Goal: Contribute content: Contribute content

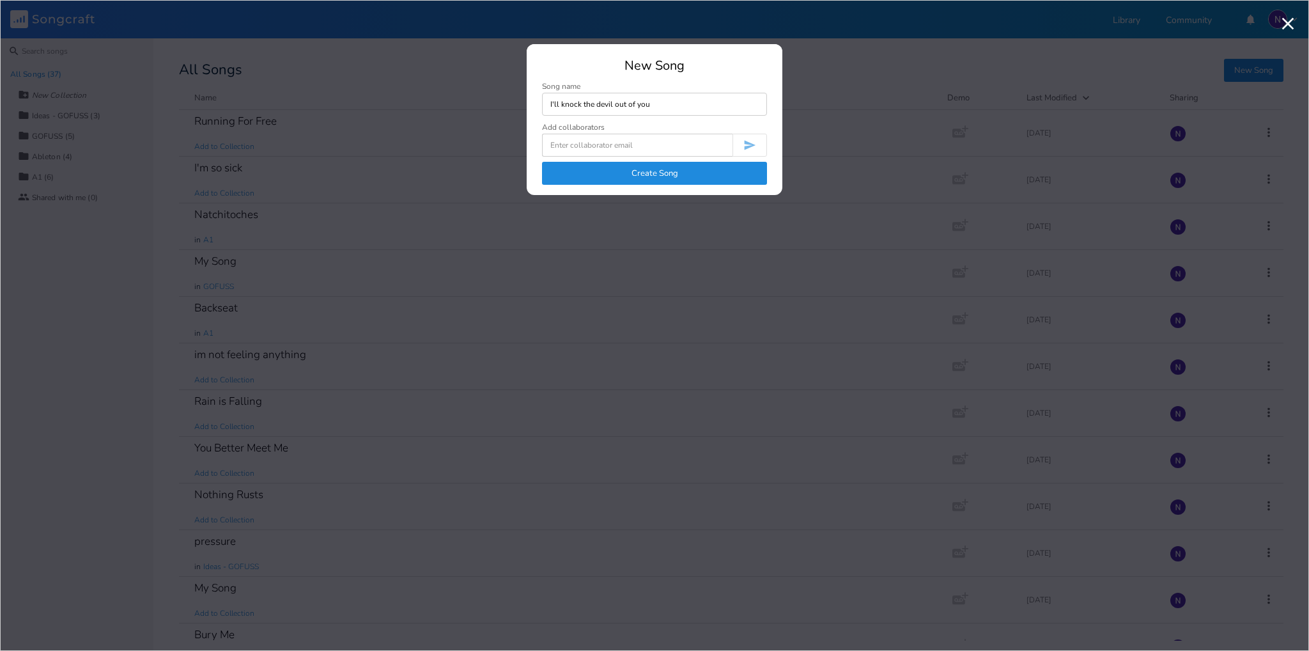
type input "I'll knock the devil out of you"
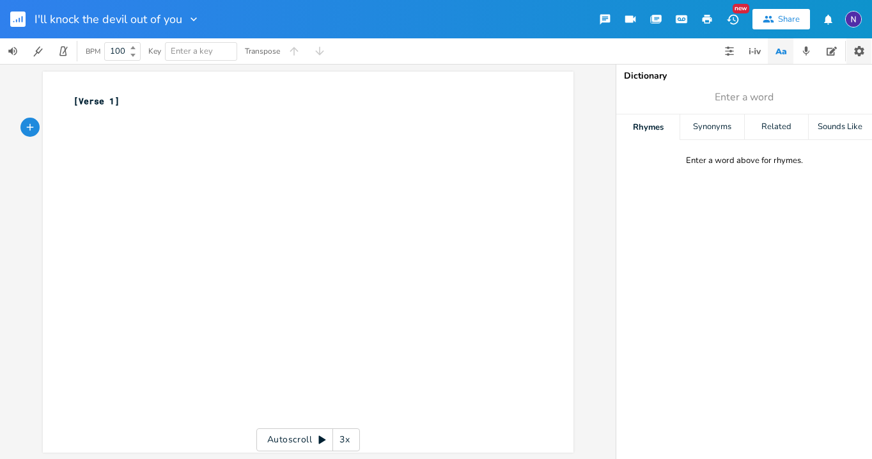
click at [851, 52] on button "button" at bounding box center [858, 51] width 25 height 26
click at [349, 216] on div "xxxxxxxxxx [Verse 1] ​ ​ ​" at bounding box center [317, 274] width 493 height 364
drag, startPoint x: 313, startPoint y: 150, endPoint x: 304, endPoint y: 151, distance: 9.0
click at [304, 151] on div "[Verse 1] ​ ​ ​" at bounding box center [317, 274] width 493 height 364
type textarea "​Last nigh"
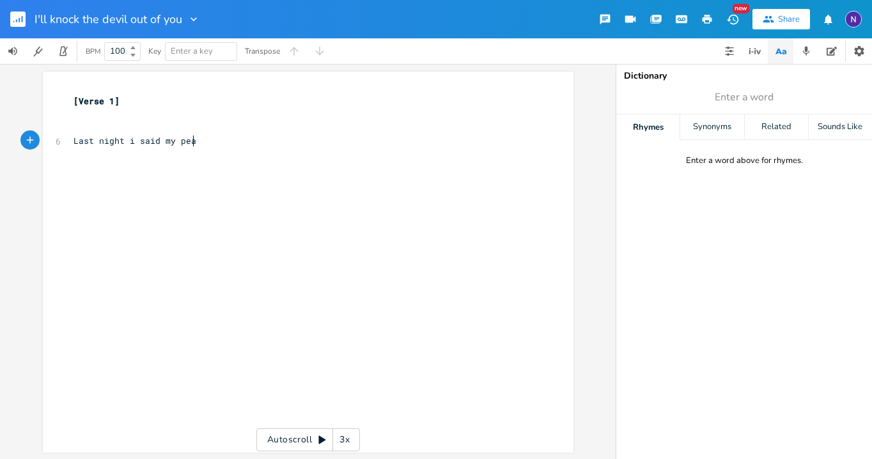
type textarea "t i said my peace"
type textarea "a couple drinks to make it ea"
type textarea "br"
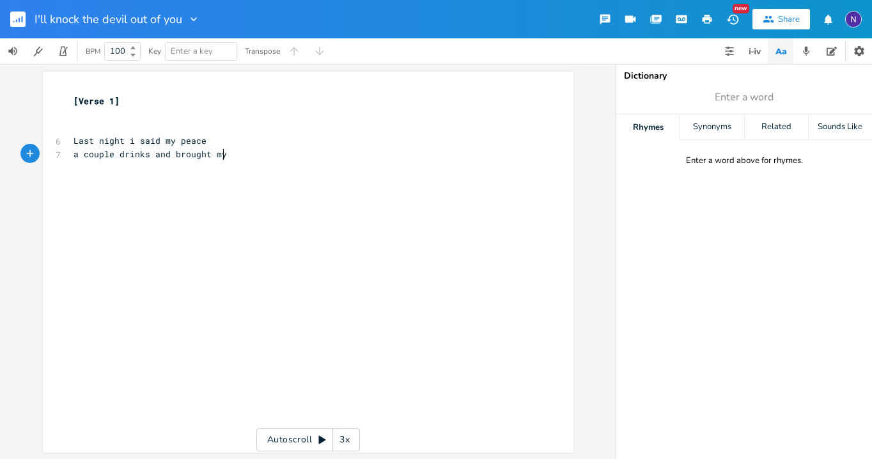
type textarea "and brought my"
type textarea "laid"
type textarea "for last"
type textarea "in"
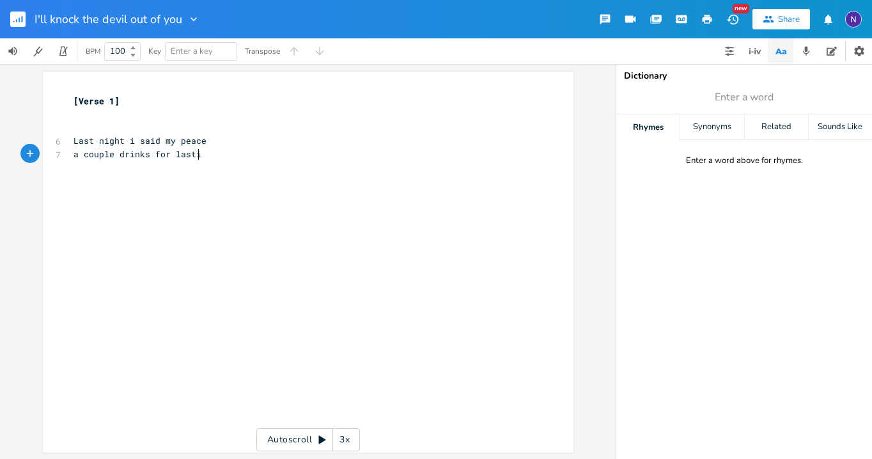
scroll to position [0, 6]
type textarea "after a couple drinnks"
type textarea "ks and"
type textarea "a couple drinks set e"
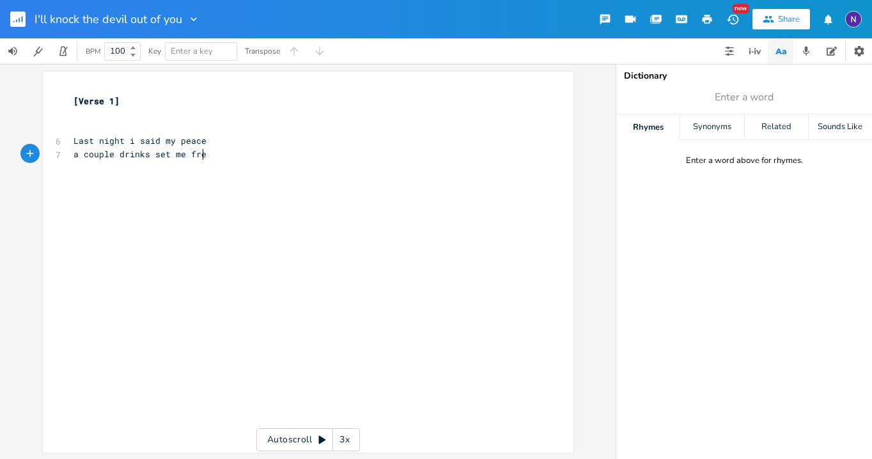
type textarea "me free"
type textarea "I spilt my wine for the last time"
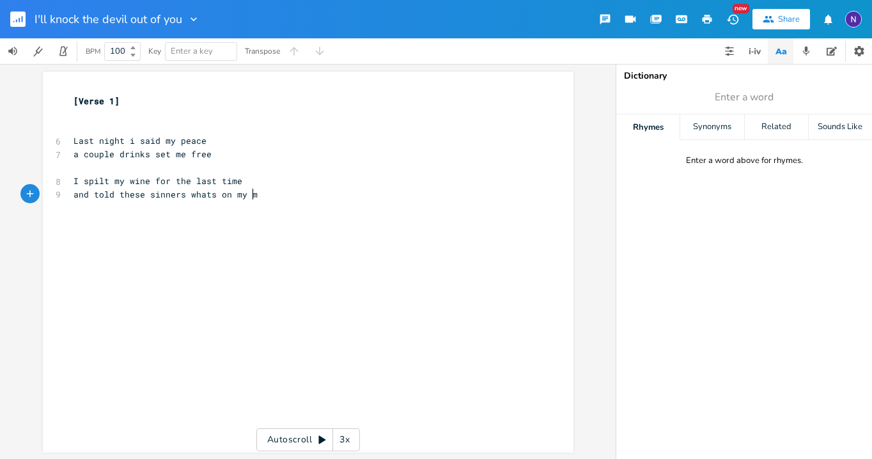
type textarea "and told these sinners whats on my mind"
type textarea "i;'l"
type textarea "ll knopck"
type textarea "ck the devil out of you"
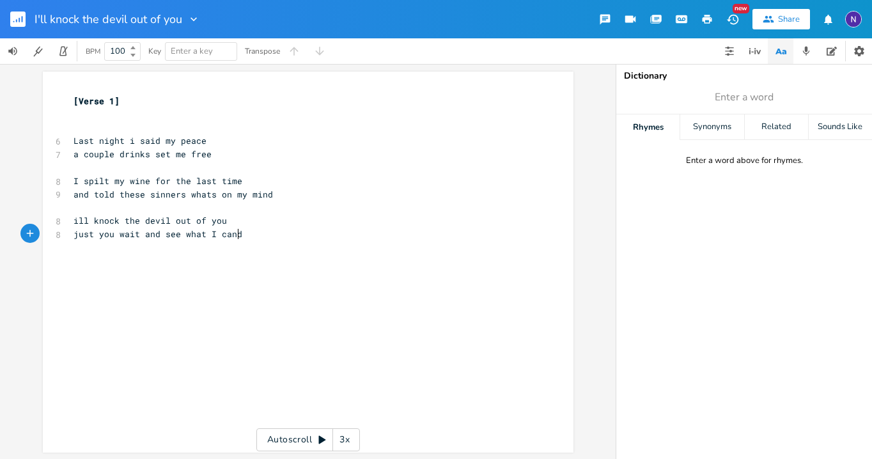
type textarea "just you wait and see what I cando"
type textarea "do"
type textarea "I'll knock the dfe"
type textarea "evil out of you"
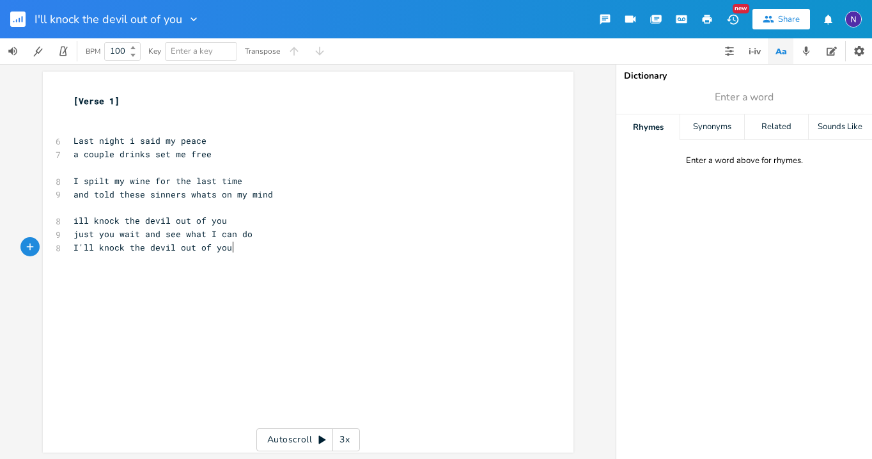
scroll to position [0, 55]
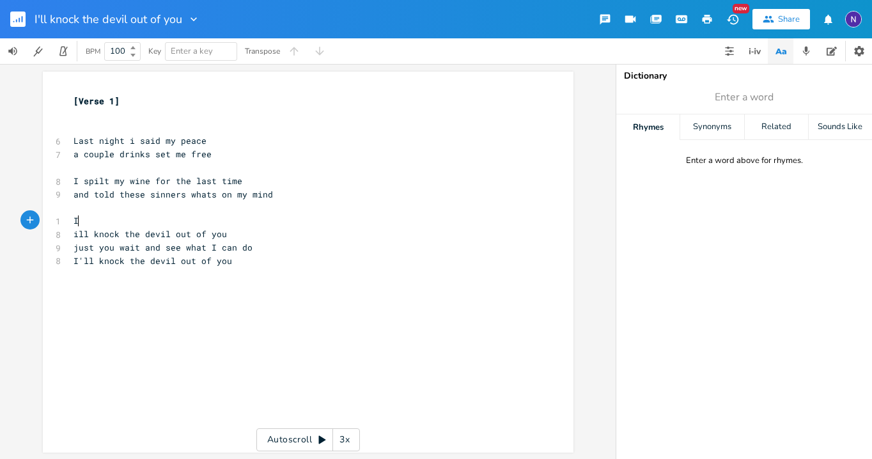
type textarea "I"
type textarea "I shout f"
type textarea "ed in iplac"
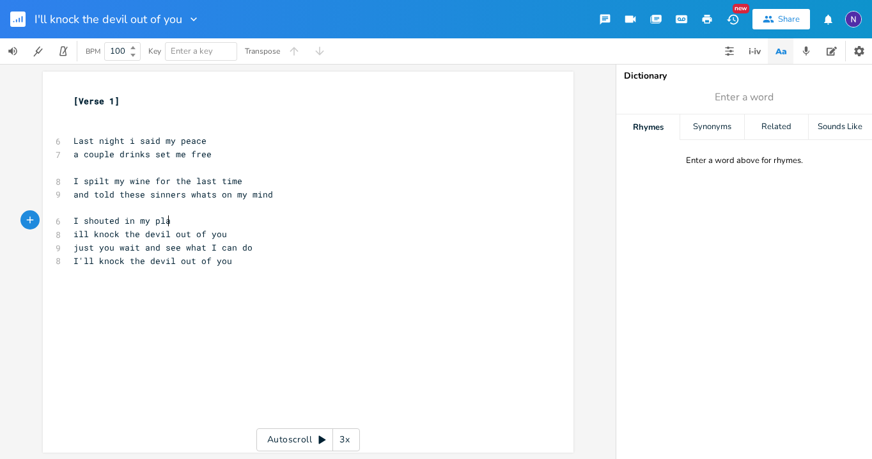
type textarea "my place"
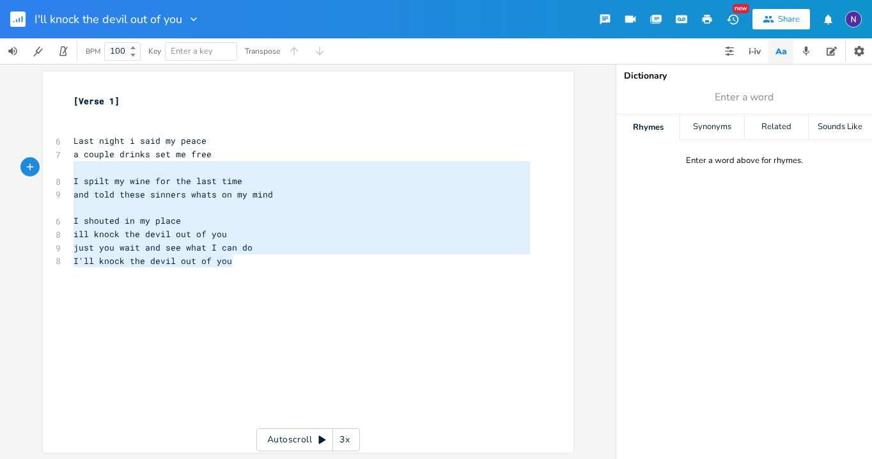
type textarea "Last night i said my peace a couple drinks set me free I spilt my wine for the …"
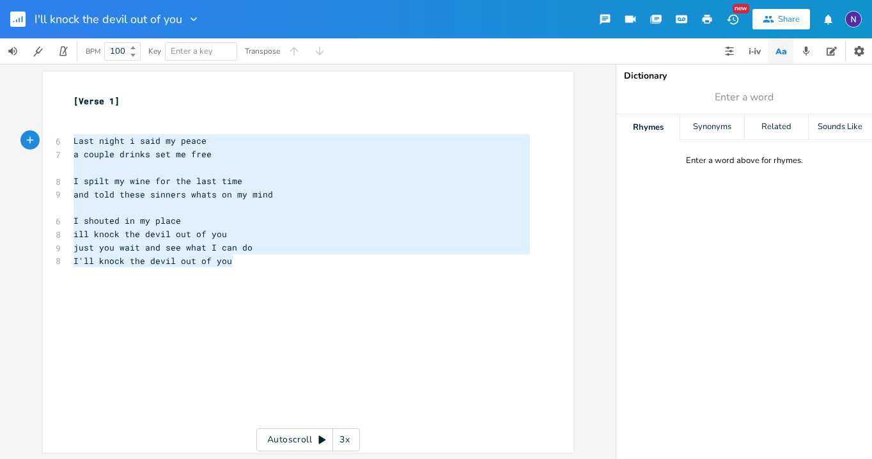
drag, startPoint x: 268, startPoint y: 259, endPoint x: 59, endPoint y: 139, distance: 241.6
click at [59, 139] on div "Last night i said my peace a couple drinks set me free I spilt my wine for the …" at bounding box center [308, 262] width 530 height 381
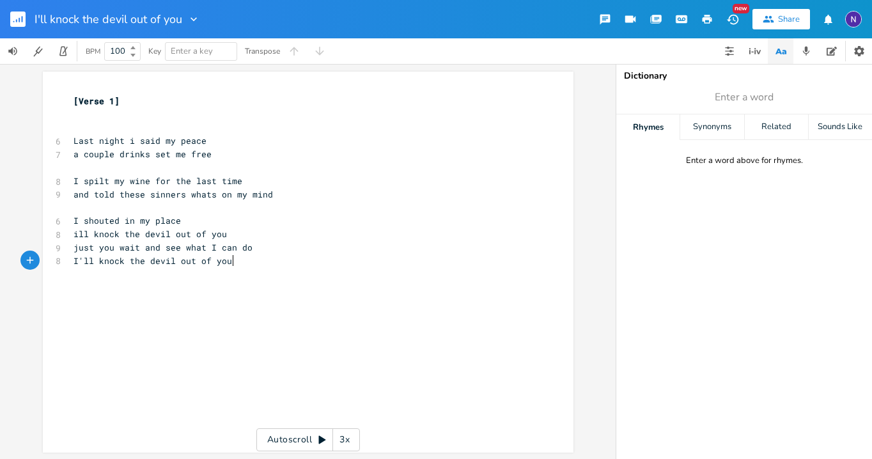
drag, startPoint x: 155, startPoint y: 325, endPoint x: 185, endPoint y: 251, distance: 79.6
click at [155, 323] on div "x [Verse 1] ​ ​ 6 Last night i said my peace 7 a couple drinks set me free ​ 8 …" at bounding box center [317, 274] width 493 height 364
click at [216, 266] on pre "I'll knock the devil out of you" at bounding box center [301, 260] width 461 height 13
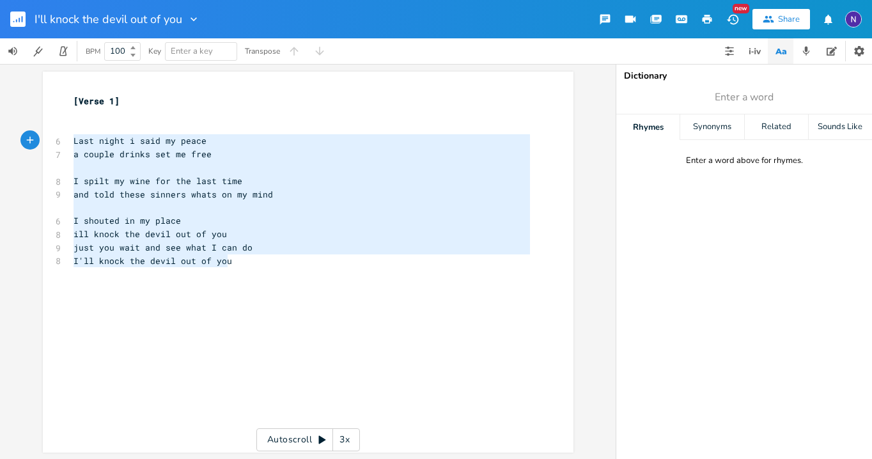
drag, startPoint x: 226, startPoint y: 266, endPoint x: 52, endPoint y: 136, distance: 216.9
click at [71, 136] on div "[Verse 1] ​ ​ 6 Last night i said my peace 7 a couple drinks set me free ​ 8 I …" at bounding box center [301, 181] width 461 height 173
type textarea "Last night i said my peace a couple drinks set me free I spilt my wine for the …"
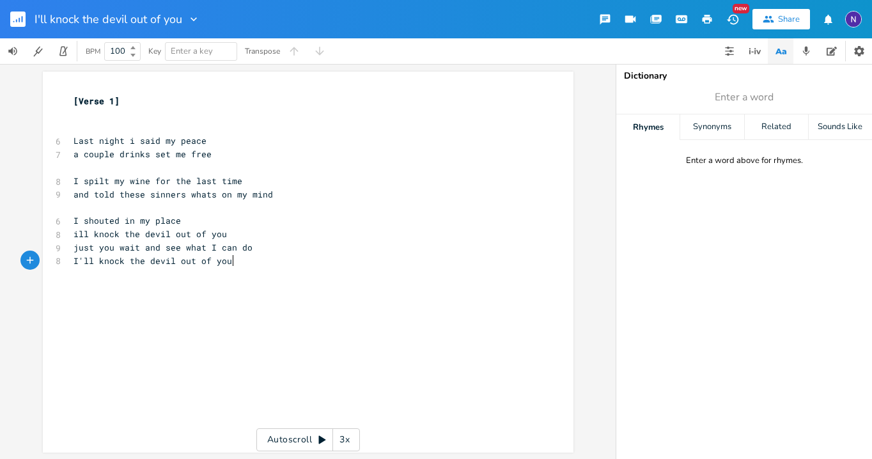
click at [258, 281] on div "x [Verse 1] ​ ​ 6 Last night i said my peace 7 a couple drinks set me free ​ 8 …" at bounding box center [317, 274] width 493 height 364
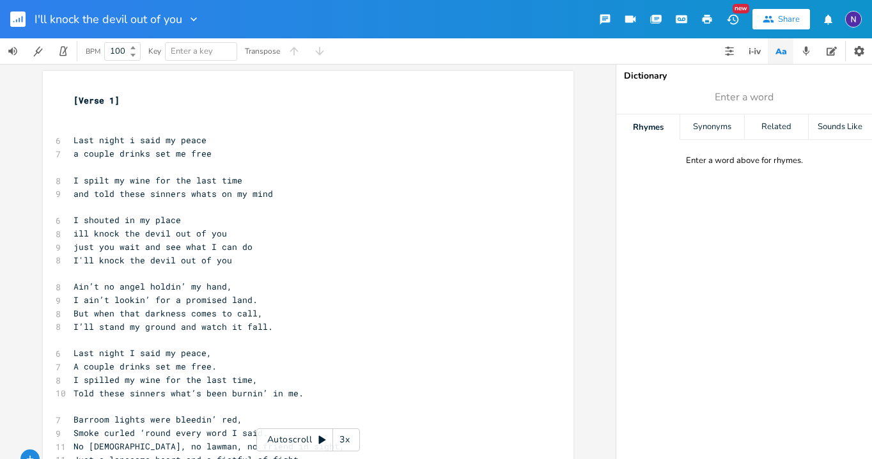
scroll to position [0, 0]
click at [137, 110] on pre "​" at bounding box center [301, 114] width 461 height 13
type textarea "G C D"
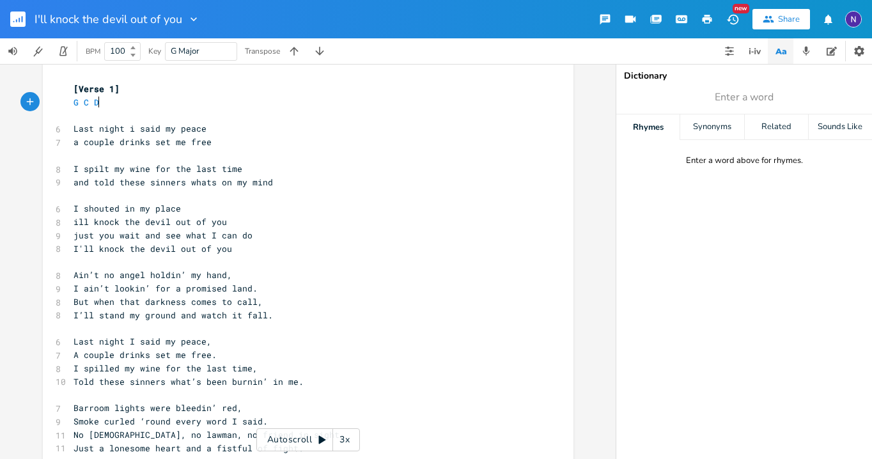
scroll to position [33, 0]
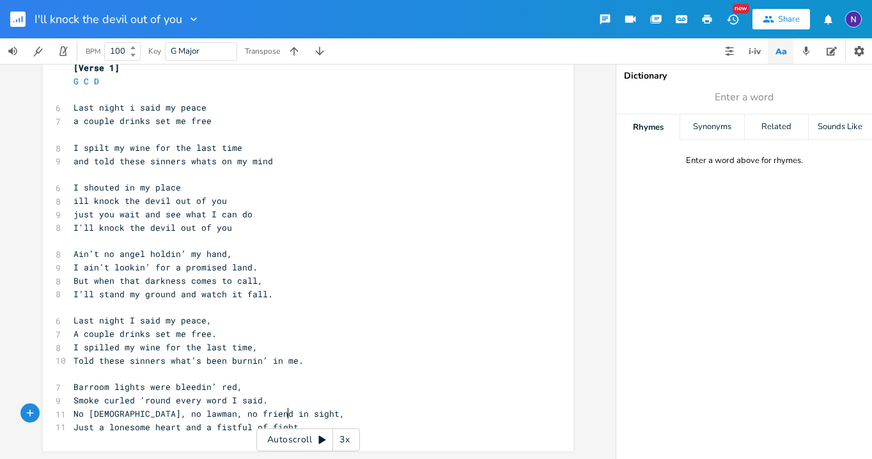
click at [357, 412] on pre "No [DEMOGRAPHIC_DATA], no lawman, no friend in sight," at bounding box center [301, 413] width 461 height 13
click at [364, 424] on pre "Just a lonesome heart and a fistful of fight." at bounding box center [301, 427] width 461 height 13
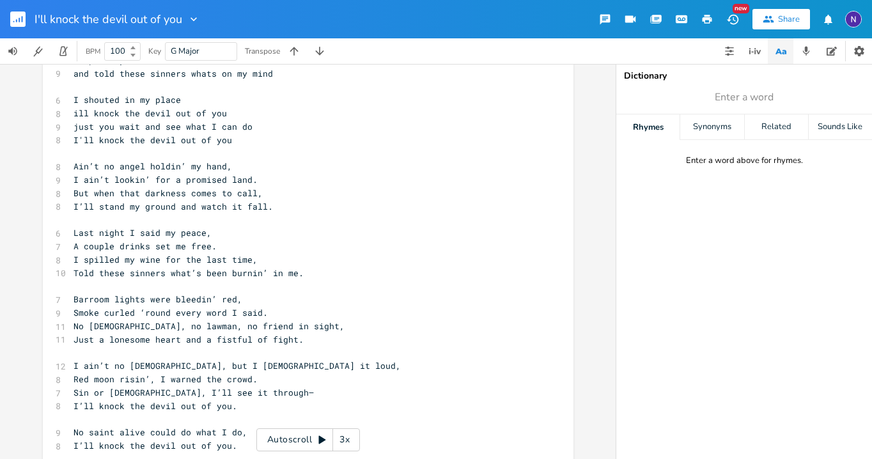
scroll to position [0, 0]
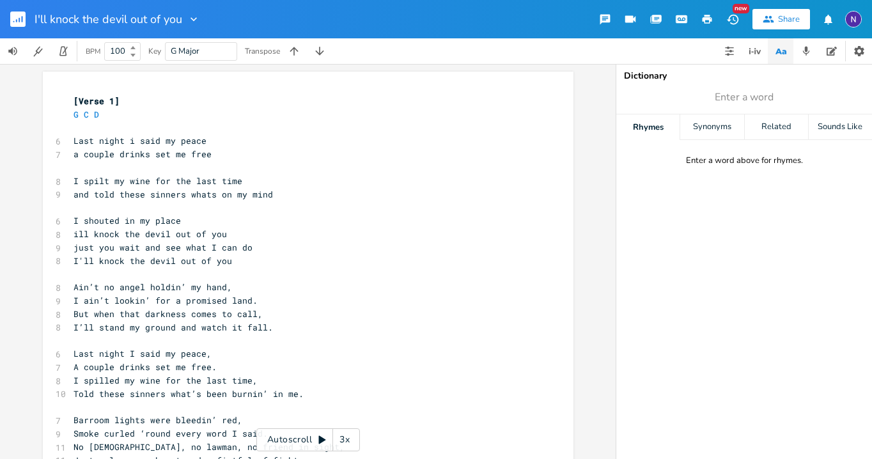
click at [160, 123] on pre "​" at bounding box center [301, 127] width 461 height 13
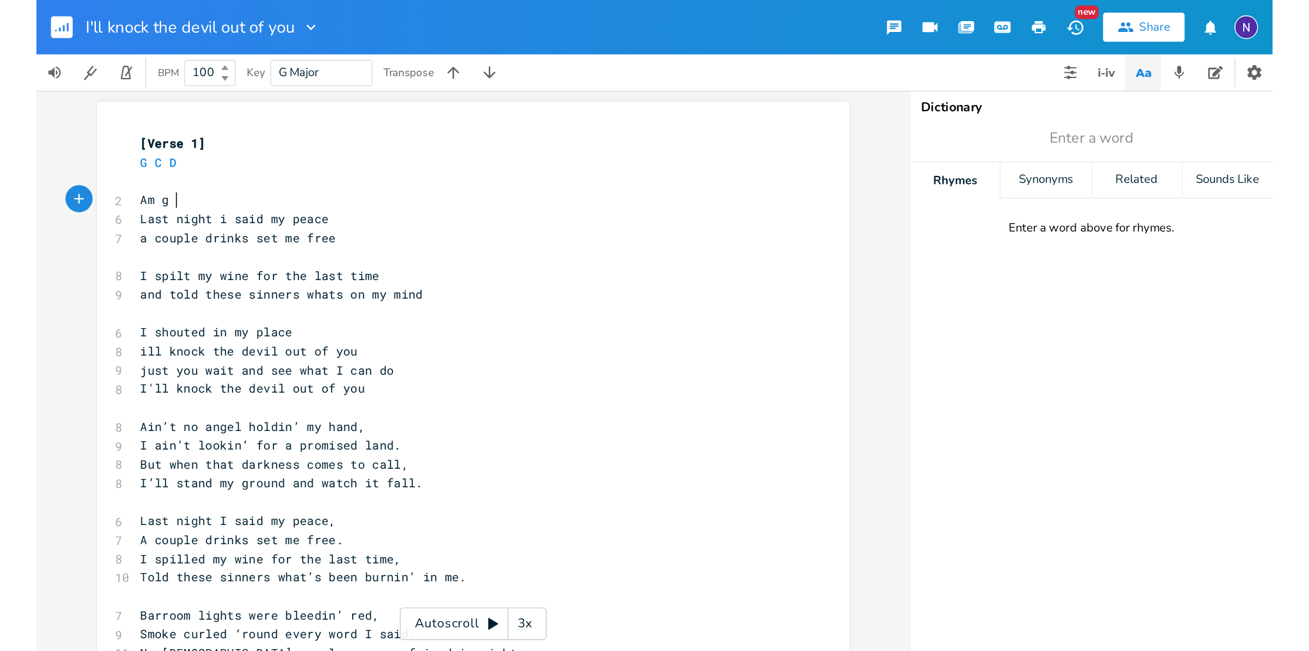
scroll to position [0, 27]
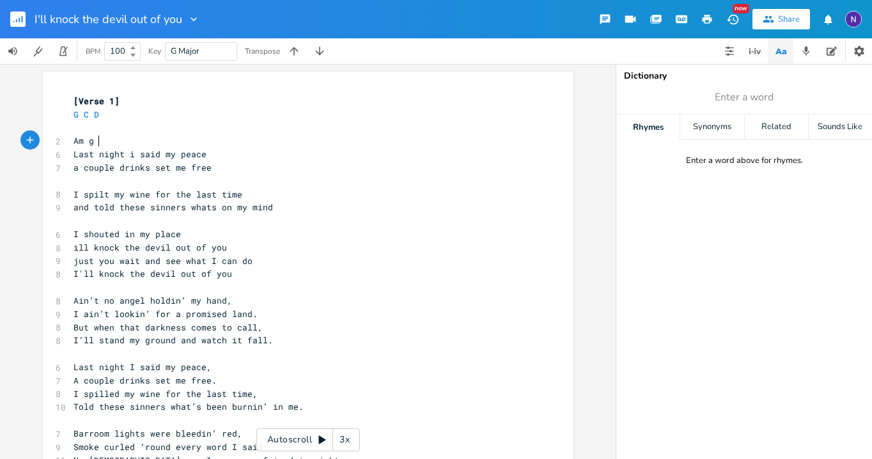
type textarea "Am g f"
drag, startPoint x: 124, startPoint y: 130, endPoint x: 59, endPoint y: 127, distance: 65.3
click at [59, 127] on div "x [Verse 1] G C D ​ 3 Am g f 6 Last night i said my peace 7 a couple drinks set…" at bounding box center [308, 351] width 530 height 559
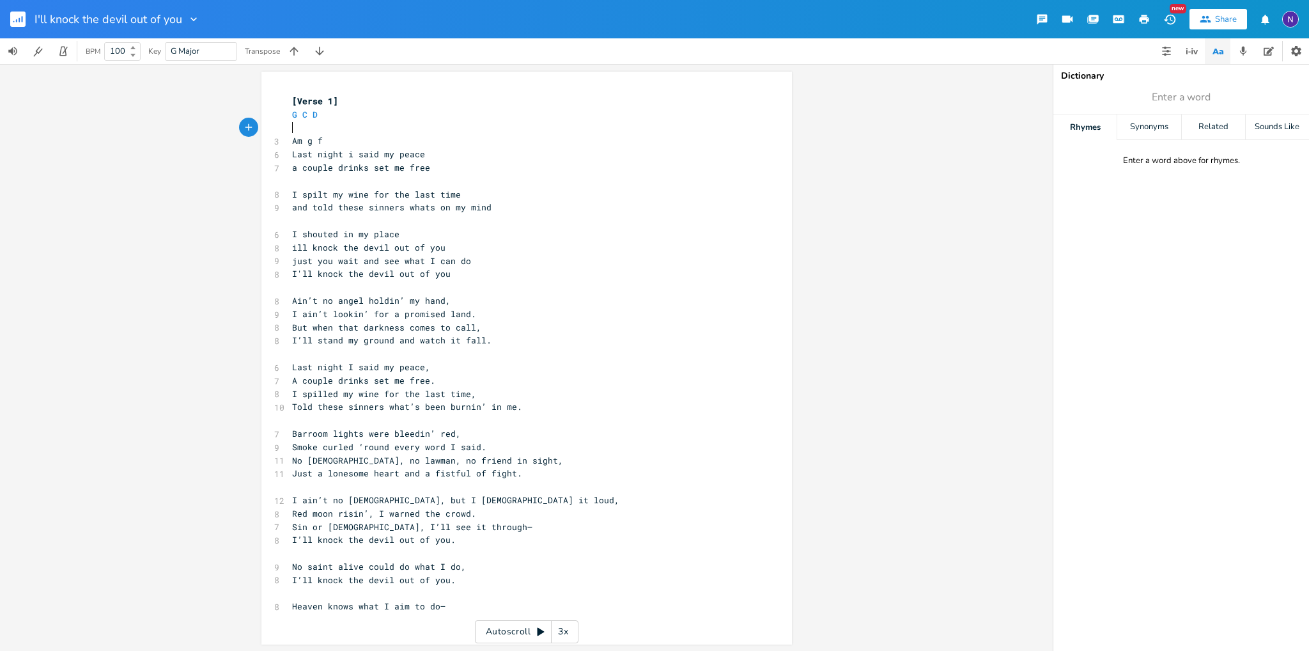
scroll to position [1, 0]
click at [461, 597] on pre "​" at bounding box center [519, 591] width 461 height 13
click at [466, 608] on pre "Heaven knows what I aim to do—" at bounding box center [519, 605] width 461 height 13
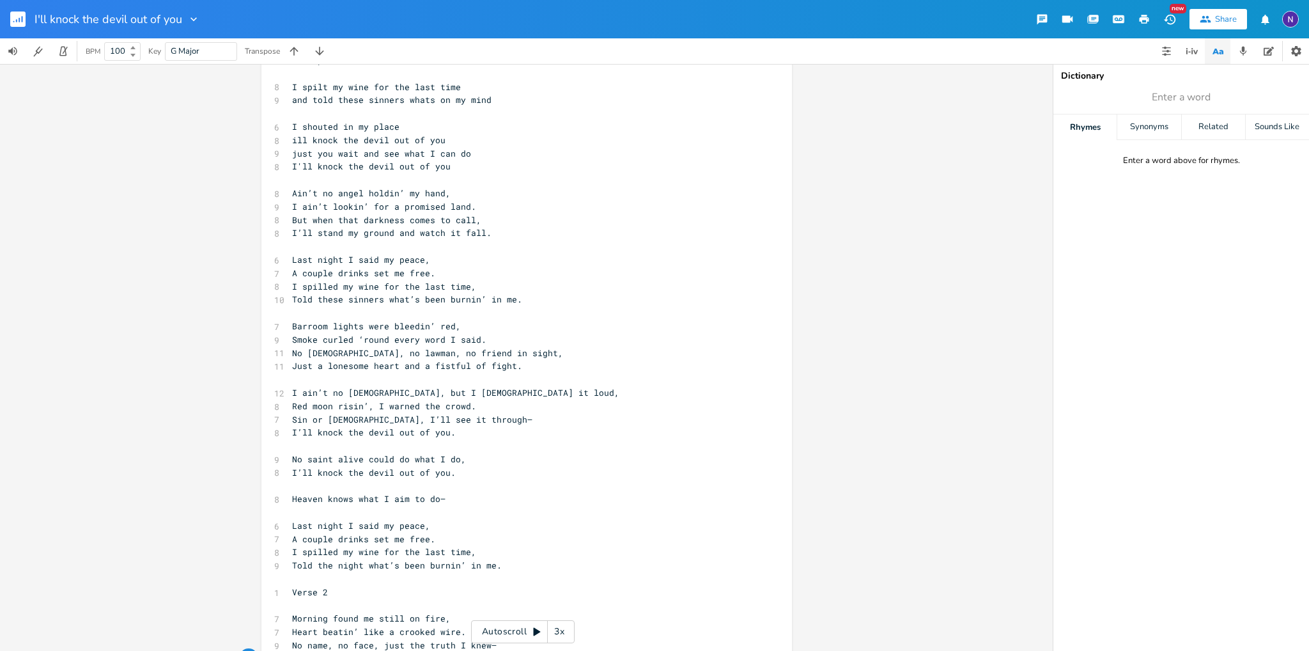
scroll to position [0, 0]
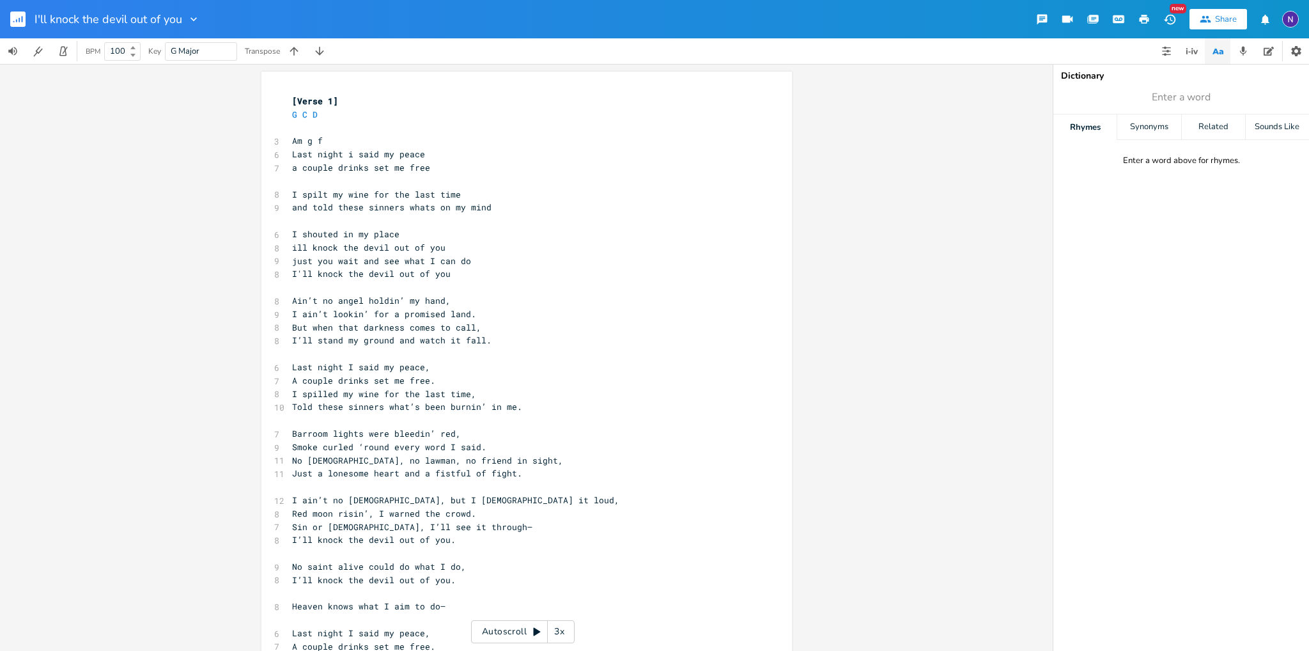
click at [340, 175] on pre "​" at bounding box center [519, 180] width 461 height 13
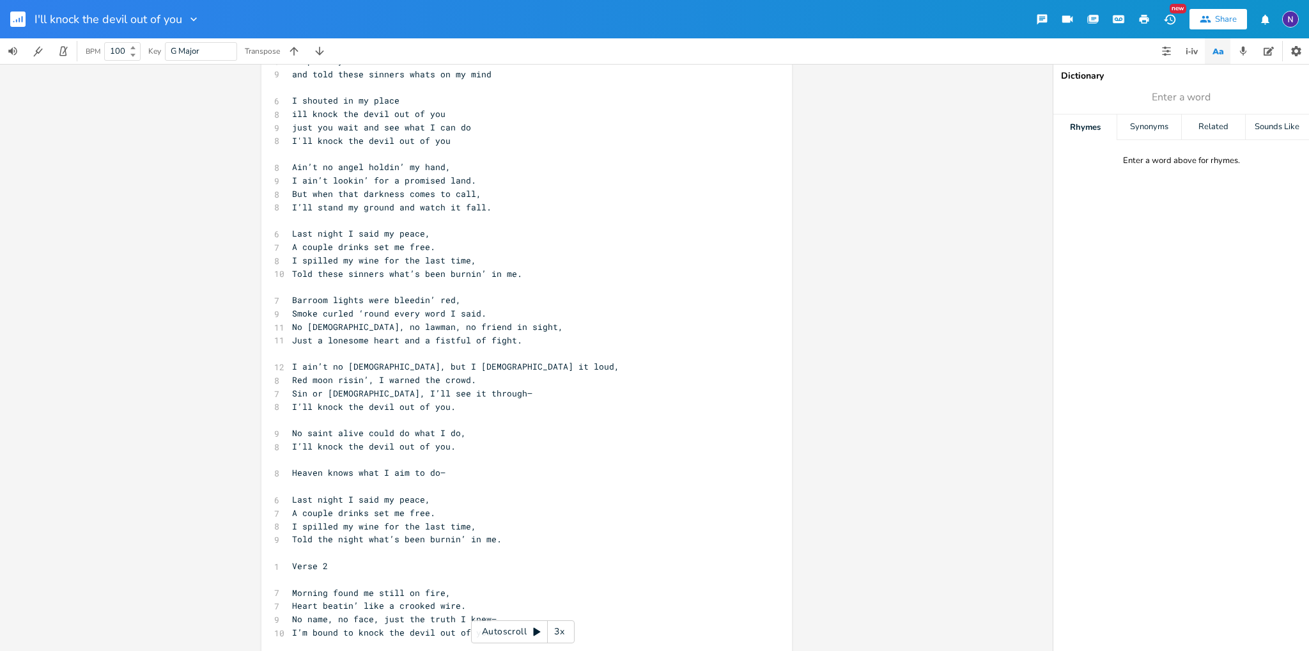
scroll to position [134, 0]
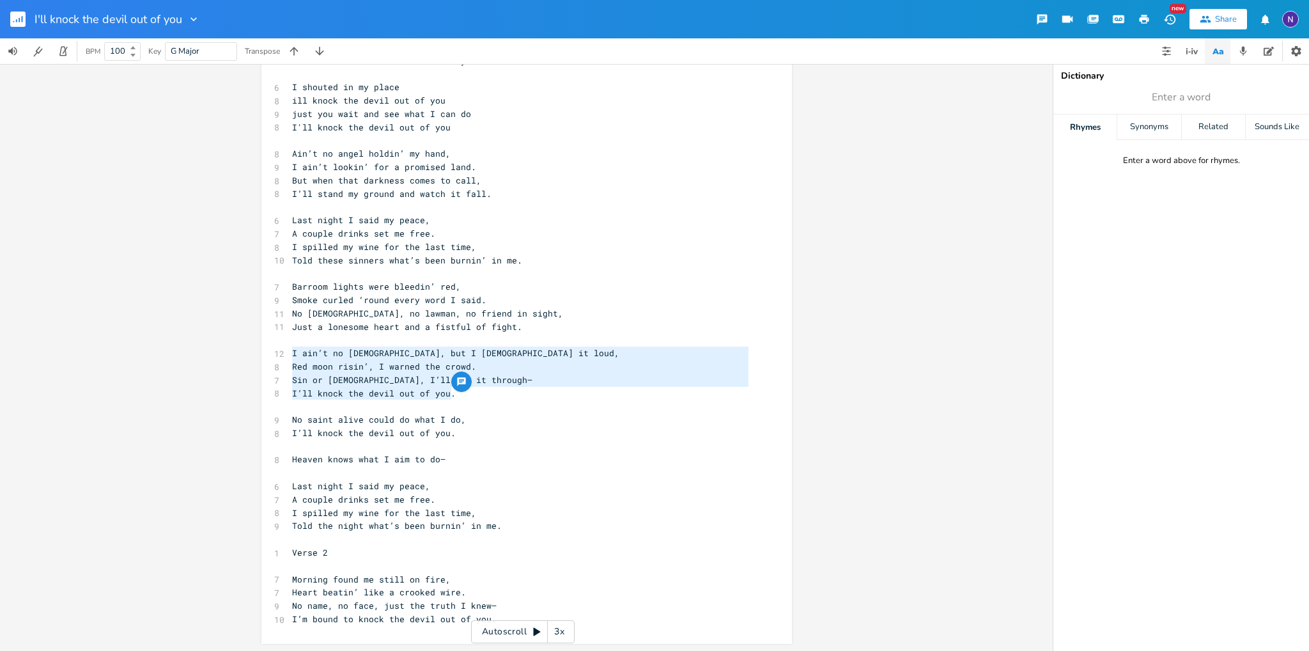
drag, startPoint x: 458, startPoint y: 390, endPoint x: 264, endPoint y: 359, distance: 196.8
click at [264, 359] on div "I ain’t no [DEMOGRAPHIC_DATA], but I preach it loud, Red moon risin’, I warned …" at bounding box center [526, 291] width 530 height 706
type textarea "​I ain’t no [DEMOGRAPHIC_DATA], but I preach it loud, Red moon risin’, I warned…"
drag, startPoint x: 402, startPoint y: 354, endPoint x: 420, endPoint y: 391, distance: 41.2
click at [364, 380] on span "Sin or [DEMOGRAPHIC_DATA], I’ll see it through—" at bounding box center [412, 380] width 240 height 12
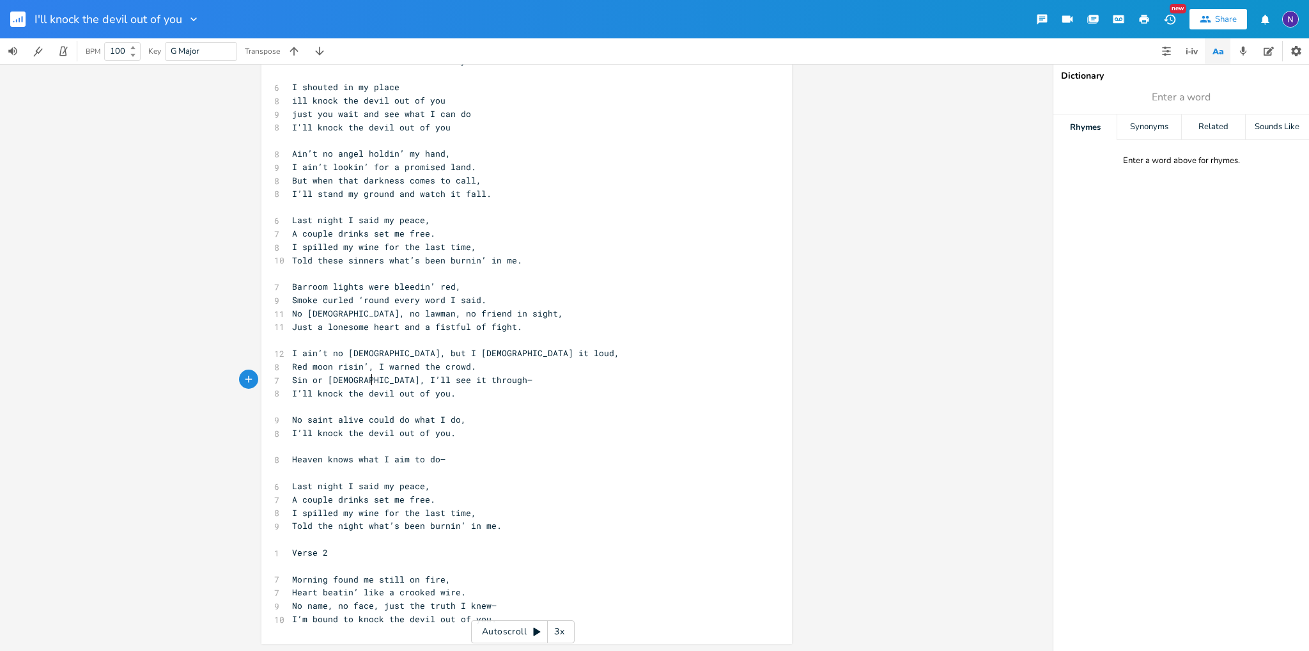
scroll to position [0, 0]
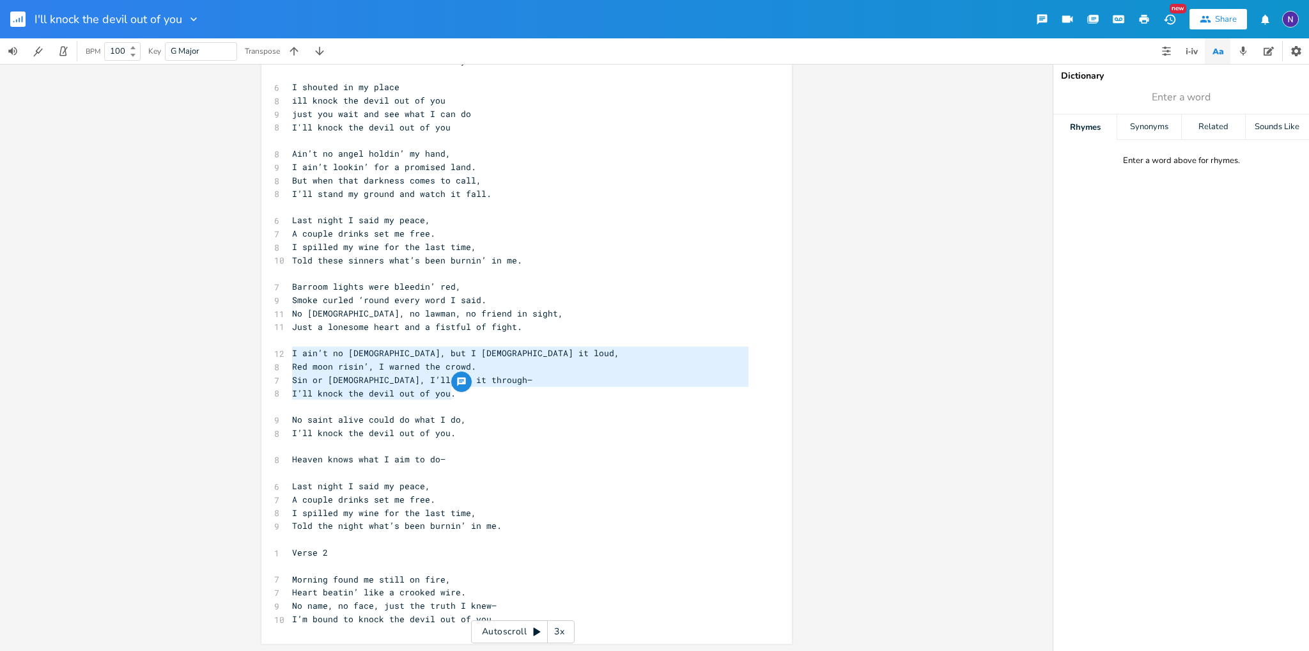
drag, startPoint x: 456, startPoint y: 389, endPoint x: 279, endPoint y: 349, distance: 180.9
click at [279, 349] on div "I ain’t no [DEMOGRAPHIC_DATA], but I preach it loud, Red moon risin’, I warned …" at bounding box center [526, 291] width 530 height 706
type textarea "​"
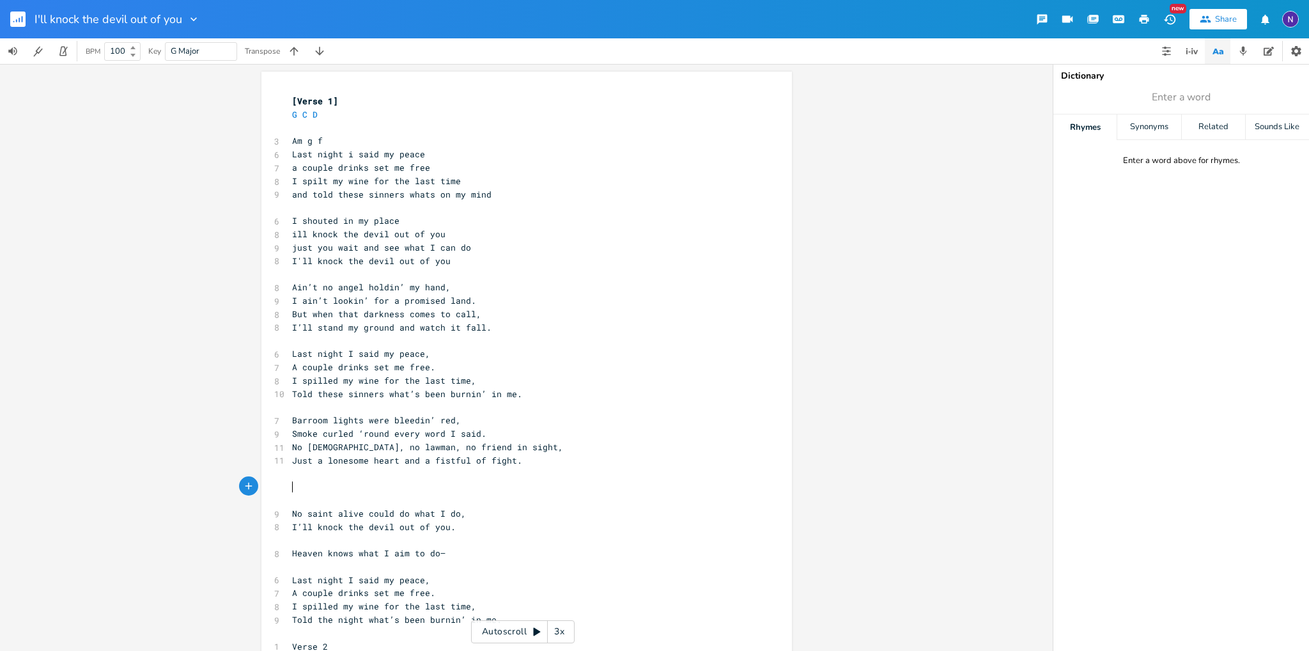
click at [511, 190] on pre "and told these sinners whats on my mind" at bounding box center [519, 194] width 461 height 13
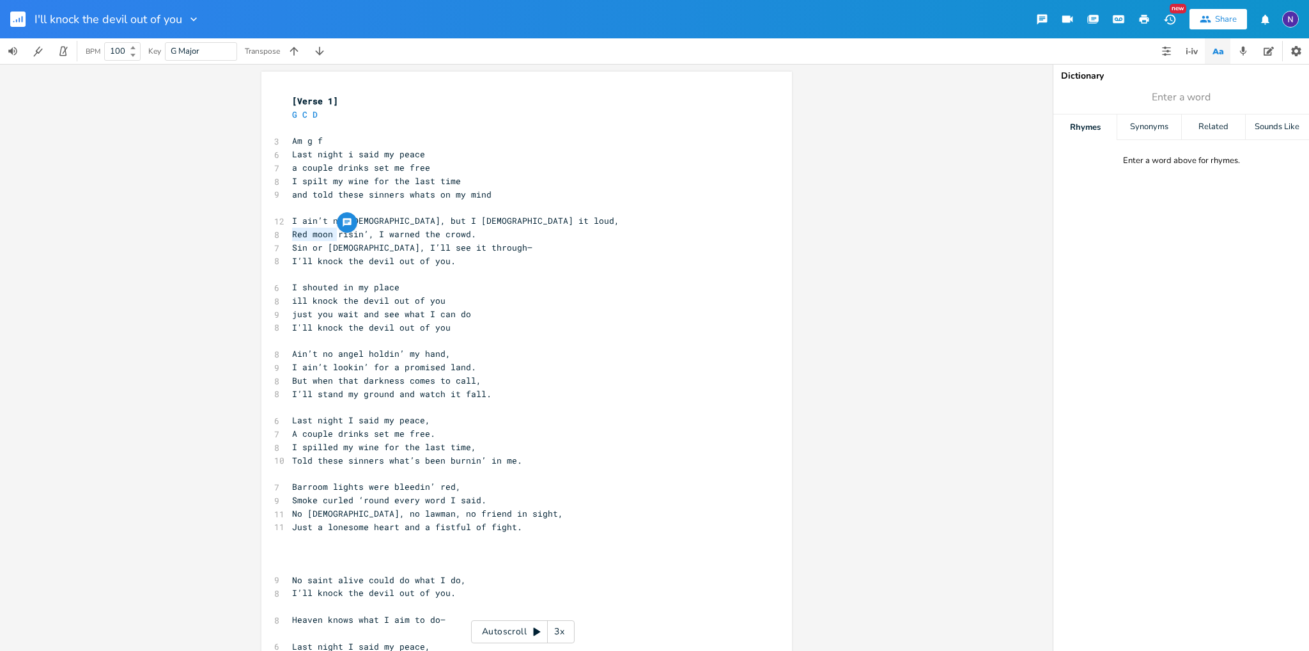
drag, startPoint x: 329, startPoint y: 231, endPoint x: 282, endPoint y: 233, distance: 47.3
click at [289, 233] on pre "Red moon risin’, I warned the crowd." at bounding box center [519, 234] width 461 height 13
type textarea "my blood is boilin"
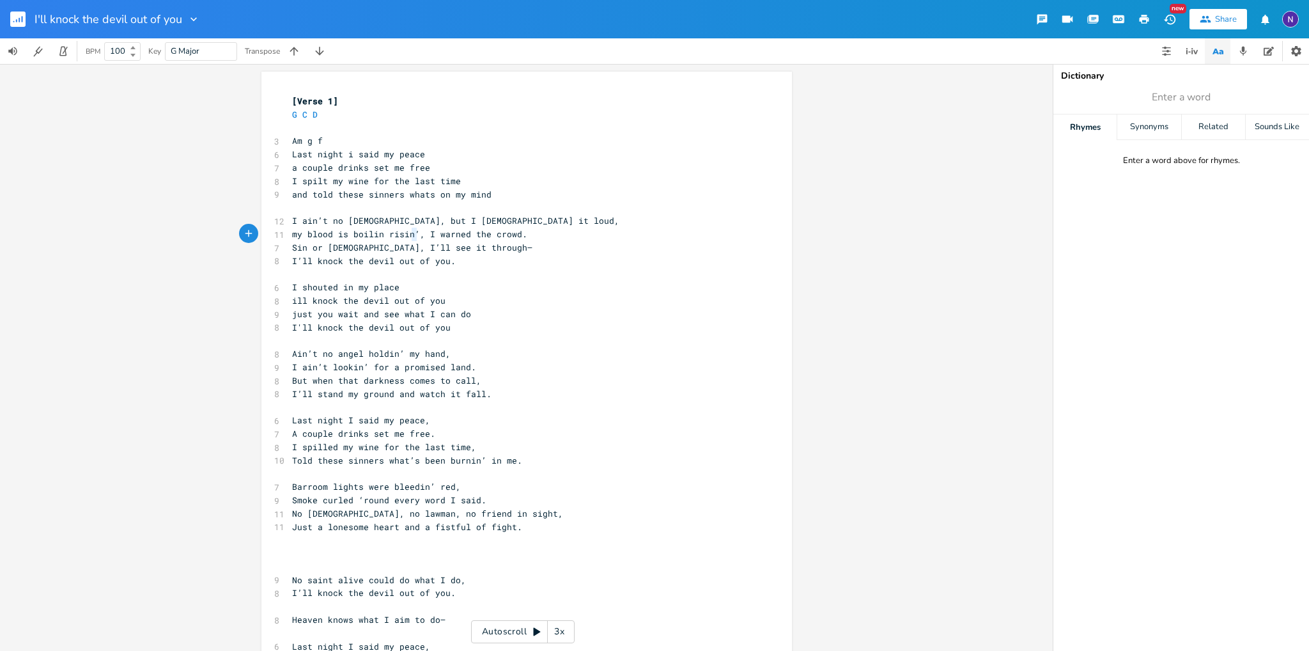
type textarea "risin’"
drag, startPoint x: 406, startPoint y: 233, endPoint x: 376, endPoint y: 233, distance: 30.0
click at [376, 233] on span "my blood is boilin risin’, I warned the crowd." at bounding box center [409, 234] width 235 height 12
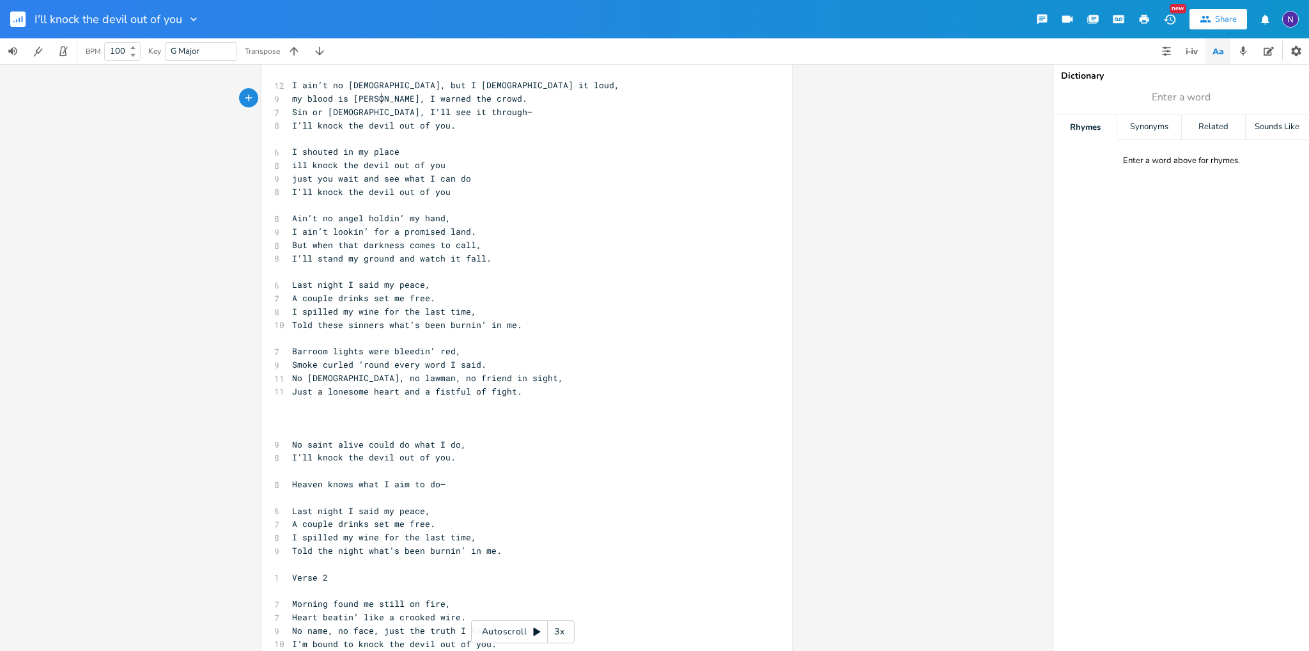
scroll to position [33, 0]
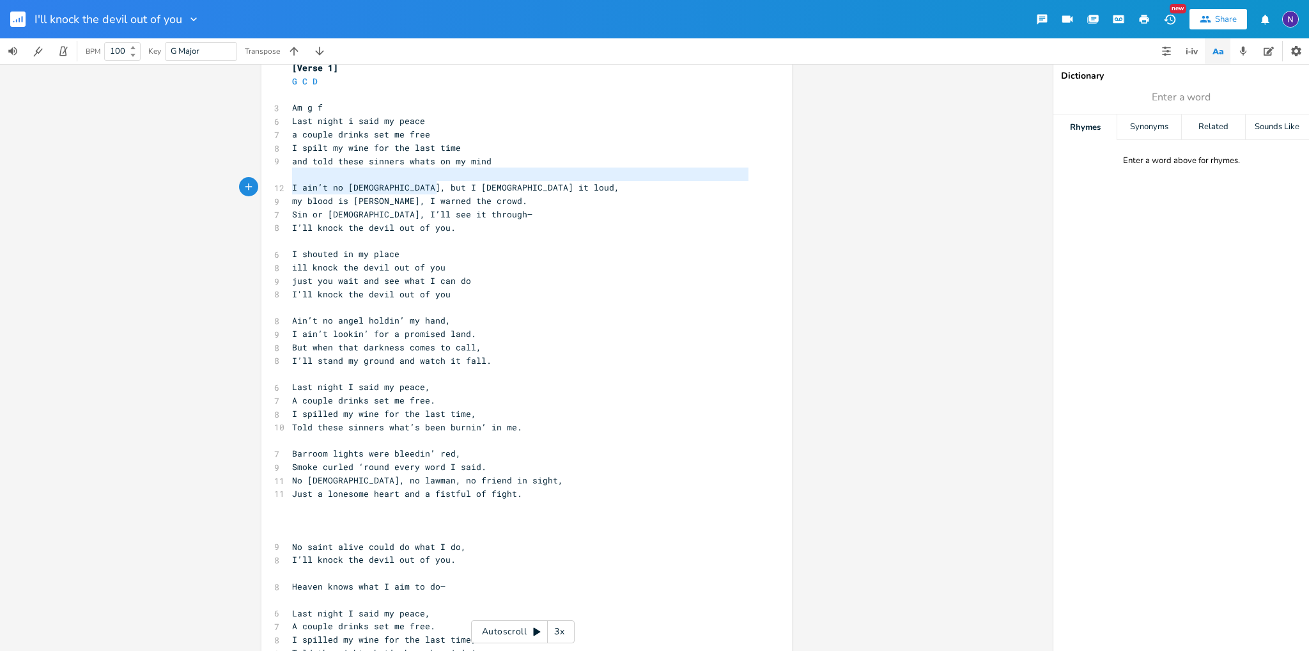
type textarea "I ain’t no [DEMOGRAPHIC_DATA], but I"
drag, startPoint x: 491, startPoint y: 180, endPoint x: 420, endPoint y: 188, distance: 71.4
click at [417, 188] on pre "I ain’t no [DEMOGRAPHIC_DATA], but I [DEMOGRAPHIC_DATA] it loud," at bounding box center [519, 187] width 461 height 13
click at [430, 188] on span "I ain’t no [DEMOGRAPHIC_DATA], but I [DEMOGRAPHIC_DATA] it loud," at bounding box center [455, 187] width 327 height 12
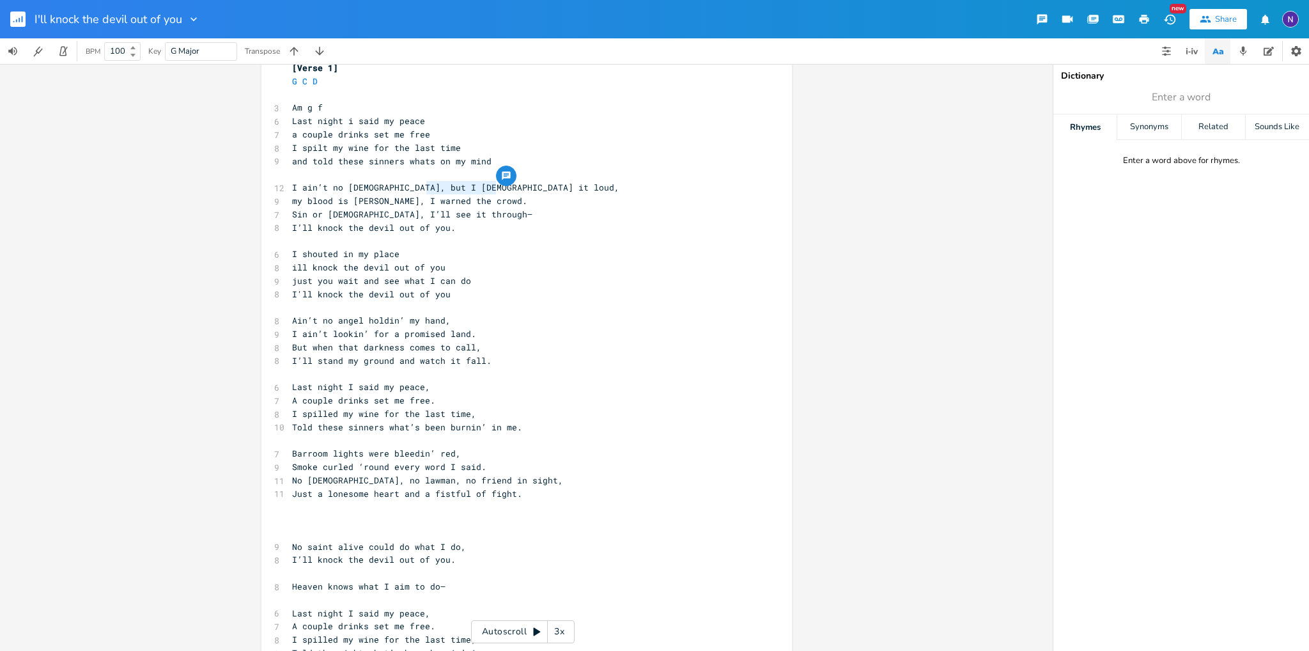
drag, startPoint x: 491, startPoint y: 185, endPoint x: 417, endPoint y: 185, distance: 73.5
click at [417, 185] on span "I ain’t no [DEMOGRAPHIC_DATA], but I [DEMOGRAPHIC_DATA] it loud," at bounding box center [455, 187] width 327 height 12
type textarea "aint no [DEMOGRAPHIC_DATA]"
drag, startPoint x: 405, startPoint y: 188, endPoint x: 389, endPoint y: 185, distance: 15.7
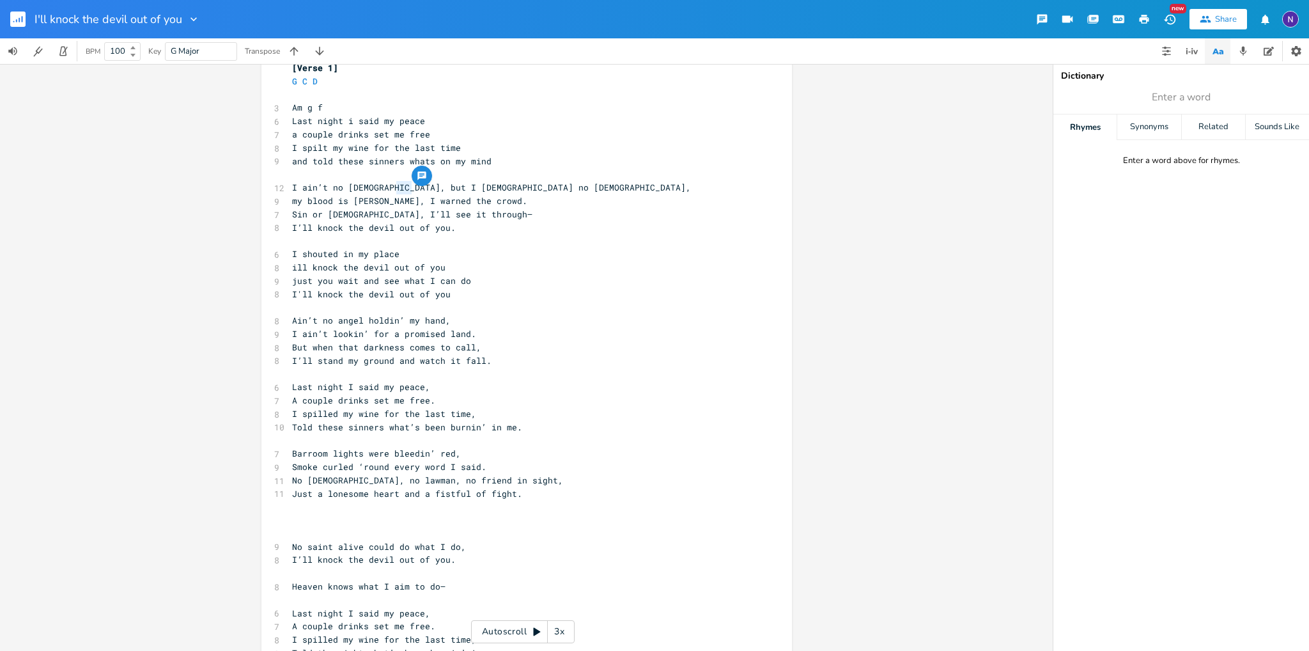
click at [389, 185] on span "I ain’t no [DEMOGRAPHIC_DATA], but I [DEMOGRAPHIC_DATA] no [DEMOGRAPHIC_DATA]," at bounding box center [491, 187] width 399 height 12
type textarea "annd"
type textarea "nd"
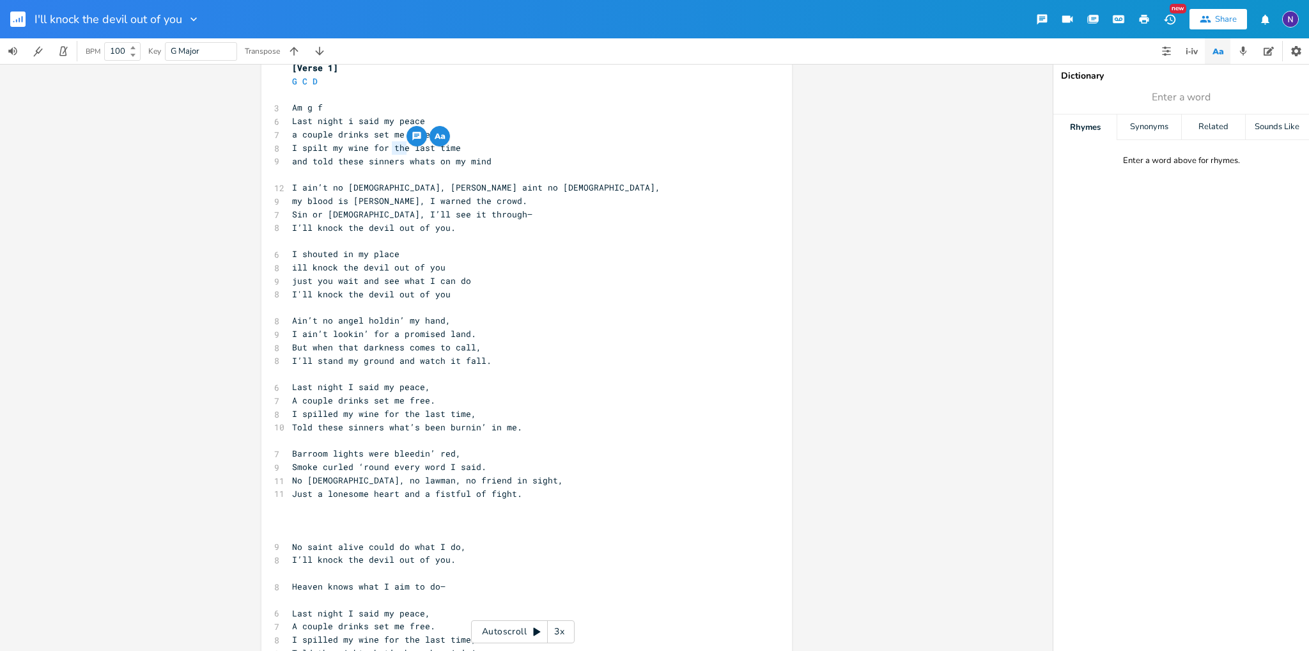
drag, startPoint x: 397, startPoint y: 148, endPoint x: 383, endPoint y: 144, distance: 14.0
click at [383, 144] on span "I spilt my wine for the last time" at bounding box center [376, 148] width 169 height 12
type textarea "one"
type textarea "warned the crowd."
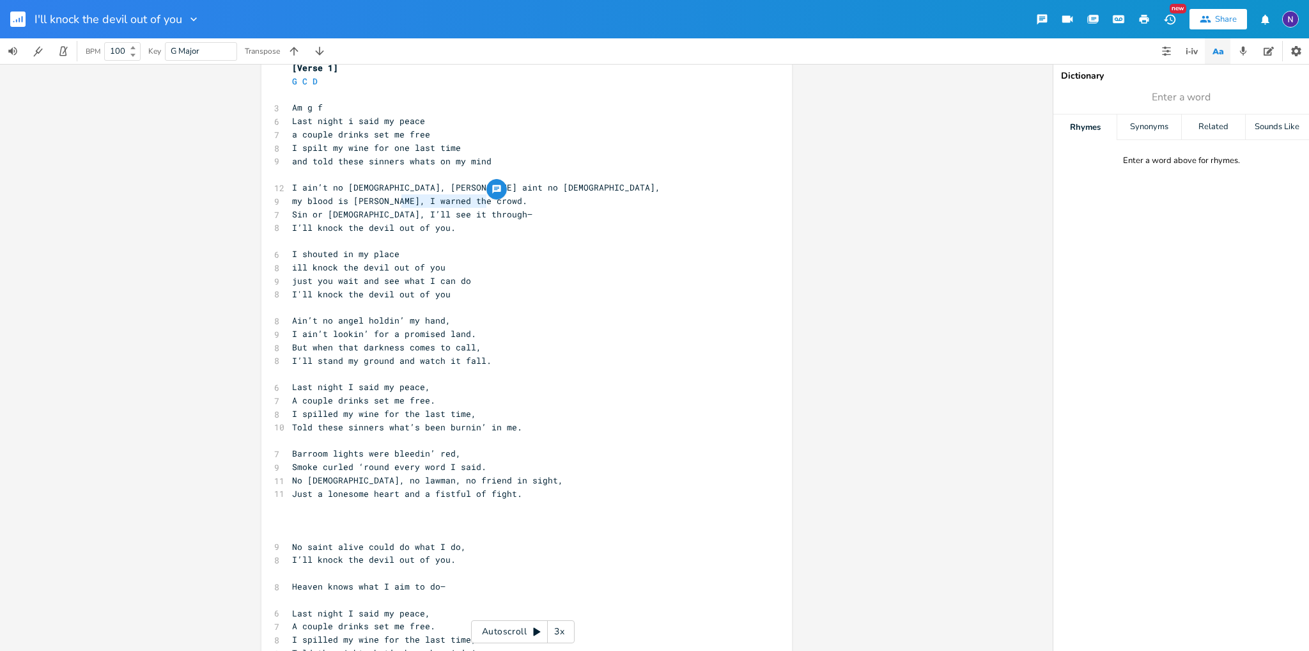
drag, startPoint x: 476, startPoint y: 203, endPoint x: 394, endPoint y: 199, distance: 81.9
click at [394, 199] on span "my blood is [PERSON_NAME], I warned the crowd." at bounding box center [409, 201] width 235 height 12
click at [391, 199] on span "my blood is [PERSON_NAME], I warned the crowd." at bounding box center [409, 201] width 235 height 12
type textarea "warned the crowd."
drag, startPoint x: 482, startPoint y: 202, endPoint x: 401, endPoint y: 225, distance: 85.0
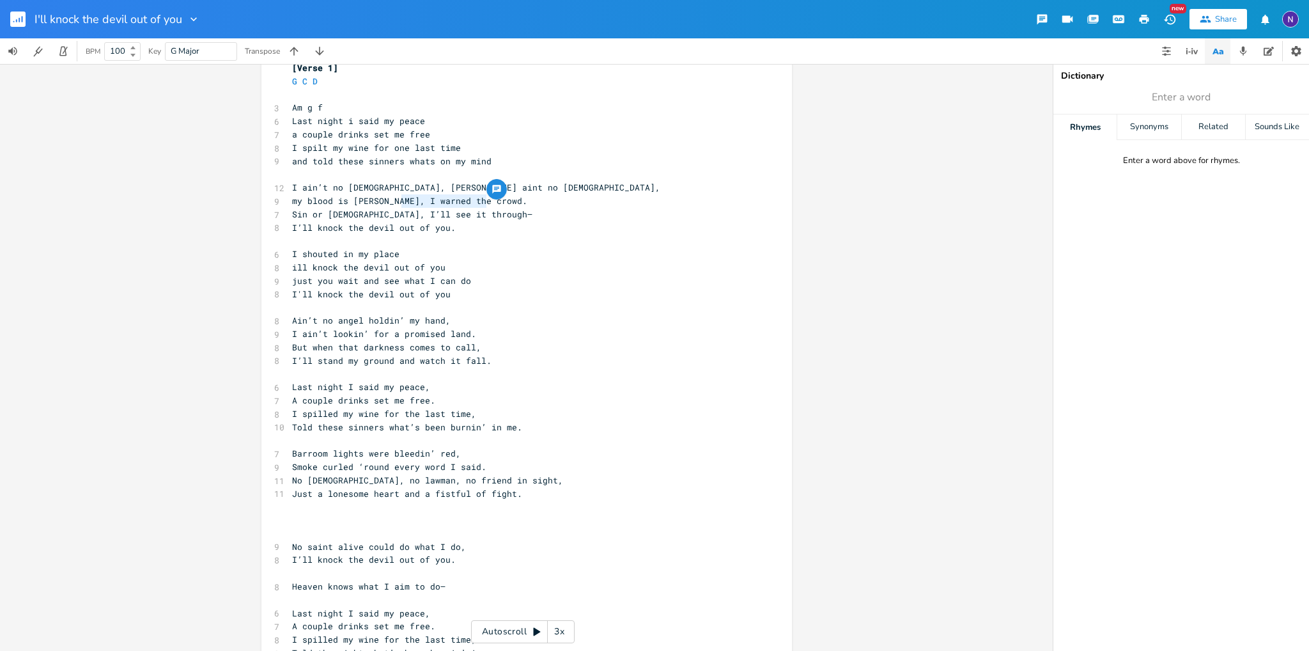
click at [394, 201] on pre "my blood is [PERSON_NAME], I warned the crowd." at bounding box center [519, 200] width 461 height 13
click at [410, 248] on pre "I shouted in my place" at bounding box center [519, 253] width 461 height 13
drag, startPoint x: 373, startPoint y: 199, endPoint x: 329, endPoint y: 203, distance: 44.3
click at [329, 203] on span "my blood is [PERSON_NAME], I warned the crowd." at bounding box center [409, 201] width 235 height 12
type textarea "boils too h ot"
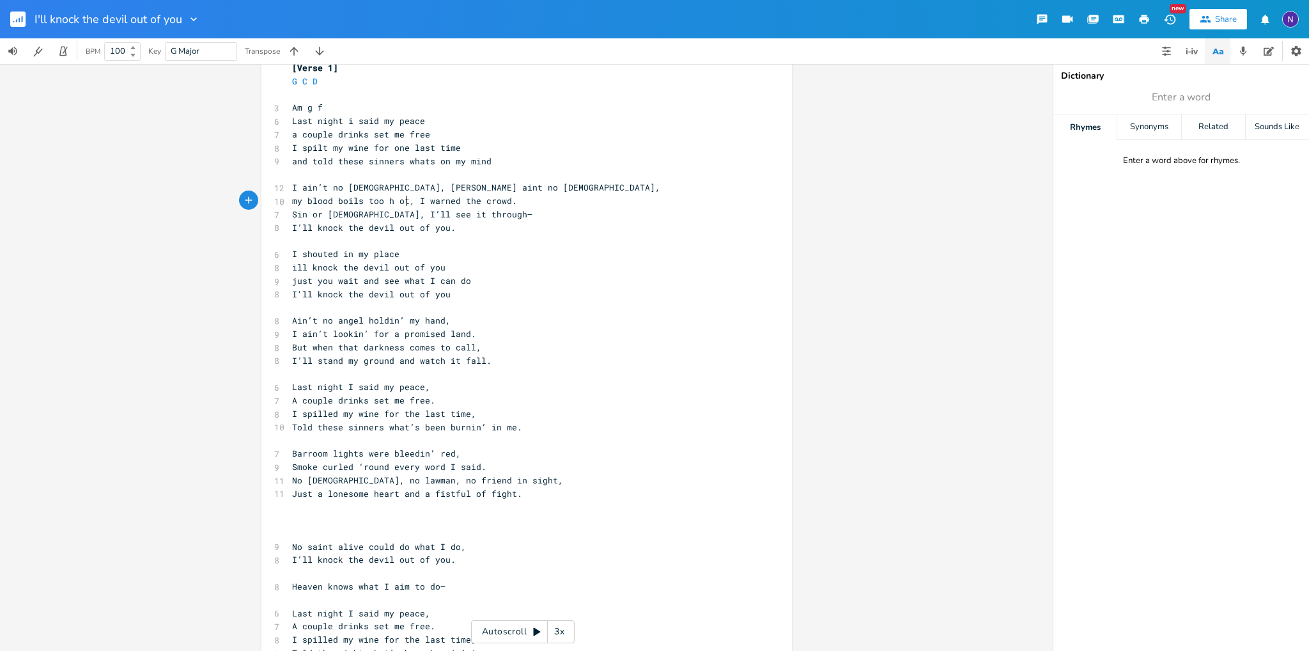
scroll to position [0, 49]
type textarea "ot"
drag, startPoint x: 527, startPoint y: 196, endPoint x: 402, endPoint y: 198, distance: 124.6
click at [402, 198] on pre "my blood boils too hot, I warned the crowd." at bounding box center [519, 200] width 461 height 13
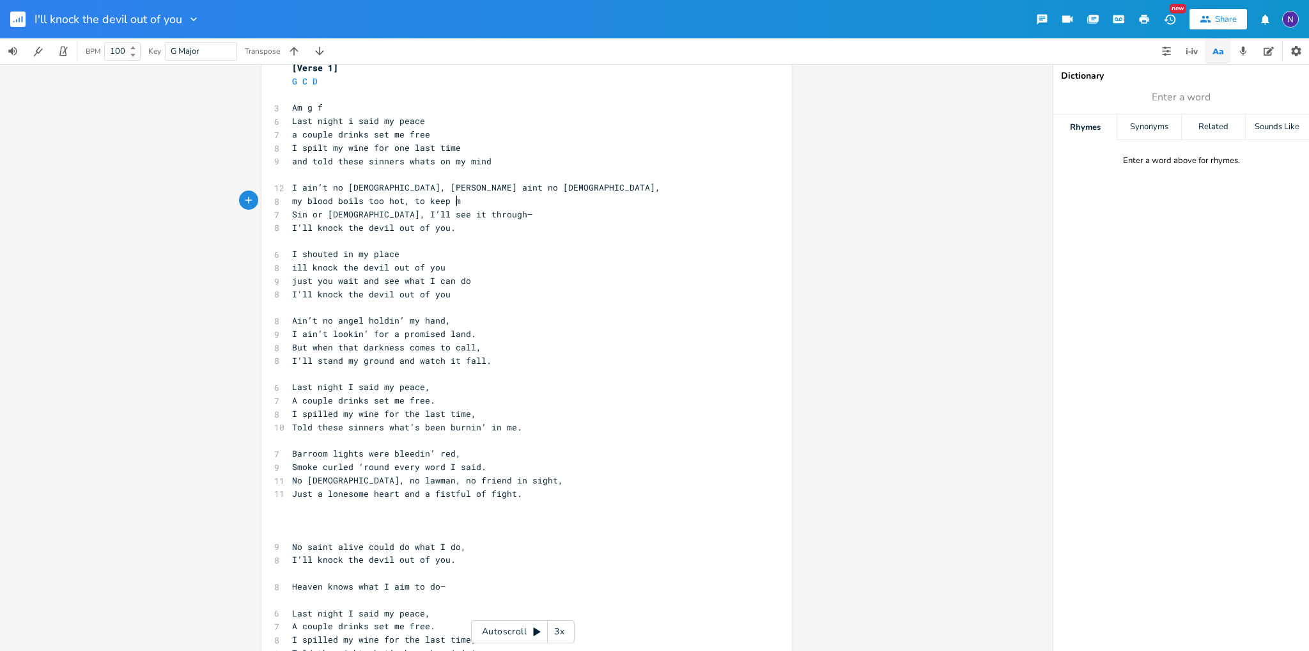
type textarea "to keep m"
type textarea "y peace"
drag, startPoint x: 297, startPoint y: 200, endPoint x: 282, endPoint y: 198, distance: 15.5
click at [289, 198] on pre "my blood boils too hot, to keep my peace" at bounding box center [519, 200] width 461 height 13
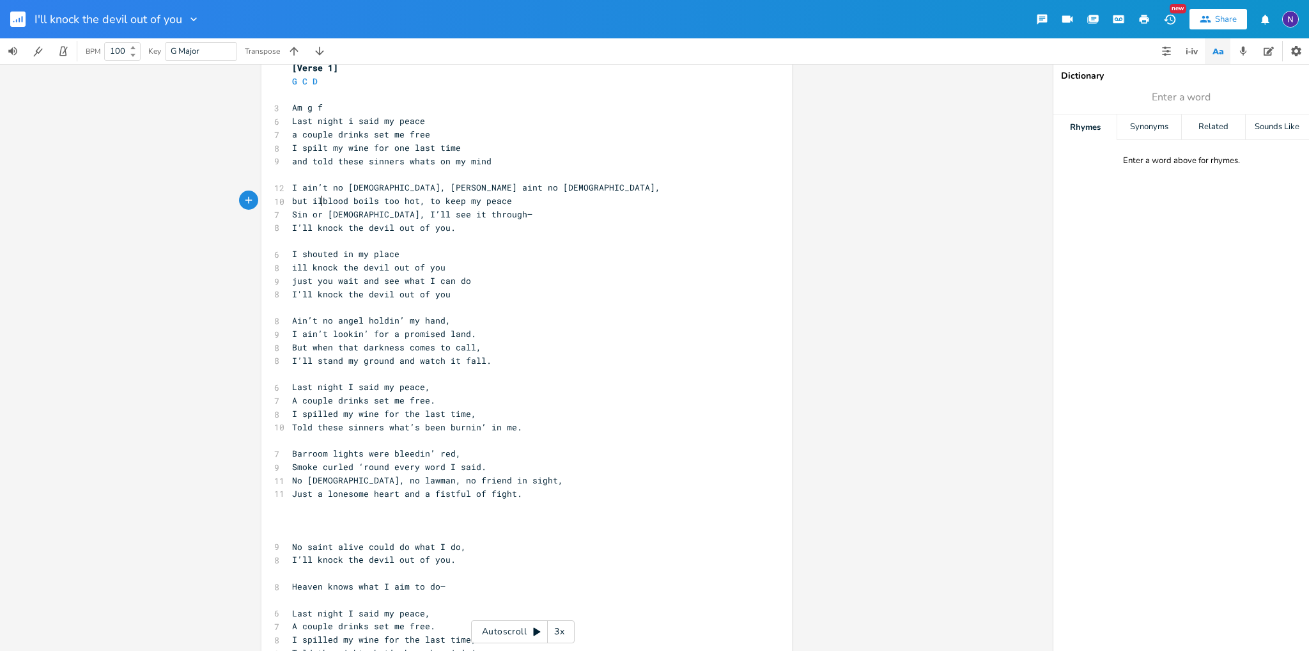
type textarea "but ill"
type textarea "blood"
drag, startPoint x: 350, startPoint y: 201, endPoint x: 323, endPoint y: 201, distance: 26.8
click at [323, 201] on span "but ill blood boils too hot, to keep my peace" at bounding box center [407, 201] width 230 height 12
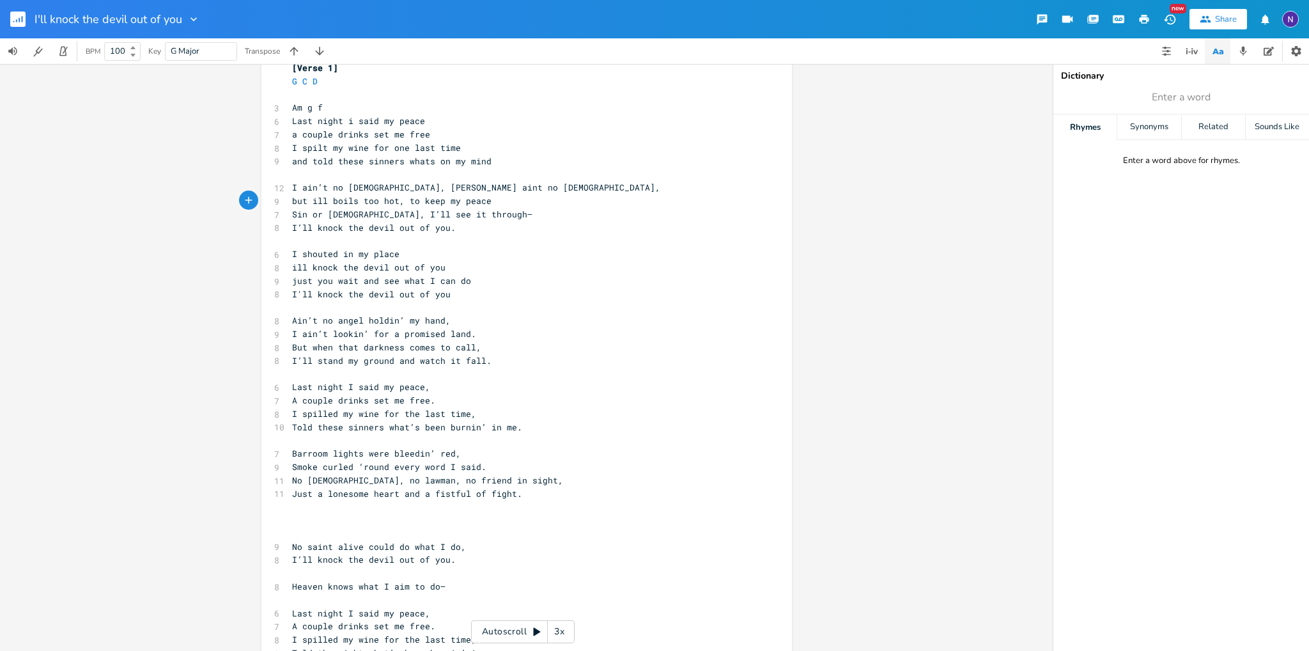
type textarea "blood"
type textarea "my"
type textarea "I warned the crowd."
type textarea "is boilin"
type textarea "the"
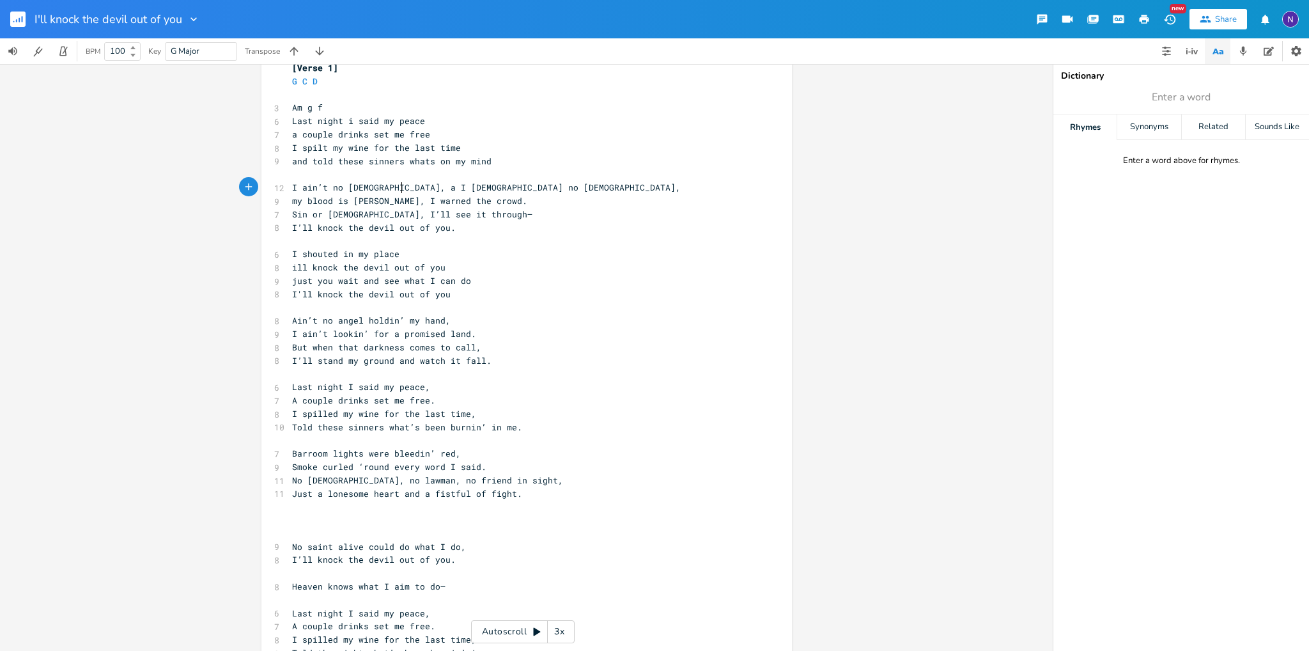
type textarea "but"
type textarea "risin’"
type textarea "Red moon"
click at [668, 228] on pre "I’ll knock the devil out of you." at bounding box center [519, 227] width 461 height 13
drag, startPoint x: 558, startPoint y: 180, endPoint x: 550, endPoint y: 175, distance: 9.4
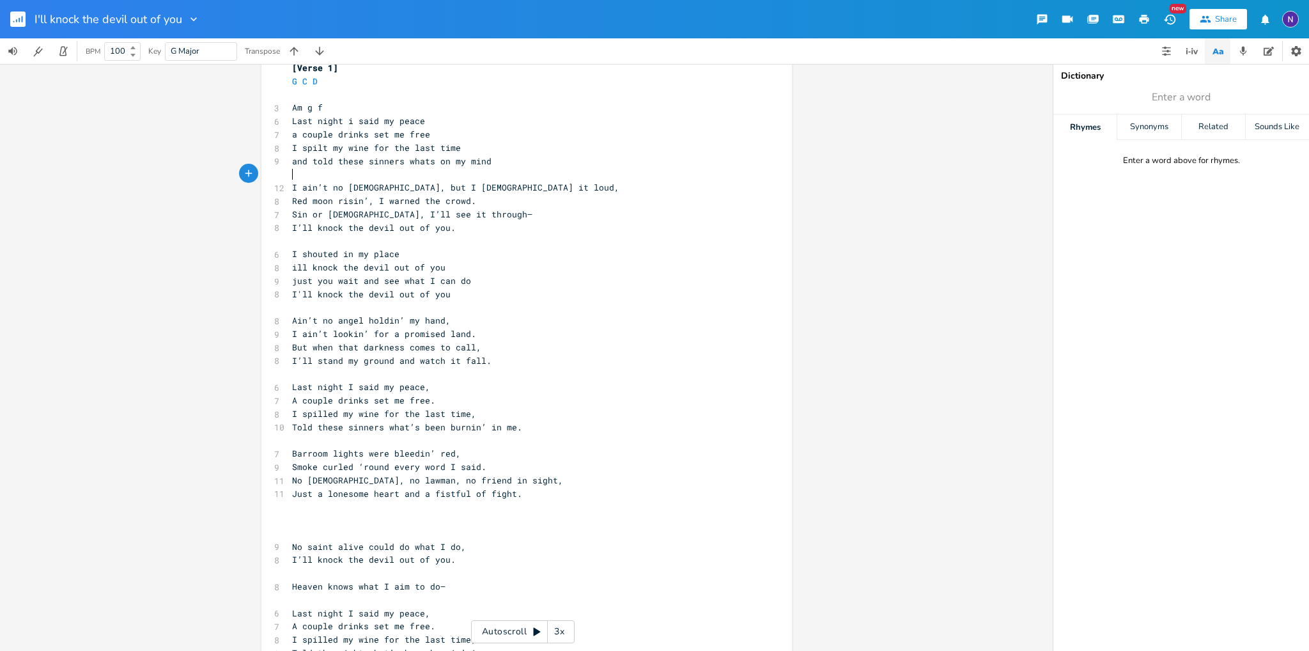
click at [550, 175] on div "[Verse 1] G C D ​ 3 Am g f 6 Last night i said my peace 7 a couple drinks set m…" at bounding box center [519, 406] width 461 height 691
drag, startPoint x: 506, startPoint y: 189, endPoint x: 387, endPoint y: 185, distance: 119.6
click at [387, 185] on pre "I ain’t no [DEMOGRAPHIC_DATA], but I [DEMOGRAPHIC_DATA] it loud," at bounding box center [519, 187] width 461 height 13
type textarea "and i aint np"
type textarea "o [DEMOGRAPHIC_DATA]"
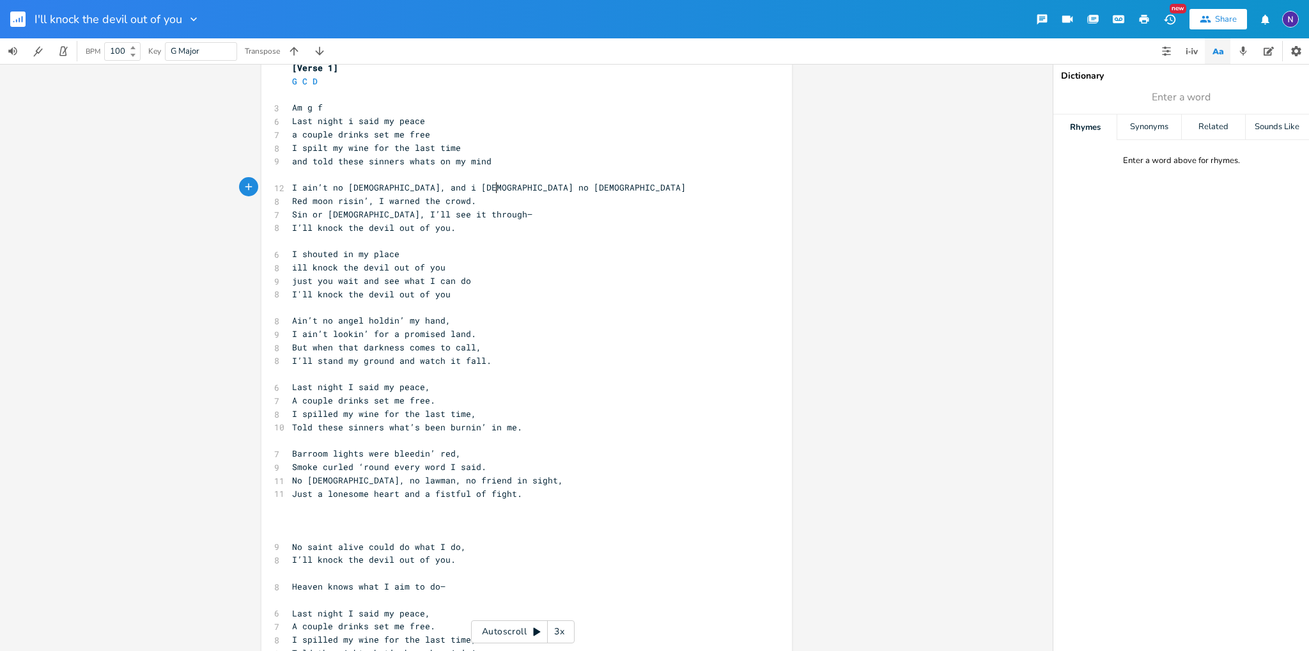
scroll to position [0, 29]
click at [468, 208] on pre "Sin or [DEMOGRAPHIC_DATA], I’ll see it through—" at bounding box center [519, 214] width 461 height 13
type textarea "S"
type textarea "Red moon risin’, I warned the crowd."
drag, startPoint x: 463, startPoint y: 203, endPoint x: 282, endPoint y: 200, distance: 181.5
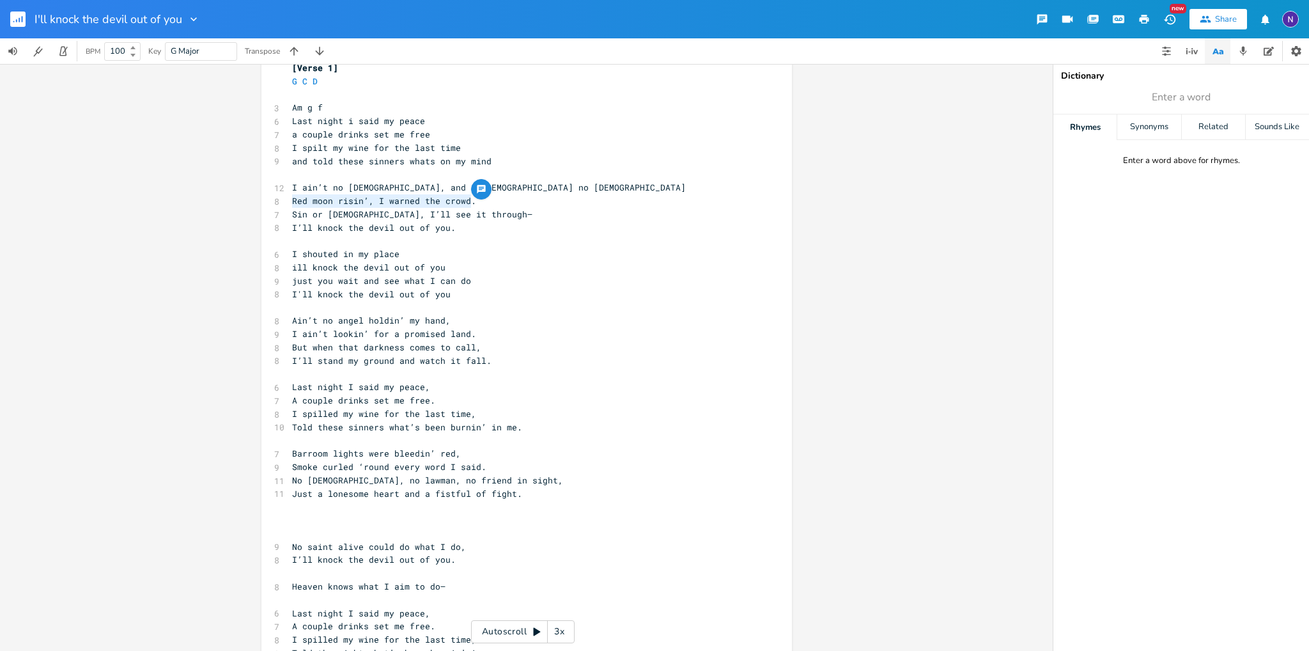
click at [289, 200] on pre "Red moon risin’, I warned the crowd." at bounding box center [519, 200] width 461 height 13
drag, startPoint x: 396, startPoint y: 146, endPoint x: 384, endPoint y: 146, distance: 12.1
click at [384, 146] on span "I spilt my wine for the last time" at bounding box center [376, 148] width 169 height 12
type textarea "one"
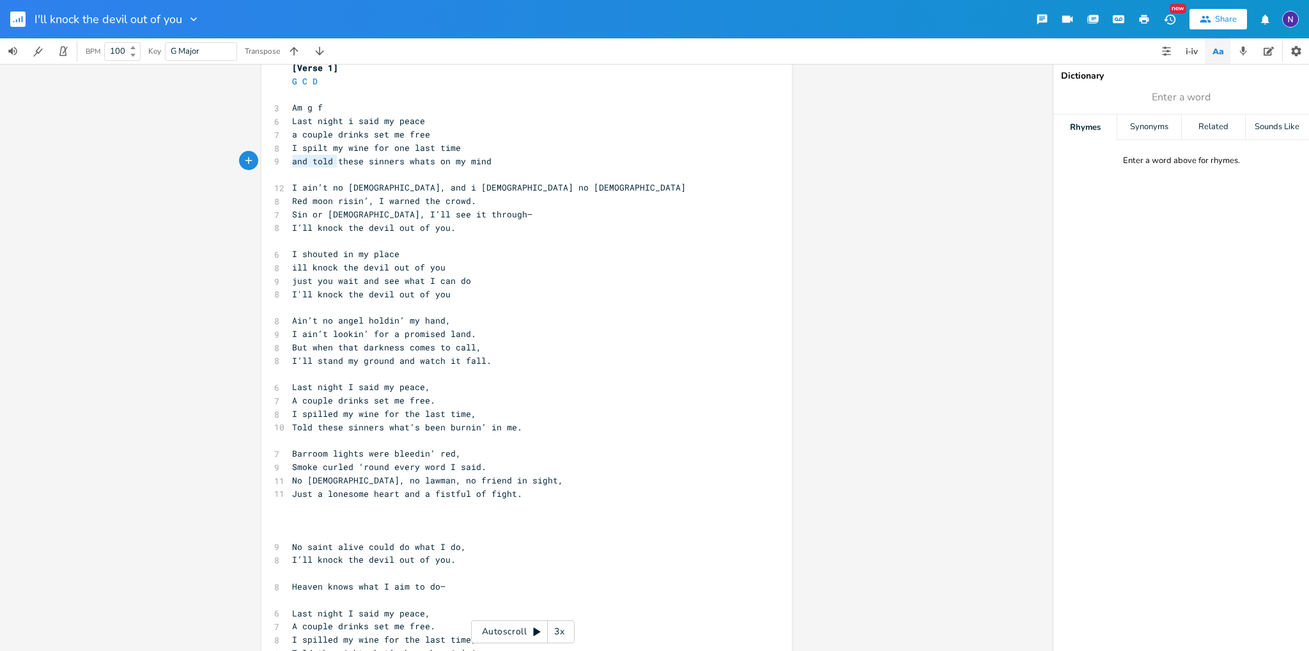
drag, startPoint x: 328, startPoint y: 165, endPoint x: 284, endPoint y: 162, distance: 43.6
click at [292, 162] on span "and told these sinners whats on my mind" at bounding box center [391, 161] width 199 height 12
type textarea "let"
click at [371, 157] on span "let these sinners whats on my mind" at bounding box center [379, 161] width 174 height 12
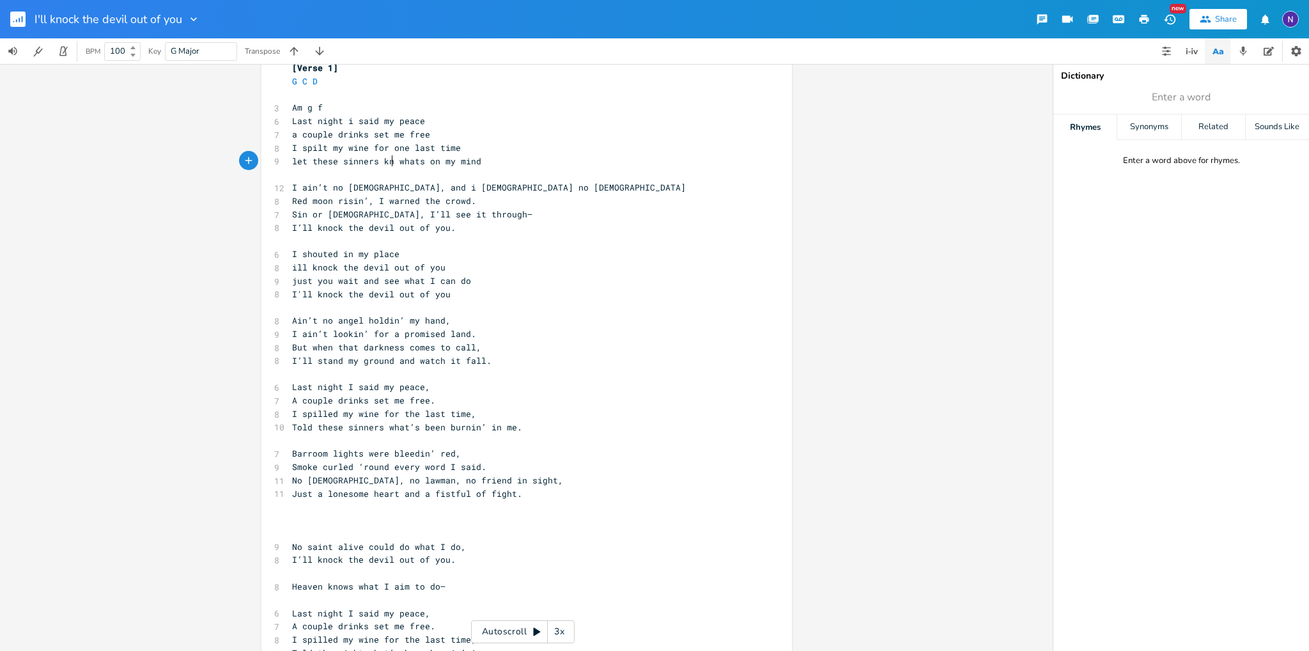
type textarea "knoiw"
type textarea "w"
click at [277, 202] on div "w x [Verse 1] G C D ​ 3 Am g f 6 Last night i said my peace 7 a couple drinks s…" at bounding box center [526, 404] width 530 height 732
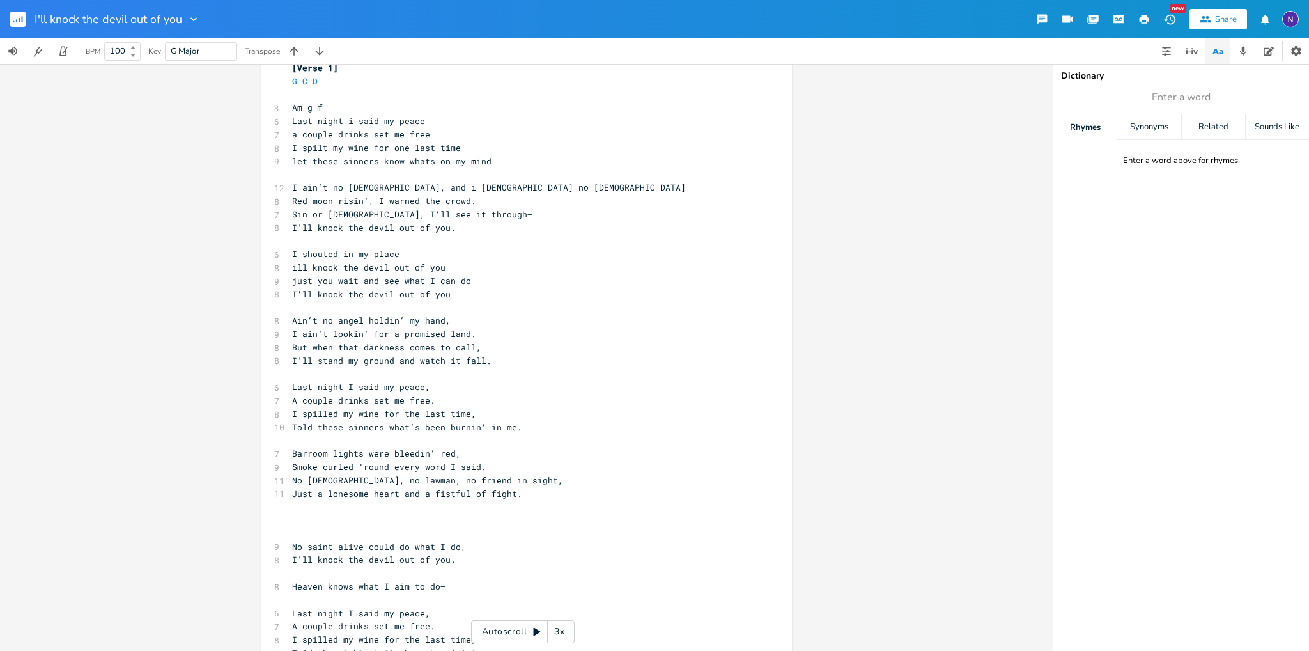
click at [289, 203] on pre "Red moon risin’, I warned the crowd." at bounding box center [519, 200] width 461 height 13
type textarea "the"
drag, startPoint x: 302, startPoint y: 203, endPoint x: 286, endPoint y: 200, distance: 16.3
click at [292, 200] on span "the Red moon risin’, I warned the crowd." at bounding box center [394, 201] width 205 height 12
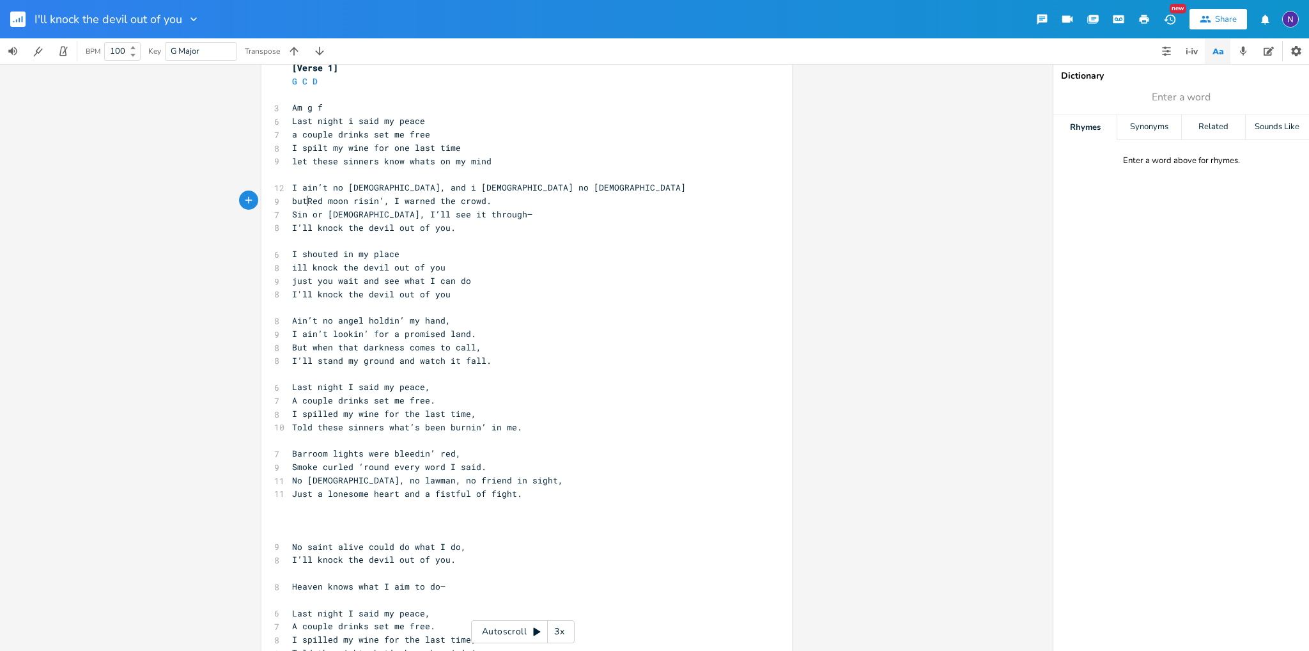
scroll to position [0, 14]
type textarea "but your"
drag, startPoint x: 540, startPoint y: 197, endPoint x: 414, endPoint y: 203, distance: 126.1
click at [414, 203] on pre "but your Red moon risin’, I warned the crowd." at bounding box center [519, 200] width 461 height 13
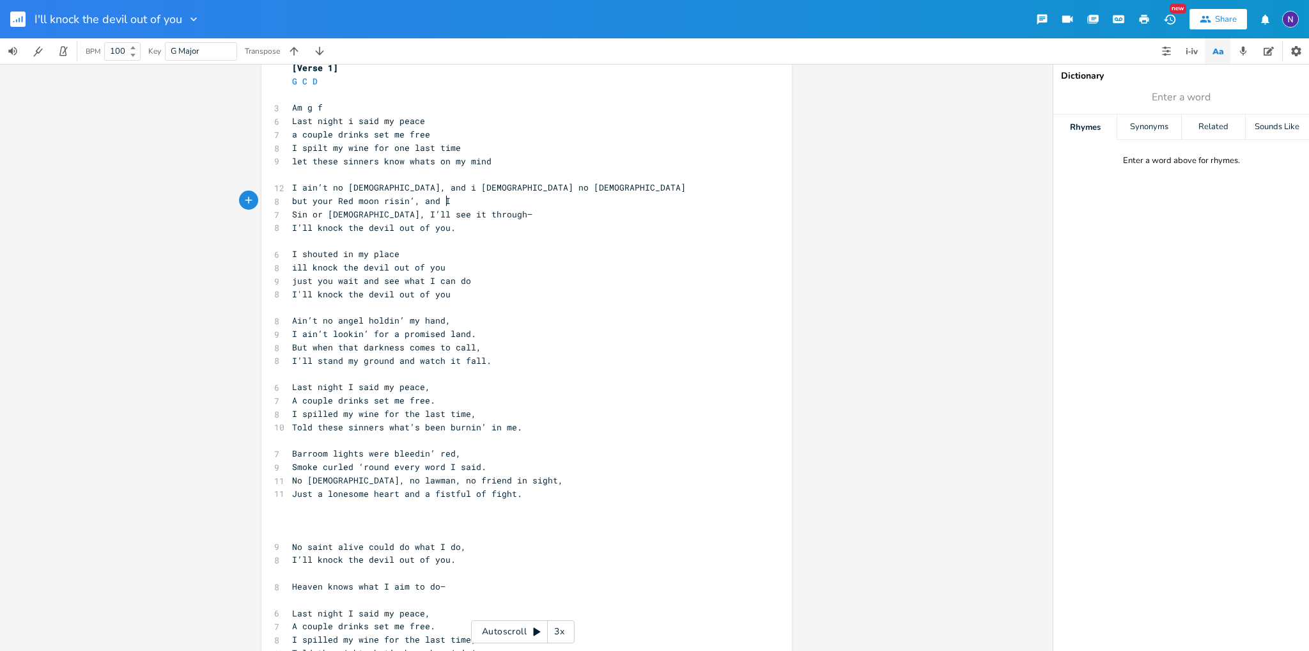
type textarea "and I"
type textarea "my"
type textarea "ust"
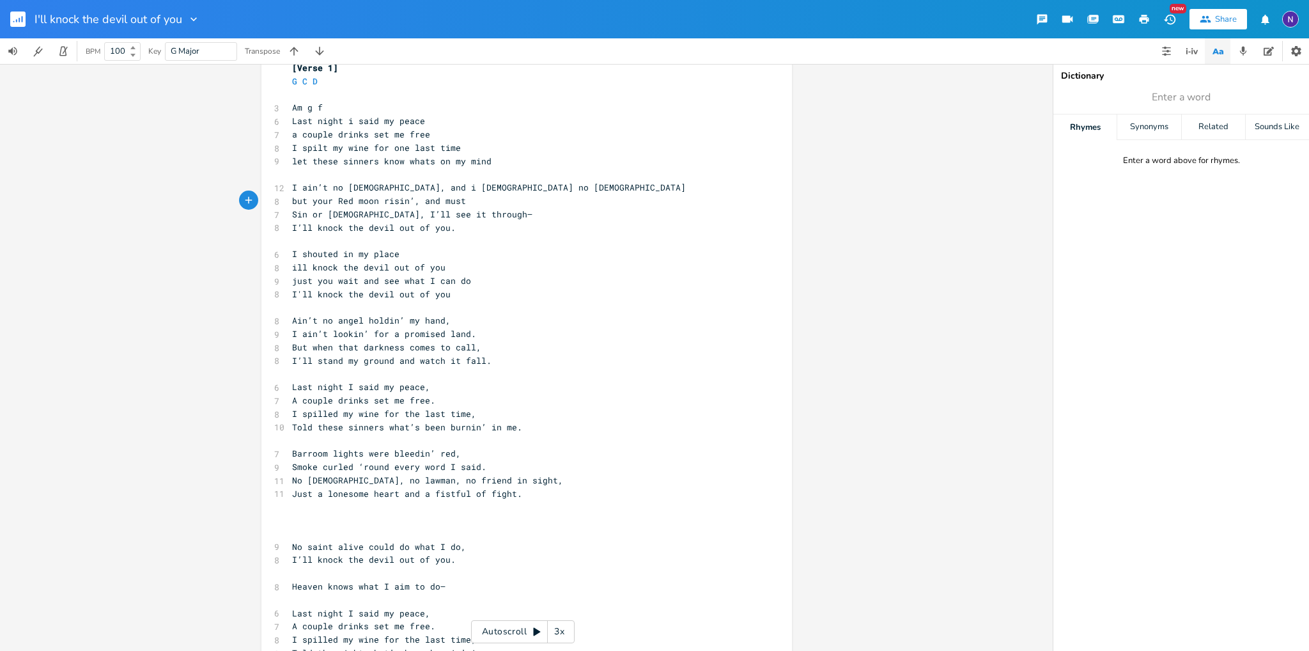
click at [430, 205] on span "but your Red moon risin’, and must" at bounding box center [379, 201] width 174 height 12
type textarea "i"
click at [472, 203] on pre "but your Red moon risin’, and i must" at bounding box center [519, 200] width 461 height 13
drag, startPoint x: 458, startPoint y: 187, endPoint x: 498, endPoint y: 190, distance: 40.4
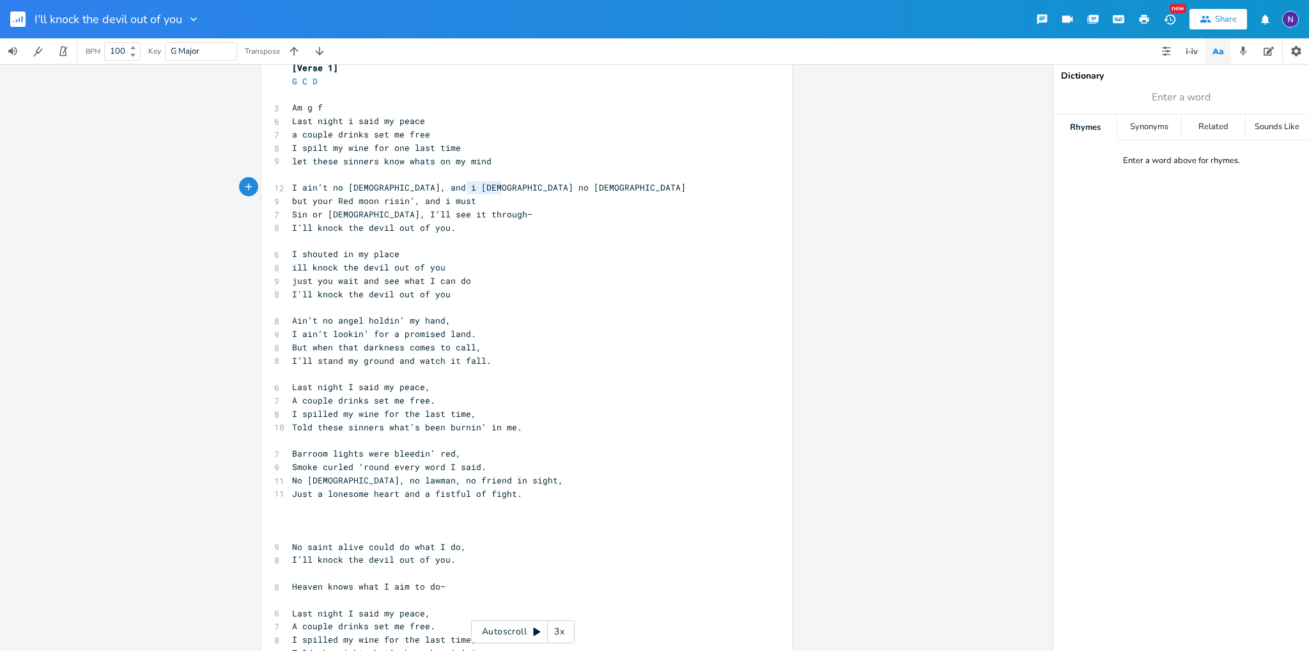
click at [498, 190] on pre "I ain’t no [DEMOGRAPHIC_DATA], and i [DEMOGRAPHIC_DATA] no [DEMOGRAPHIC_DATA]" at bounding box center [519, 187] width 461 height 13
type textarea "[DEMOGRAPHIC_DATA]"
click at [479, 188] on span "I ain’t no [DEMOGRAPHIC_DATA], and i [DEMOGRAPHIC_DATA] no [DEMOGRAPHIC_DATA]" at bounding box center [489, 187] width 394 height 12
drag, startPoint x: 486, startPoint y: 188, endPoint x: 458, endPoint y: 189, distance: 28.1
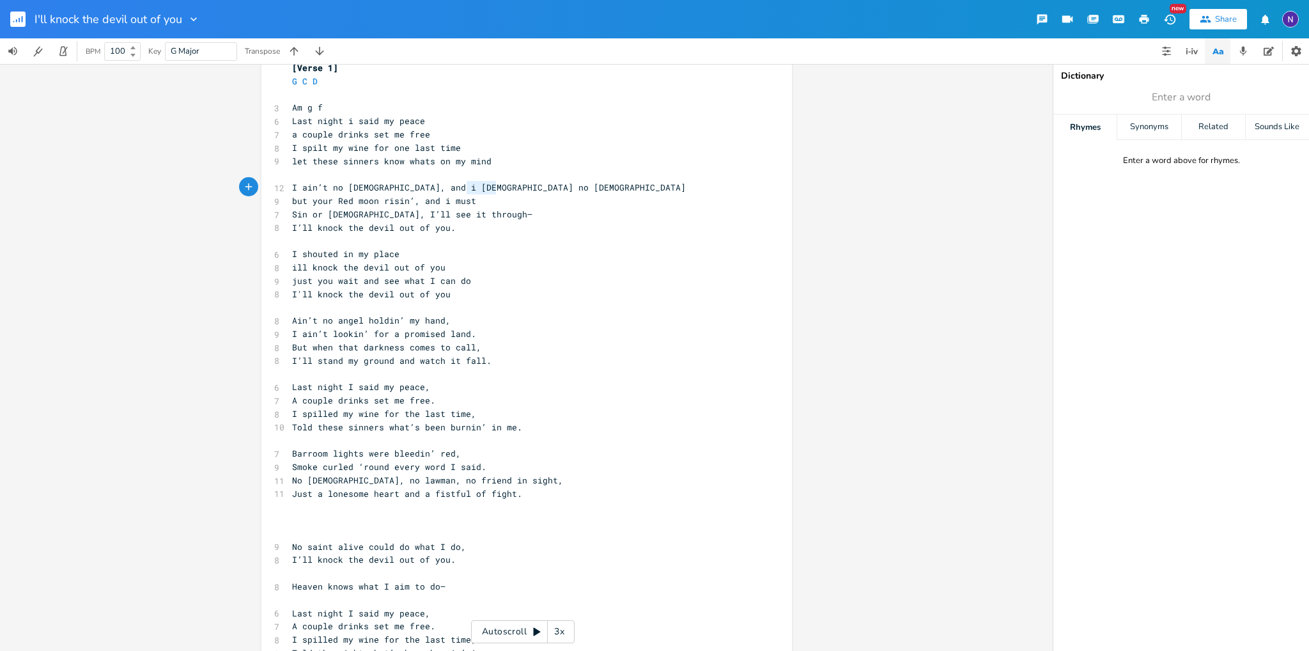
click at [458, 189] on span "I ain’t no [DEMOGRAPHIC_DATA], and i [DEMOGRAPHIC_DATA] no [DEMOGRAPHIC_DATA]" at bounding box center [489, 187] width 394 height 12
click at [524, 175] on icon "button" at bounding box center [527, 175] width 6 height 5
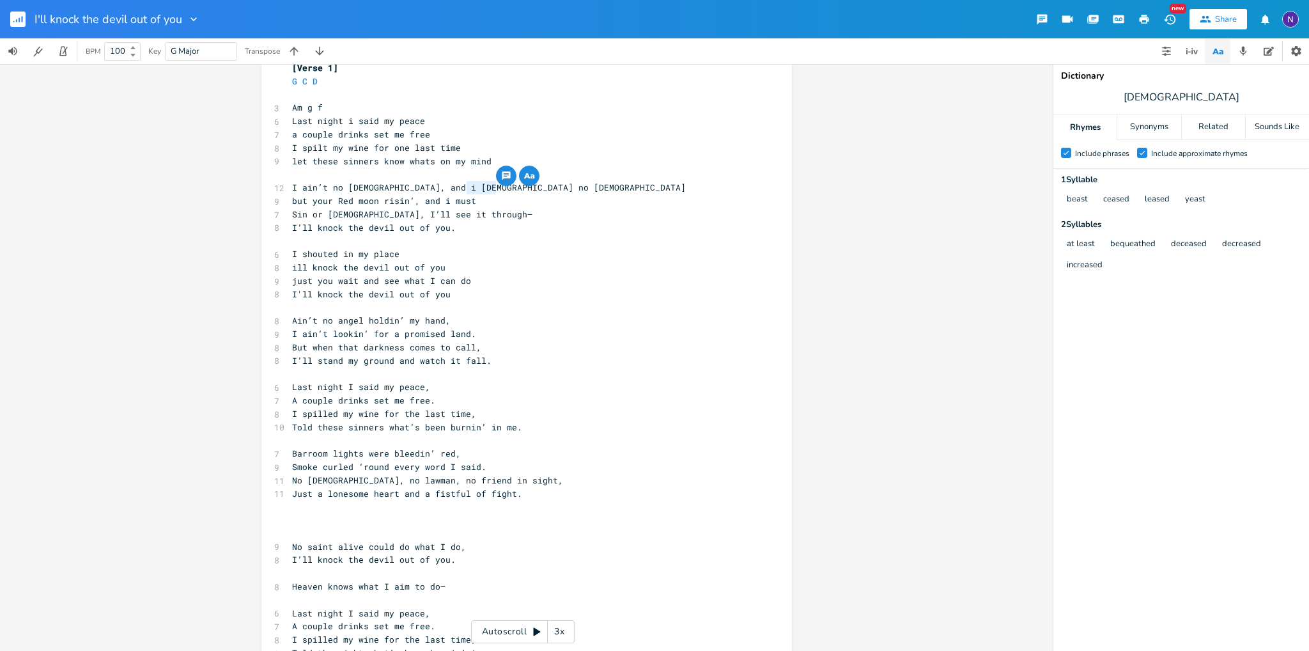
click at [371, 195] on span "but your Red moon risin’, and i must" at bounding box center [384, 201] width 184 height 12
type textarea "s"
type textarea "nd i must"
drag, startPoint x: 486, startPoint y: 203, endPoint x: 425, endPoint y: 202, distance: 60.7
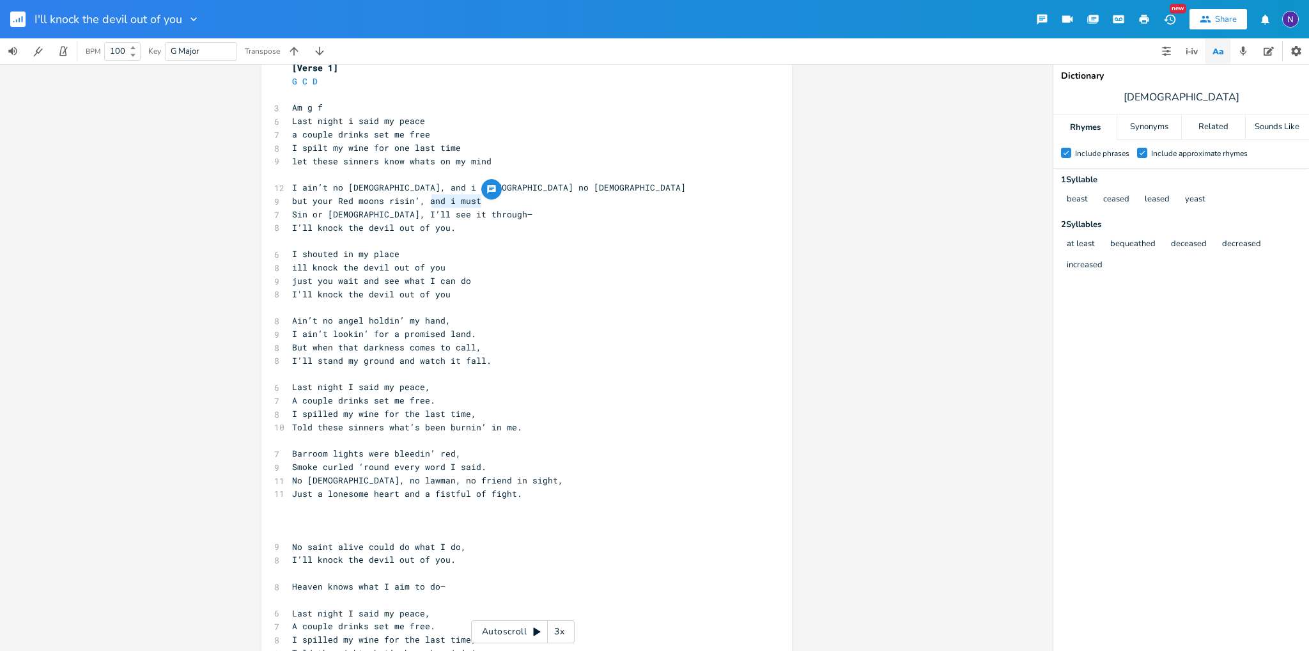
click at [425, 202] on pre "but your Red moons risin’, and i must" at bounding box center [519, 200] width 461 height 13
click at [670, 205] on pre "but your Red moons risin’, and i must" at bounding box center [519, 200] width 461 height 13
click at [1177, 95] on input "[DEMOGRAPHIC_DATA]" at bounding box center [1181, 97] width 26 height 14
type input "east"
click at [1208, 96] on span "east" at bounding box center [1181, 97] width 256 height 23
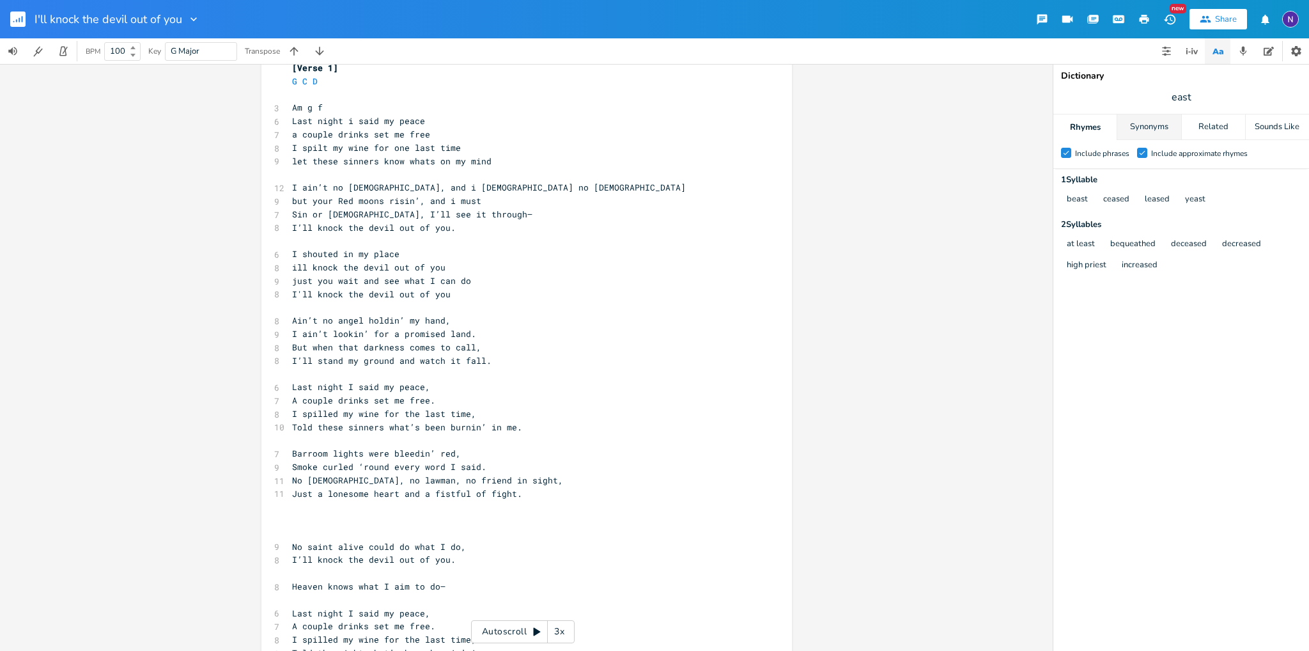
click at [1137, 129] on div "Synonyms" at bounding box center [1148, 127] width 63 height 26
click at [1074, 119] on div "Rhymes" at bounding box center [1084, 127] width 63 height 26
click at [1210, 123] on div "Related" at bounding box center [1213, 127] width 63 height 26
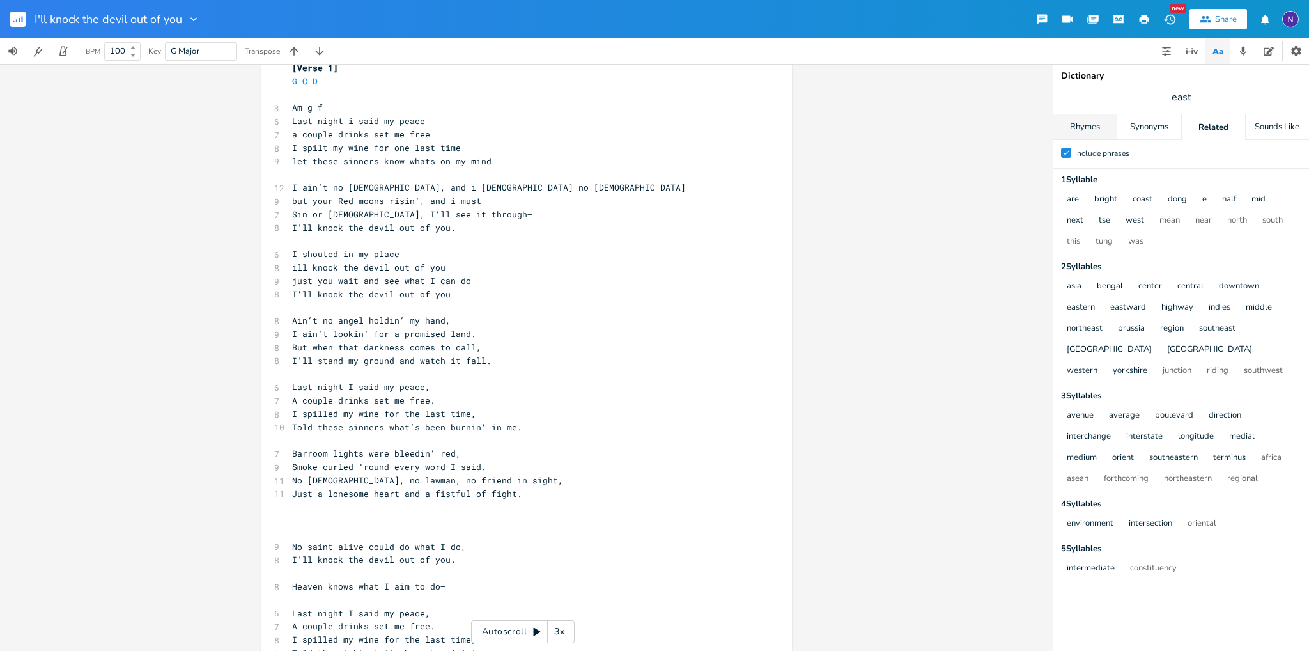
click at [1082, 123] on div "Rhymes" at bounding box center [1084, 127] width 63 height 26
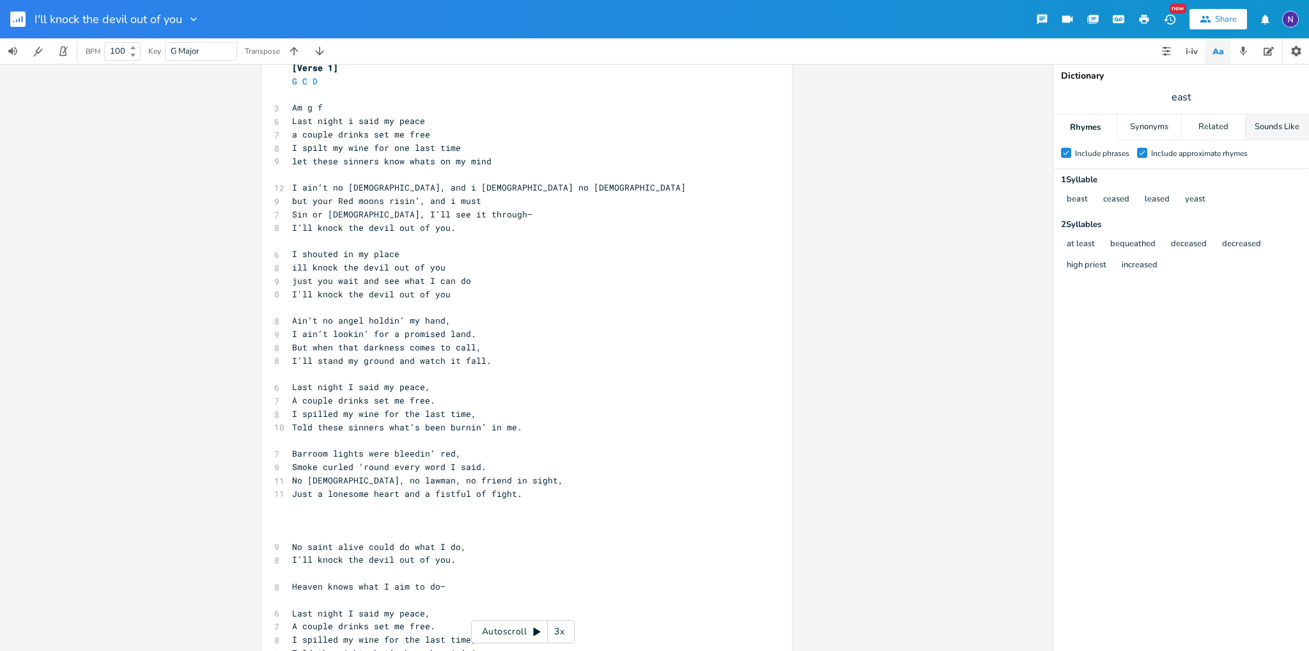
click at [1270, 116] on div "Sounds Like" at bounding box center [1277, 127] width 63 height 26
click at [1082, 123] on div "Rhymes" at bounding box center [1084, 127] width 63 height 26
type textarea "i must"
drag, startPoint x: 473, startPoint y: 200, endPoint x: 436, endPoint y: 199, distance: 36.4
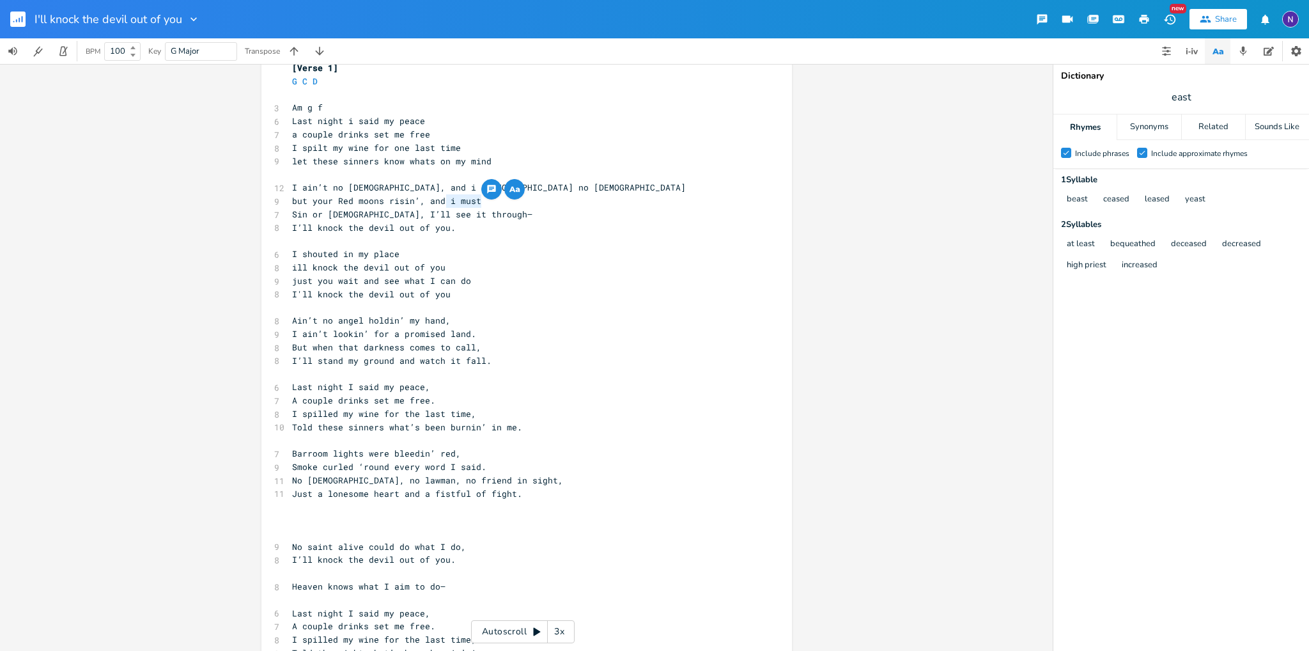
click at [436, 199] on pre "but your Red moons risin’, and i must" at bounding box center [519, 200] width 461 height 13
click at [450, 200] on span "but your Red moons risin’, and i must" at bounding box center [386, 201] width 189 height 12
type textarea "i must"
drag, startPoint x: 486, startPoint y: 203, endPoint x: 438, endPoint y: 201, distance: 48.6
click at [438, 201] on pre "but your Red moons risin’, and i must" at bounding box center [519, 200] width 461 height 13
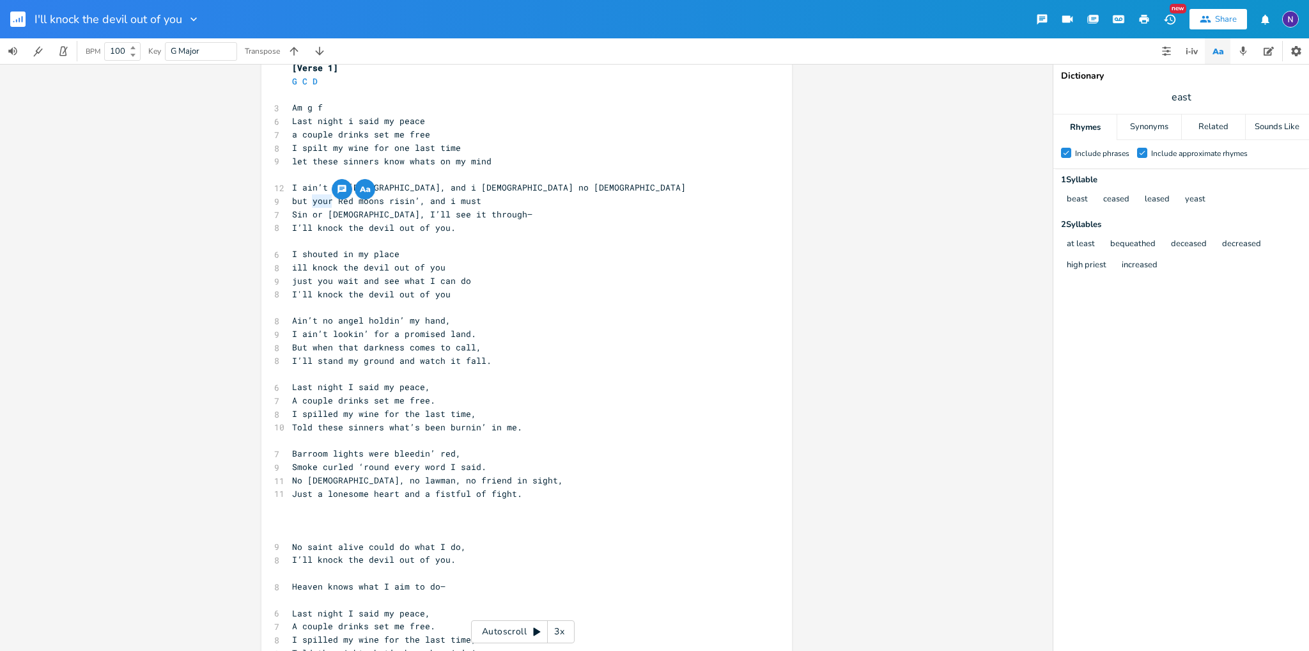
drag, startPoint x: 325, startPoint y: 203, endPoint x: 306, endPoint y: 200, distance: 18.7
click at [306, 200] on span "but your Red moons risin’, and i must" at bounding box center [386, 201] width 189 height 12
type textarea "the"
drag, startPoint x: 489, startPoint y: 206, endPoint x: 433, endPoint y: 203, distance: 56.3
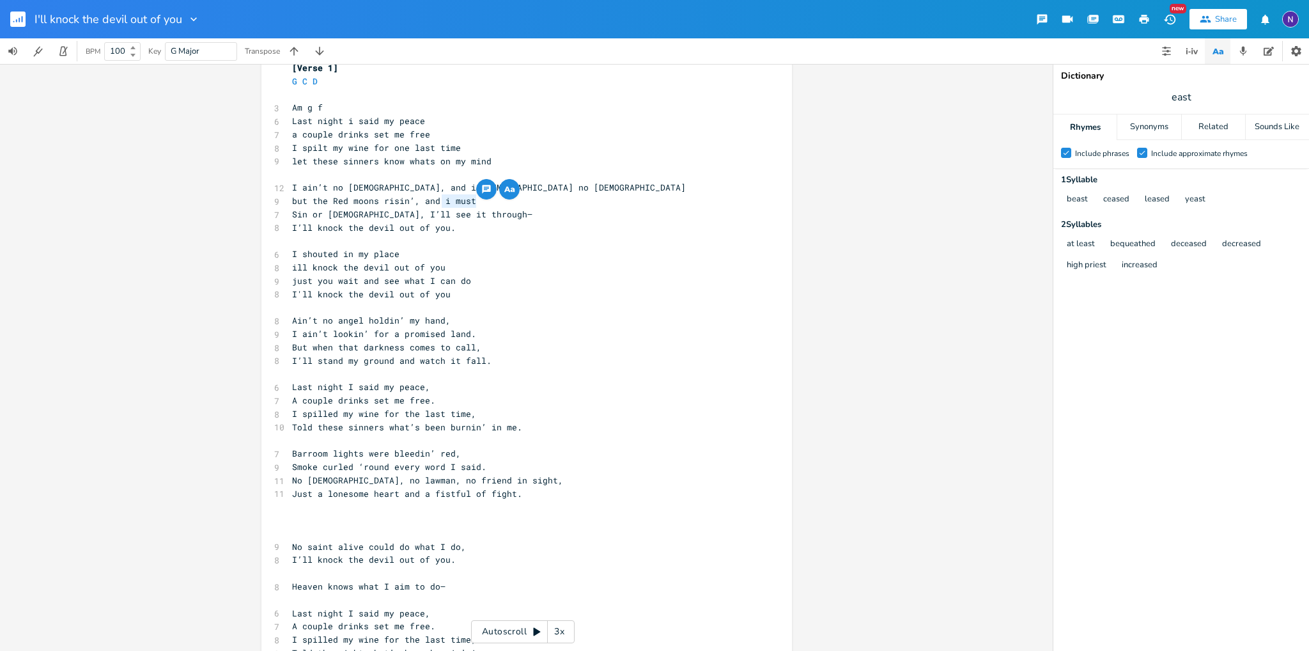
click at [433, 203] on pre "but the Red moons risin’, and i must" at bounding box center [519, 200] width 461 height 13
type textarea "ill stop the beast"
click at [389, 187] on span "I ain’t no [DEMOGRAPHIC_DATA], and i [DEMOGRAPHIC_DATA] no [DEMOGRAPHIC_DATA]" at bounding box center [489, 187] width 394 height 12
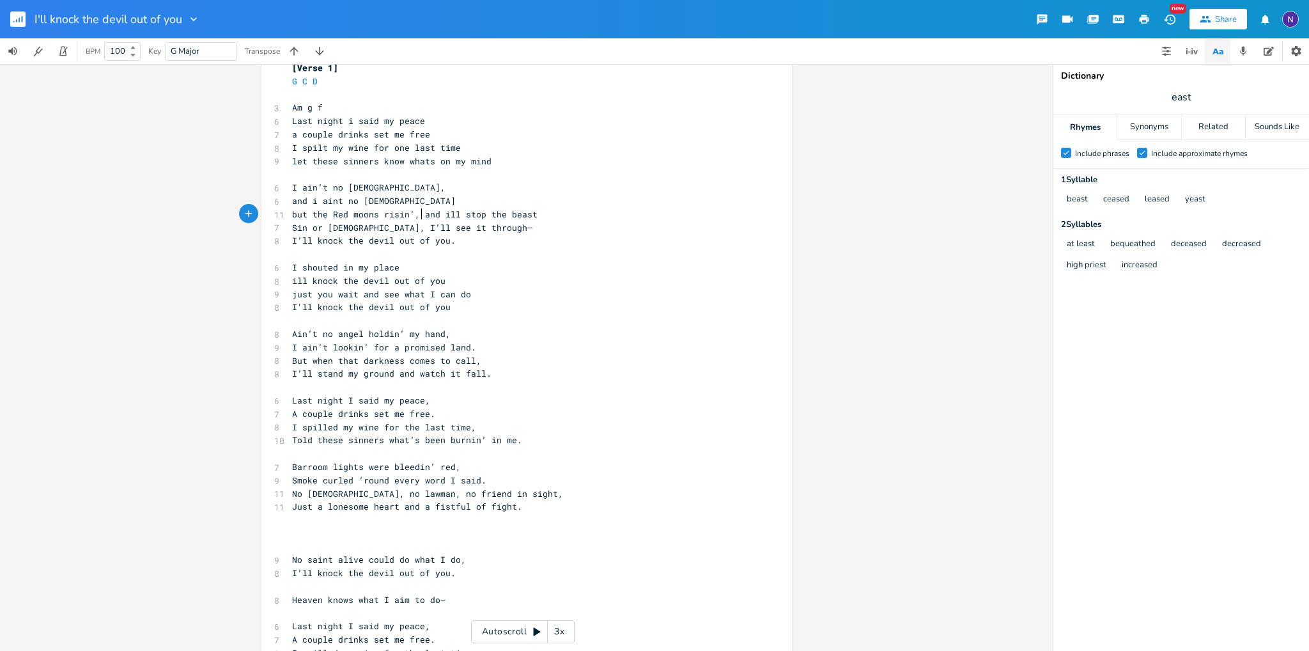
click at [414, 213] on span "but the Red moons risin’, and ill stop the beast" at bounding box center [414, 214] width 245 height 12
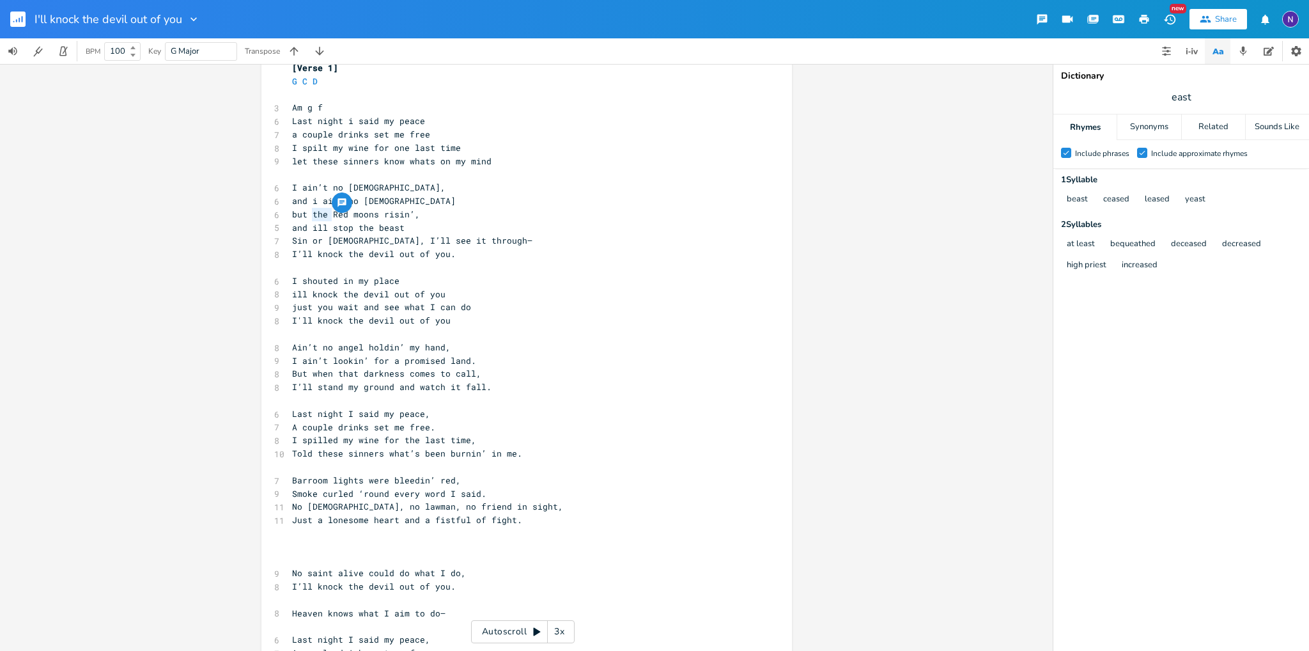
drag, startPoint x: 322, startPoint y: 216, endPoint x: 304, endPoint y: 213, distance: 18.2
click at [304, 213] on span "but the Red moons risin’," at bounding box center [356, 214] width 128 height 12
type textarea "your"
drag, startPoint x: 317, startPoint y: 225, endPoint x: 310, endPoint y: 223, distance: 7.3
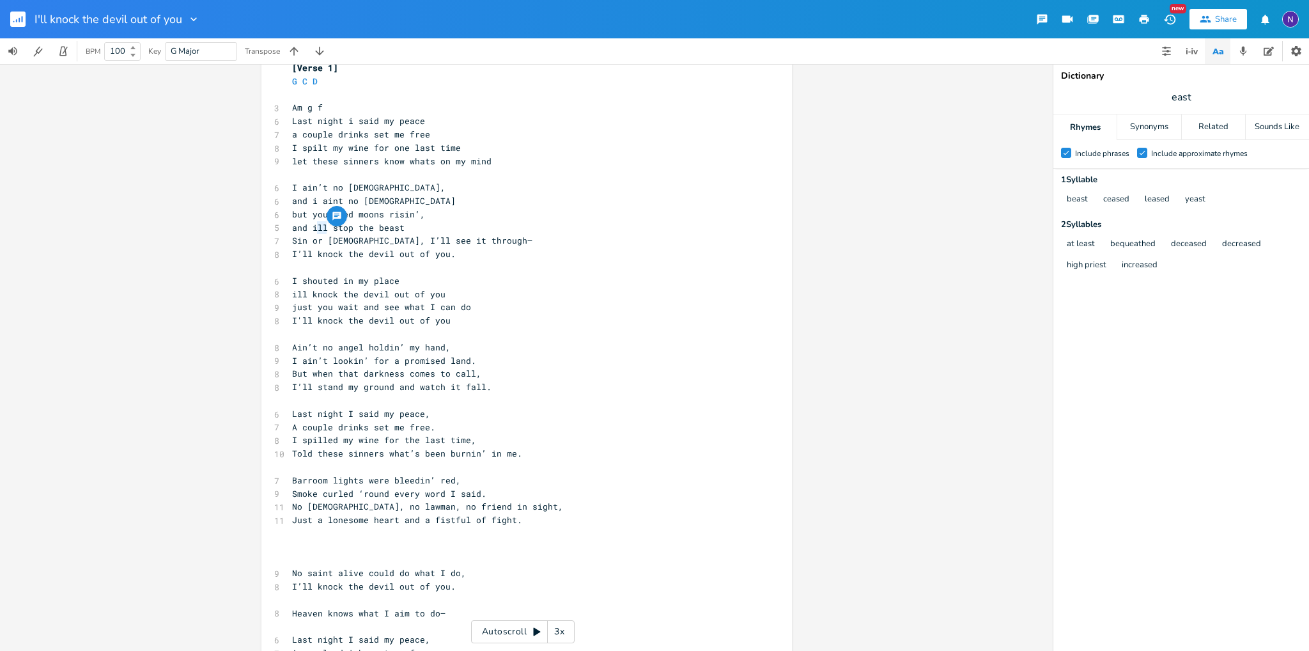
click at [310, 223] on span "and ill stop the beast" at bounding box center [348, 228] width 112 height 12
type textarea "m t o"
type textarea "o"
drag, startPoint x: 330, startPoint y: 231, endPoint x: 305, endPoint y: 226, distance: 26.2
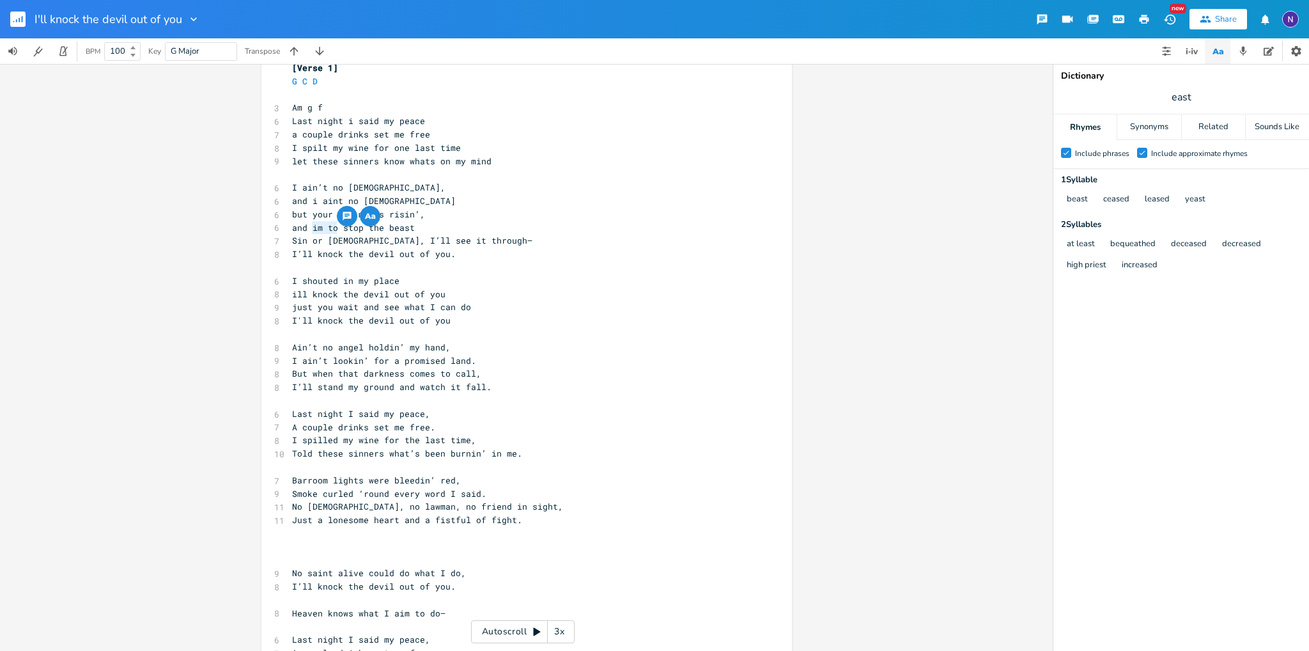
click at [305, 226] on span "and im to stop the beast" at bounding box center [353, 228] width 123 height 12
type textarea "i have"
click at [417, 229] on pre "and i have stop the beast" at bounding box center [519, 227] width 461 height 13
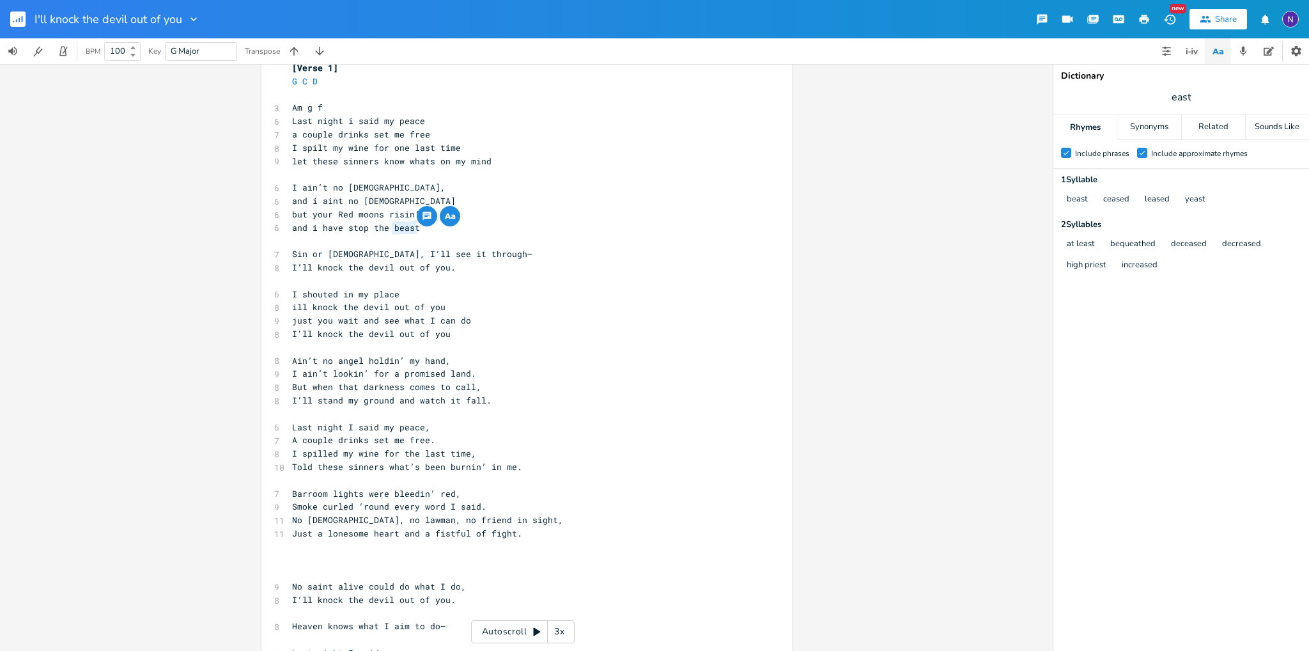
drag, startPoint x: 417, startPoint y: 229, endPoint x: 384, endPoint y: 226, distance: 33.3
click at [384, 226] on pre "and i have stop the beast" at bounding box center [519, 227] width 461 height 13
type textarea "feast"
drag, startPoint x: 381, startPoint y: 224, endPoint x: 305, endPoint y: 226, distance: 76.1
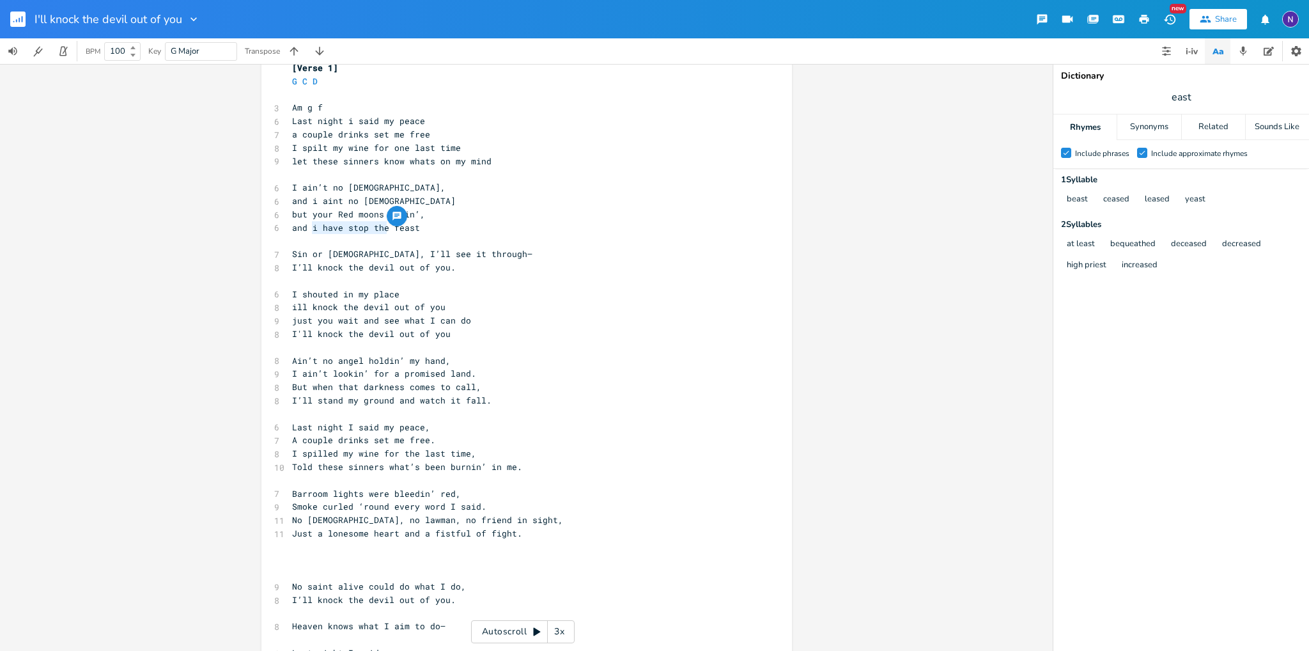
click at [305, 226] on span "and i have stop the feast" at bounding box center [356, 228] width 128 height 12
type textarea "im not gonna make it tothe"
click at [488, 282] on pre "​" at bounding box center [519, 280] width 461 height 13
click at [328, 323] on span "just you wait and see what I can do" at bounding box center [381, 320] width 179 height 12
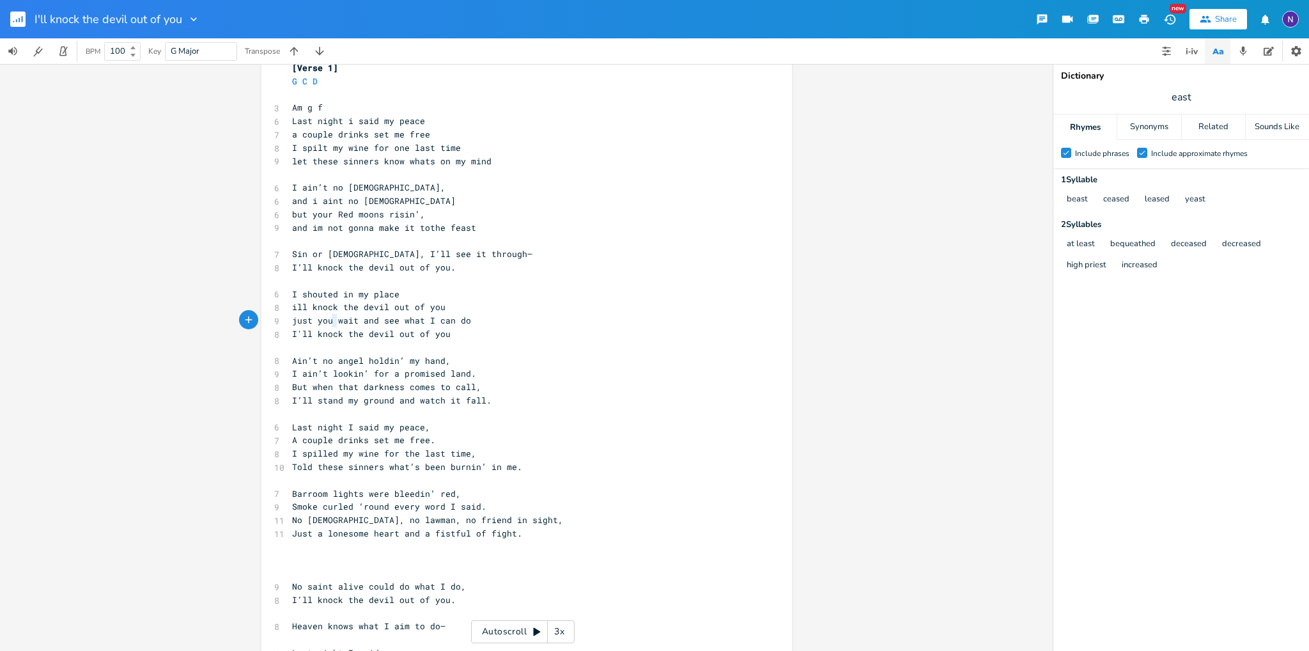
click at [328, 323] on span "just you wait and see what I can do" at bounding box center [381, 320] width 179 height 12
type textarea "ou."
type textarea "I’ll knock the devil out of you."
drag, startPoint x: 448, startPoint y: 270, endPoint x: 259, endPoint y: 267, distance: 189.2
click at [261, 267] on div "I’ll knock the devil out of you. x [Verse 1] G C D ​ 3 Am g f 6 Last night i sa…" at bounding box center [526, 424] width 530 height 772
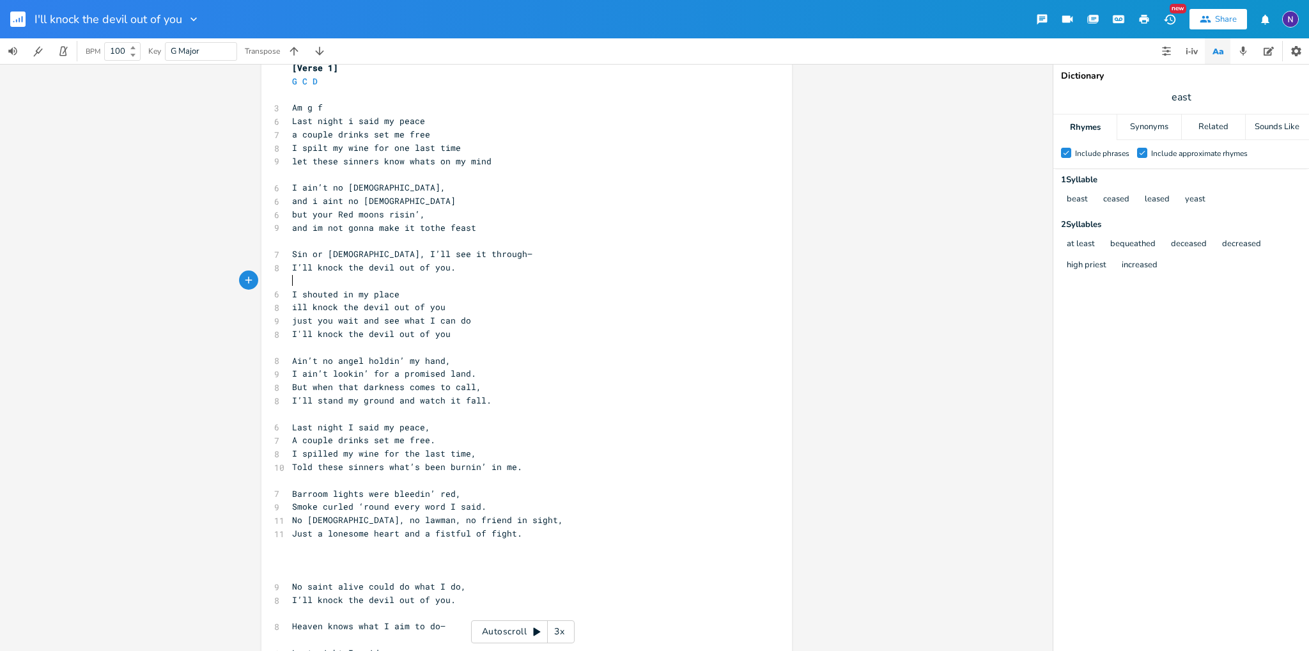
click at [403, 284] on pre "​" at bounding box center [519, 280] width 461 height 13
type textarea "\"
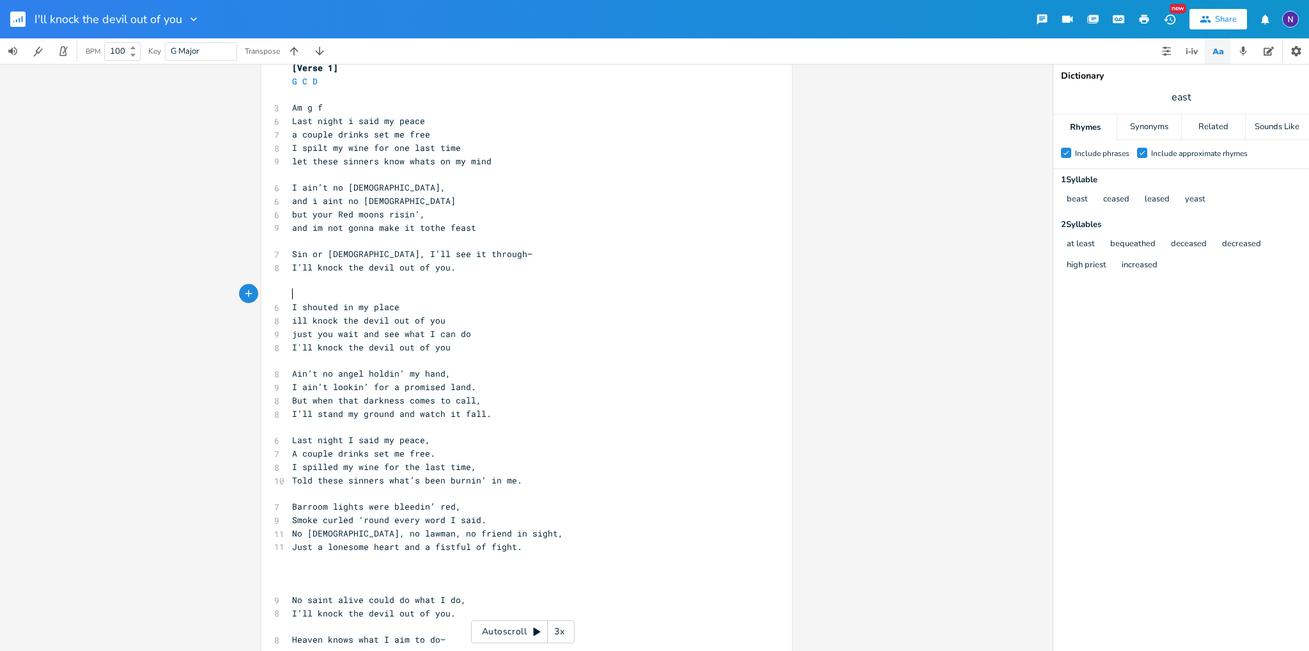
paste textarea "I’ll knock the devil out of you."
type textarea "I’ll knock the devil out of you."
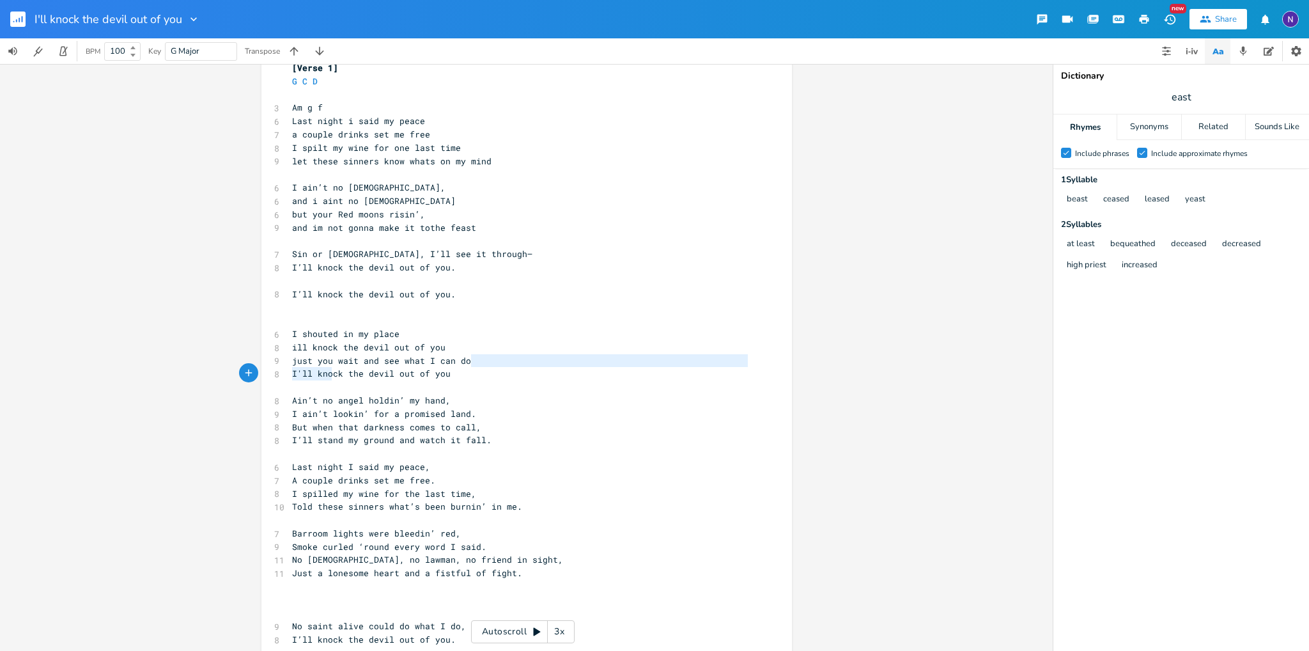
type textarea "I"
type textarea "just you wait and see what I can do"
drag, startPoint x: 476, startPoint y: 359, endPoint x: 274, endPoint y: 361, distance: 202.0
click at [274, 361] on div "just you wait and see what I can do x [Verse 1] G C D ​ 3 Am g f 6 Last night i…" at bounding box center [526, 444] width 530 height 812
click at [310, 307] on pre "​" at bounding box center [519, 306] width 461 height 13
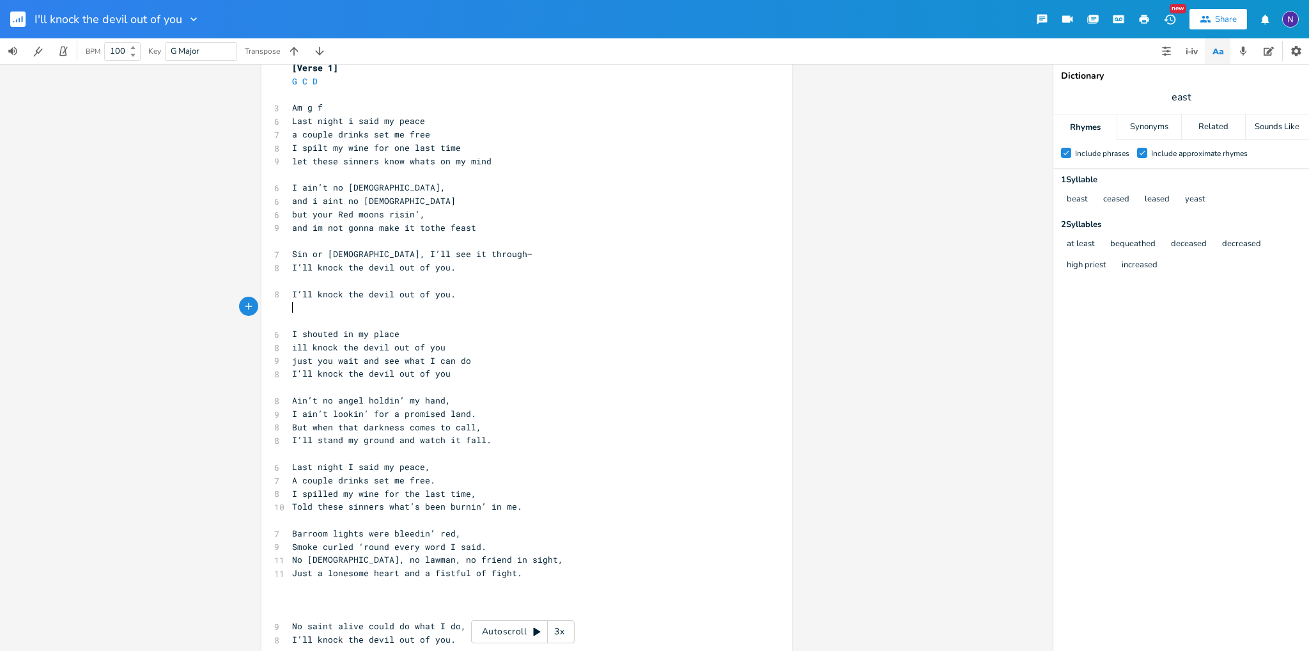
paste textarea ","
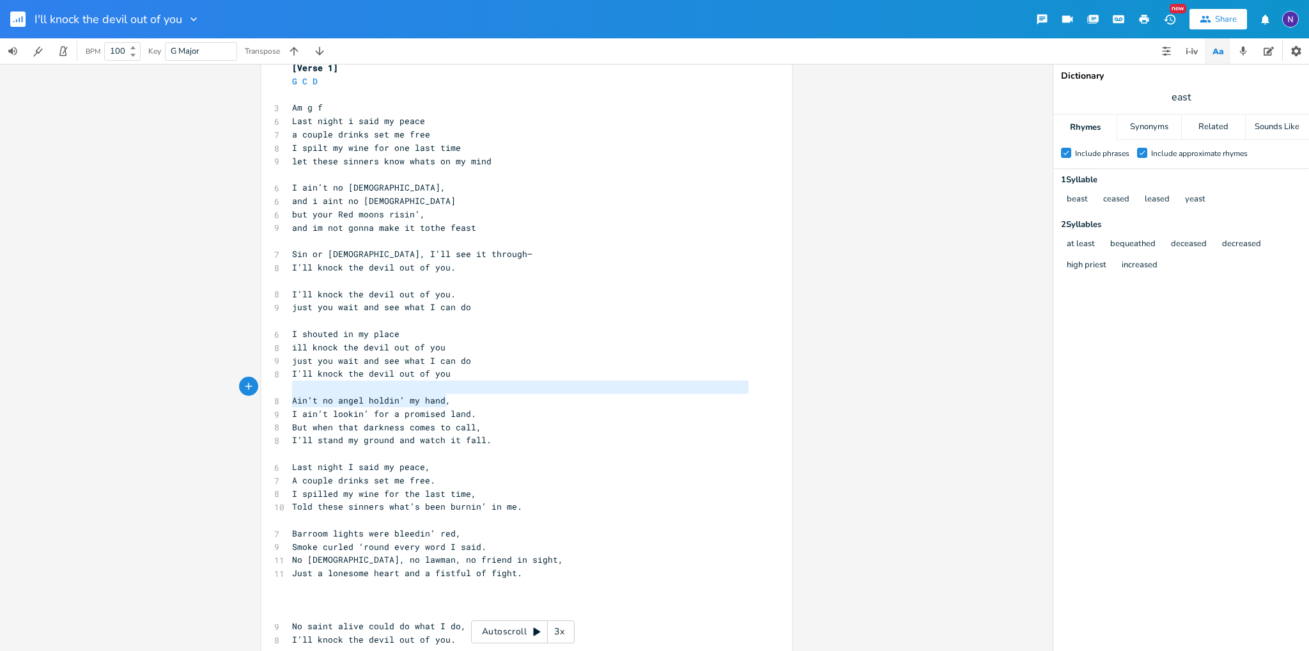
type textarea "Ain’t no angel holdin’ my hand,"
drag, startPoint x: 447, startPoint y: 403, endPoint x: 281, endPoint y: 398, distance: 166.2
click at [281, 398] on div "Ain’t no angel holdin’ my hand, x [Verse 1] G C D ​ 3 Am g f 6 Last night i sai…" at bounding box center [526, 444] width 530 height 812
click at [479, 311] on pre "just you wait and see what I can do" at bounding box center [519, 306] width 461 height 13
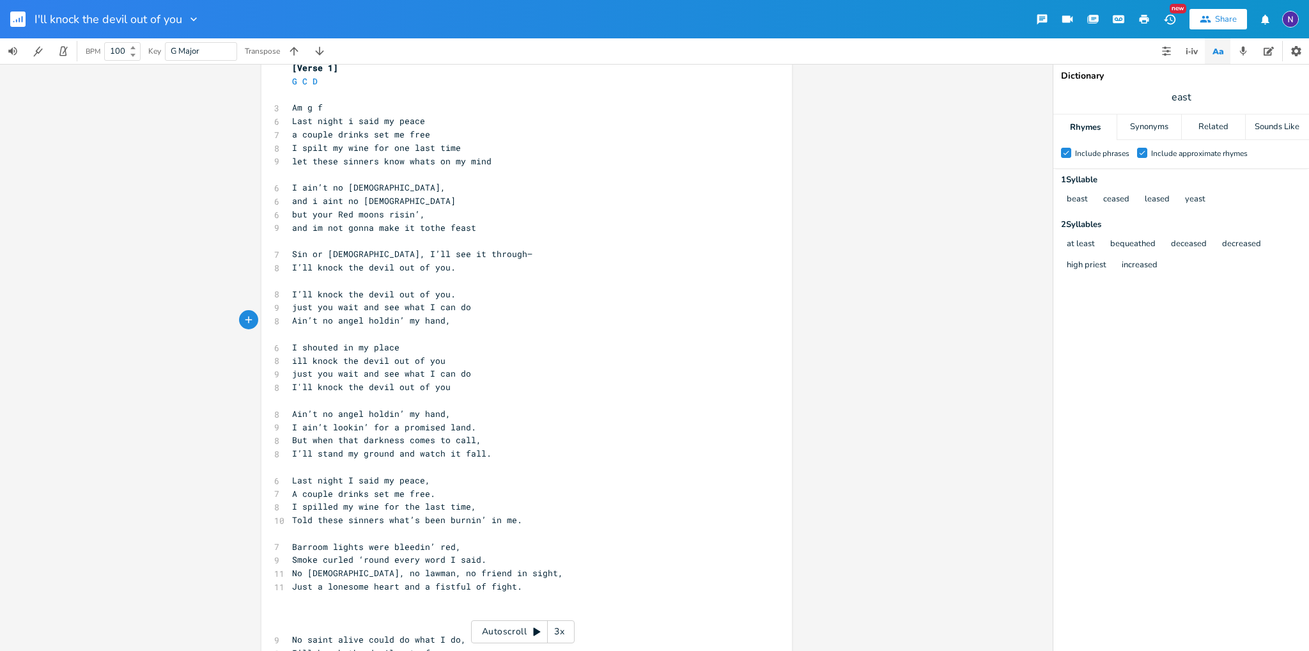
click at [410, 372] on span "just you wait and see what I can do" at bounding box center [381, 373] width 179 height 12
type textarea "I ain’t lookin’ for a promised land."
drag, startPoint x: 472, startPoint y: 426, endPoint x: 281, endPoint y: 428, distance: 191.1
click at [289, 428] on pre "I ain’t lookin’ for a promised land." at bounding box center [519, 427] width 461 height 13
click at [433, 441] on span "But when that darkness comes to call," at bounding box center [386, 440] width 189 height 12
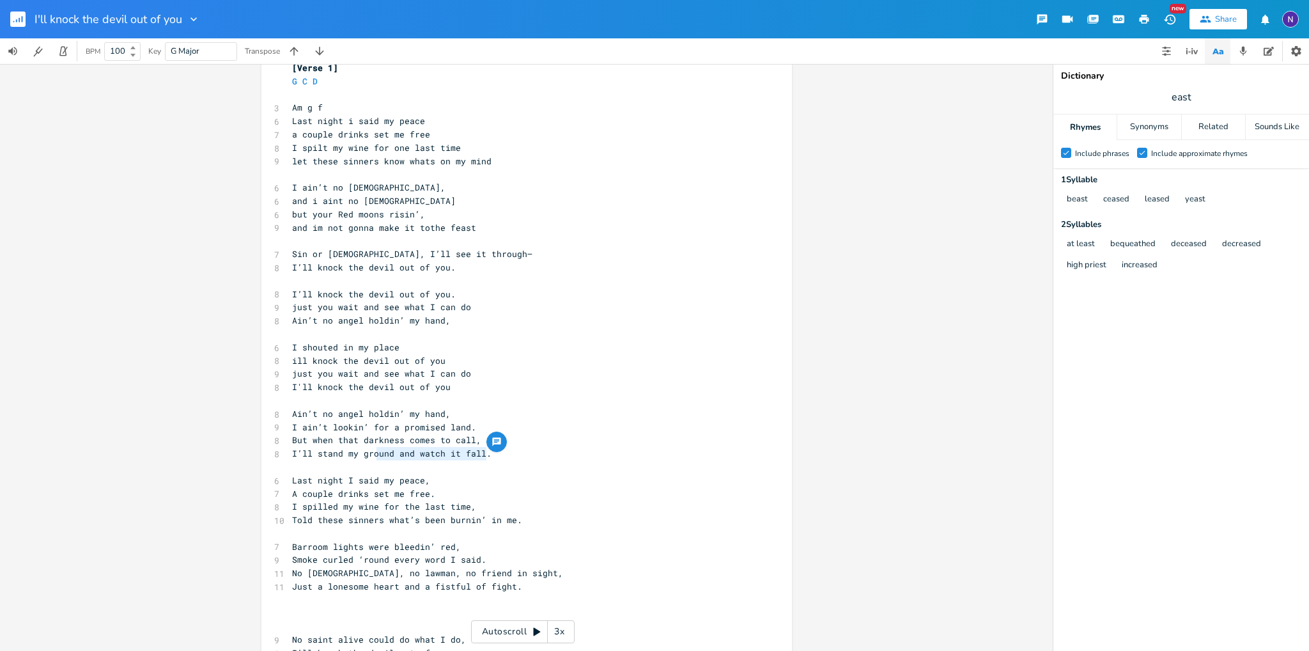
type textarea "​und and watch it fall."
click at [368, 452] on span "I’ll stand my ground and watch it fall." at bounding box center [391, 453] width 199 height 12
click at [452, 321] on pre "Ain’t no angel holdin’ my hand," at bounding box center [519, 320] width 461 height 13
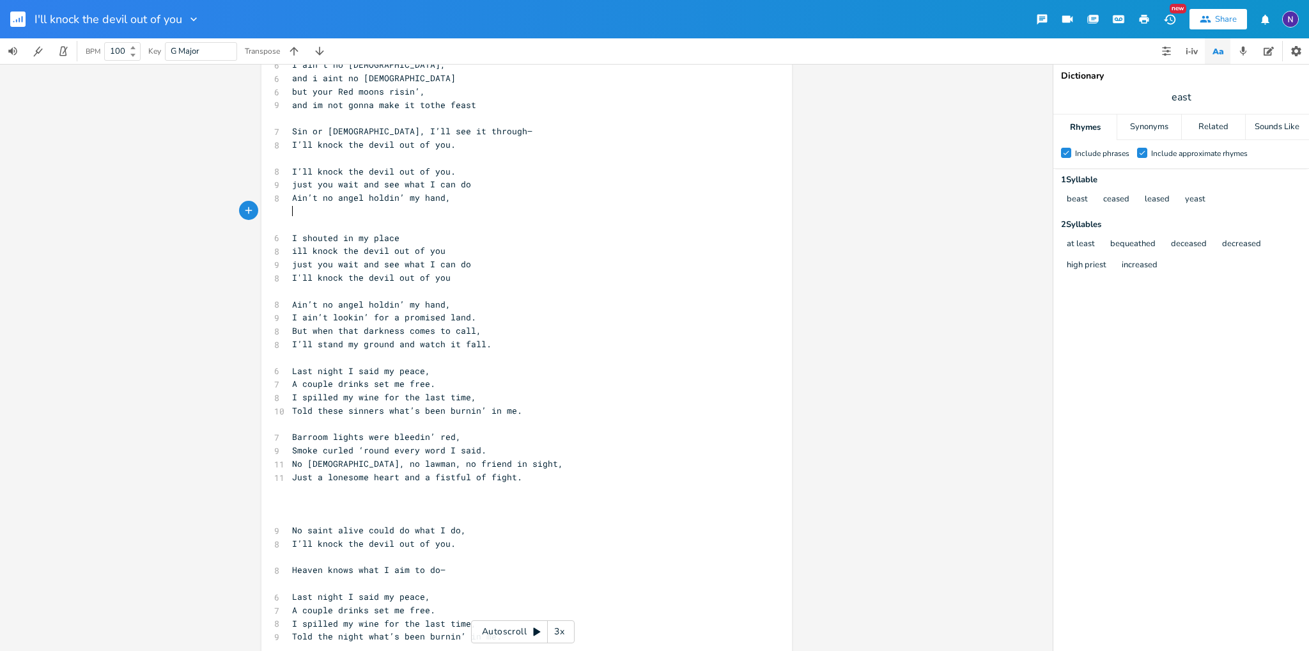
scroll to position [161, 0]
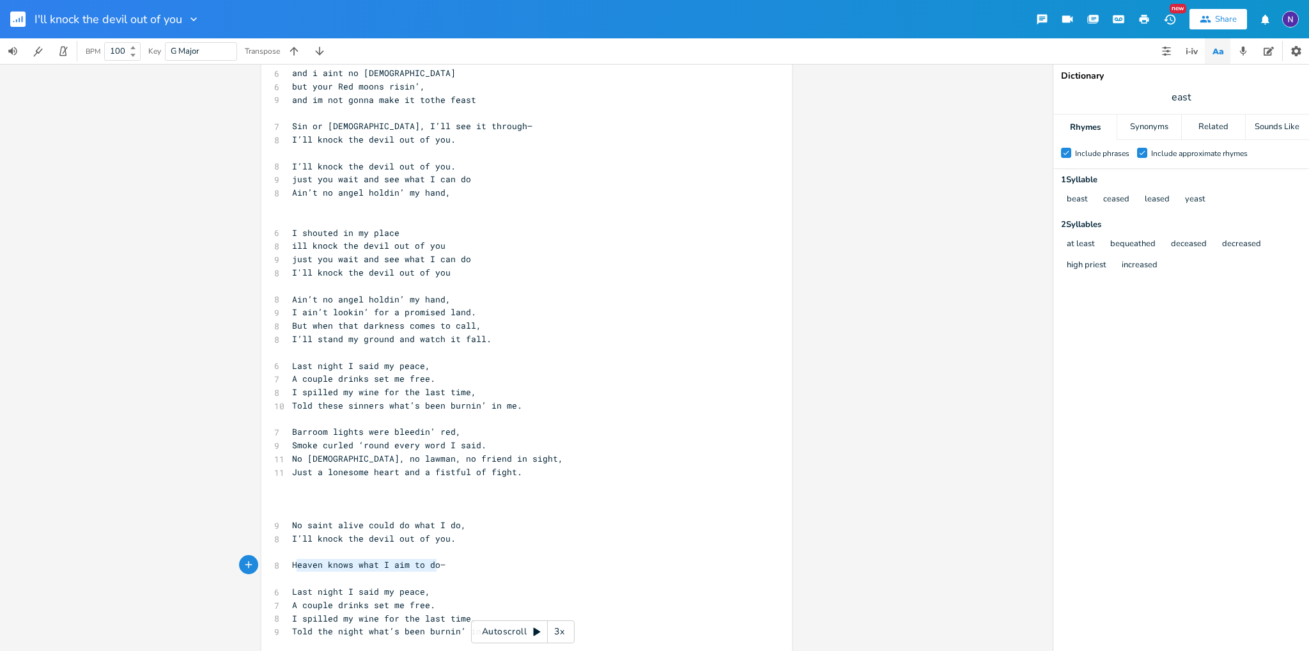
type textarea "Heaven knows what I aim to do"
drag, startPoint x: 429, startPoint y: 568, endPoint x: 281, endPoint y: 565, distance: 148.3
click at [281, 565] on div "Heaven knows what I aim to do x [Verse 1] G C D ​ 3 Am g f 6 Last night i said …" at bounding box center [526, 330] width 530 height 838
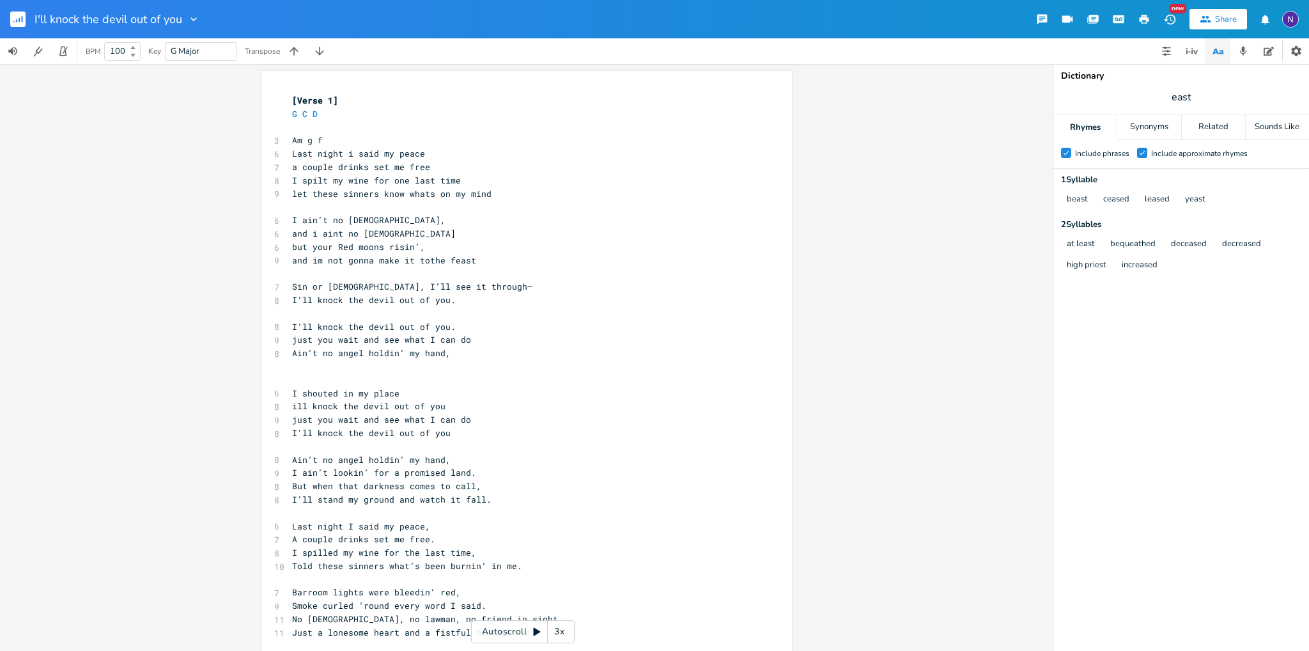
scroll to position [0, 0]
click at [415, 363] on pre "​" at bounding box center [519, 366] width 461 height 13
paste textarea "b"
click at [289, 369] on pre "Heaven knows what I aim to do" at bounding box center [519, 366] width 461 height 13
type textarea "but"
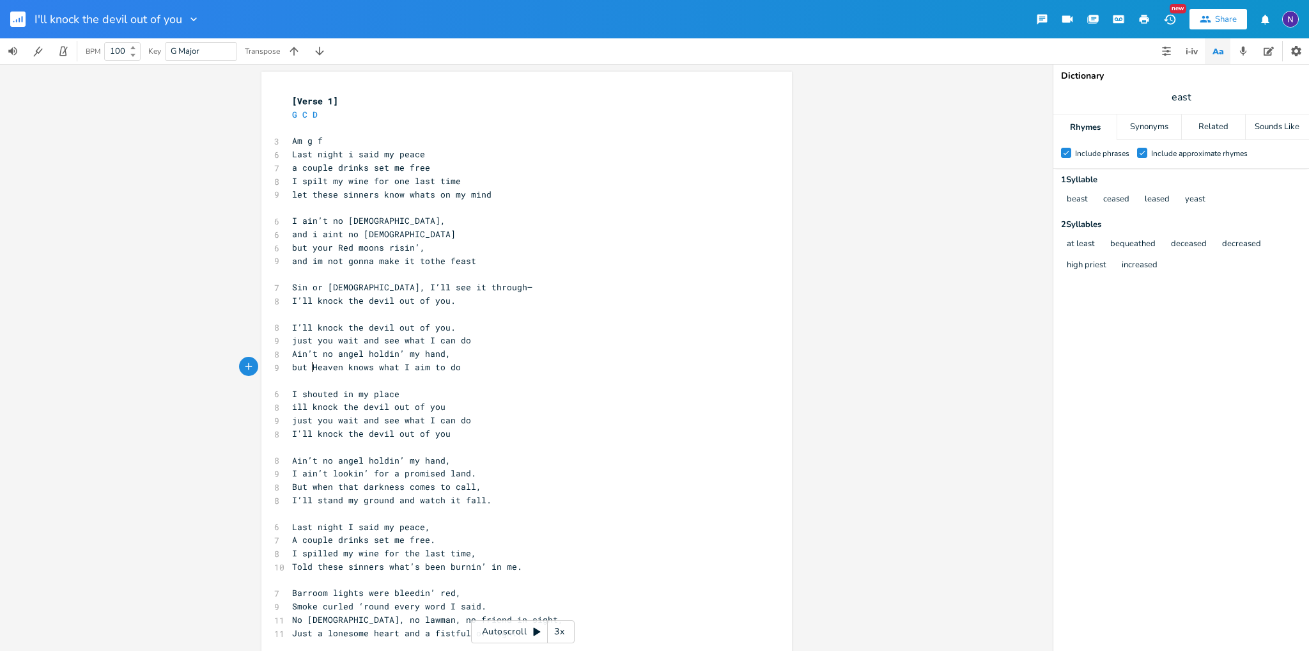
scroll to position [0, 14]
click at [471, 377] on pre "​" at bounding box center [519, 380] width 461 height 13
click at [474, 371] on pre "but Heaven knows what I aim to do" at bounding box center [519, 366] width 461 height 13
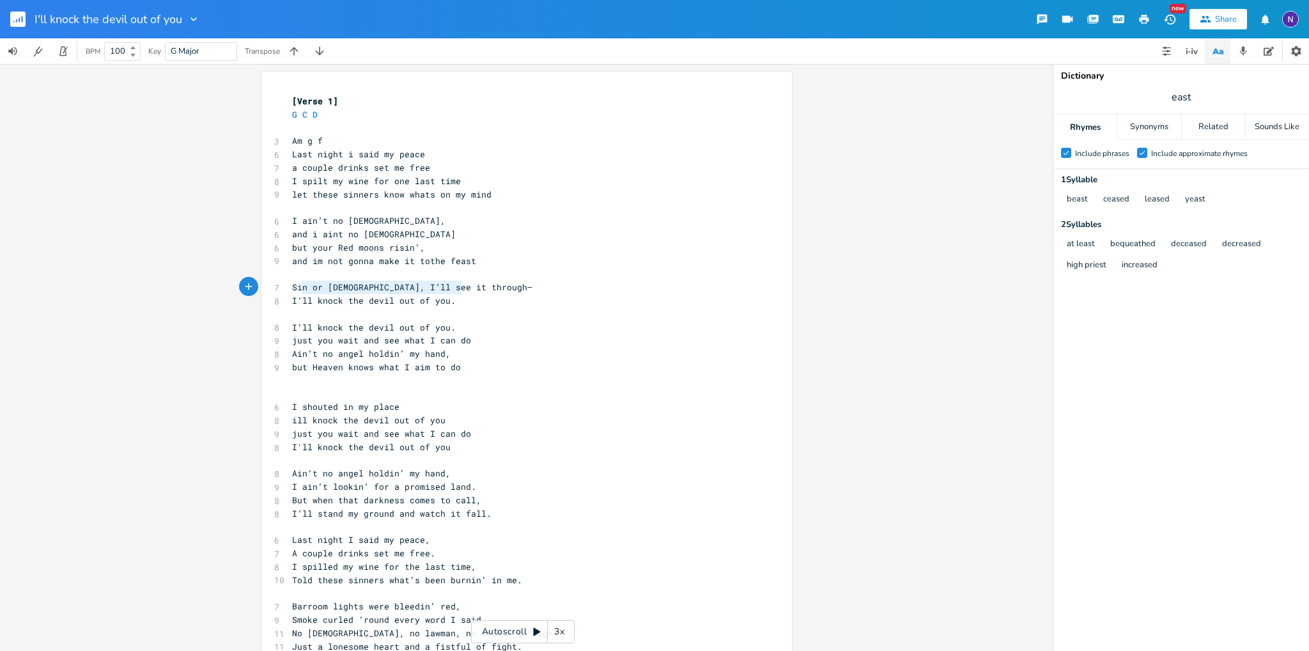
drag, startPoint x: 485, startPoint y: 293, endPoint x: 294, endPoint y: 288, distance: 191.2
click at [294, 288] on div "[Verse 1] G C D ​ 3 Am g f 6 Last night i said my peace 7 a couple drinks set m…" at bounding box center [519, 500] width 461 height 811
type textarea "n or [DEMOGRAPHIC_DATA], I’ll see it through—"
click at [310, 291] on span "Sin or [DEMOGRAPHIC_DATA], I’ll see it through—" at bounding box center [412, 287] width 240 height 12
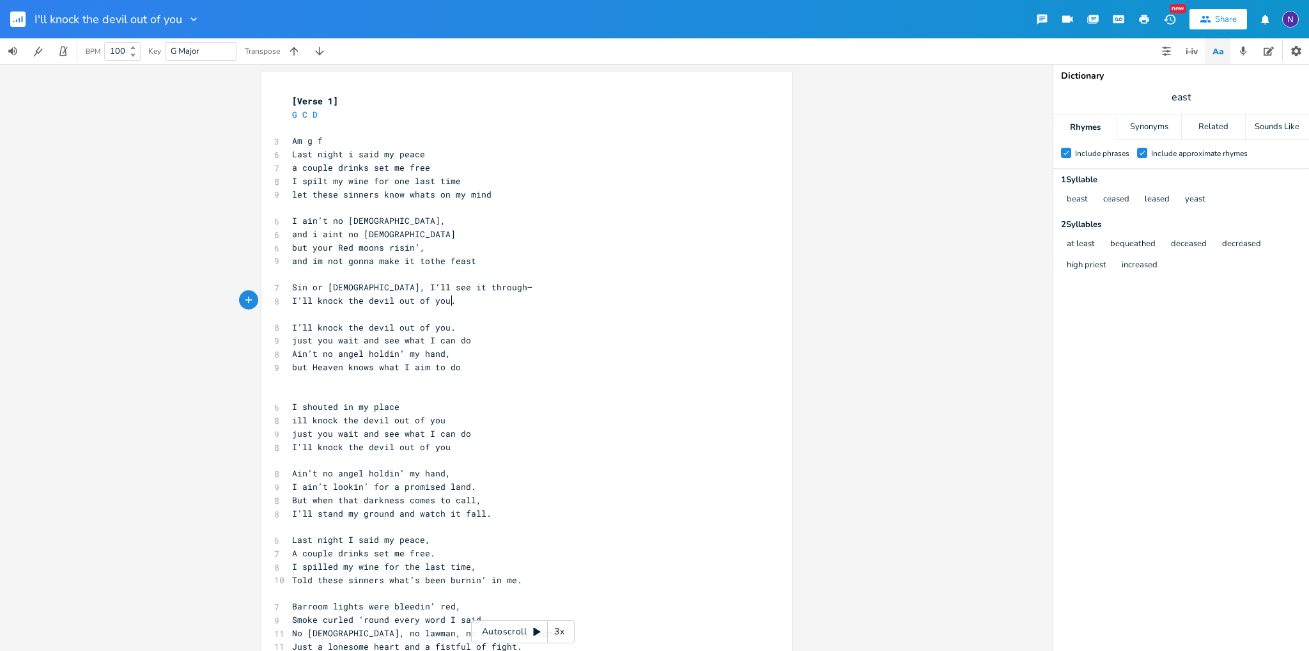
type textarea "I’ll knock the devil out of you."
drag, startPoint x: 461, startPoint y: 300, endPoint x: 276, endPoint y: 300, distance: 184.7
click at [276, 300] on div "I’ll knock the devil out of you. x [Verse 1] G C D ​ 3 Am g f 6 Last night i sa…" at bounding box center [526, 498] width 530 height 852
click at [399, 389] on pre "​" at bounding box center [519, 393] width 461 height 13
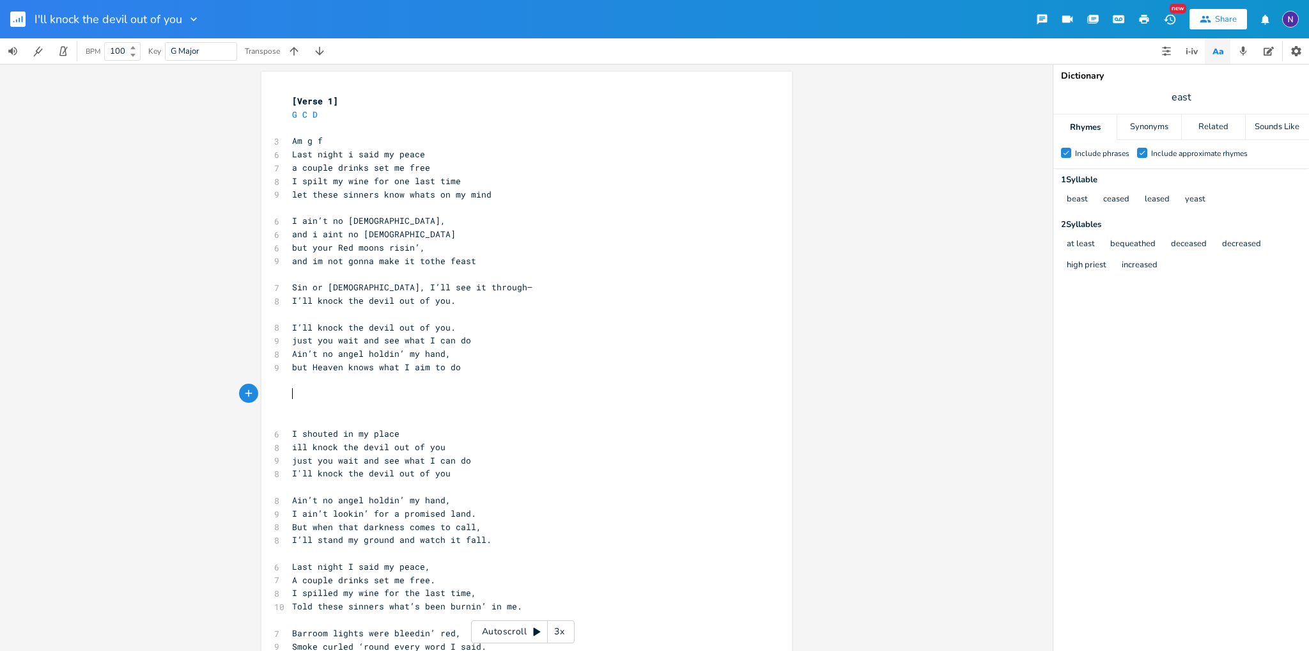
paste textarea "Sin or [DEMOGRAPHIC_DATA], I’ll see it through—"
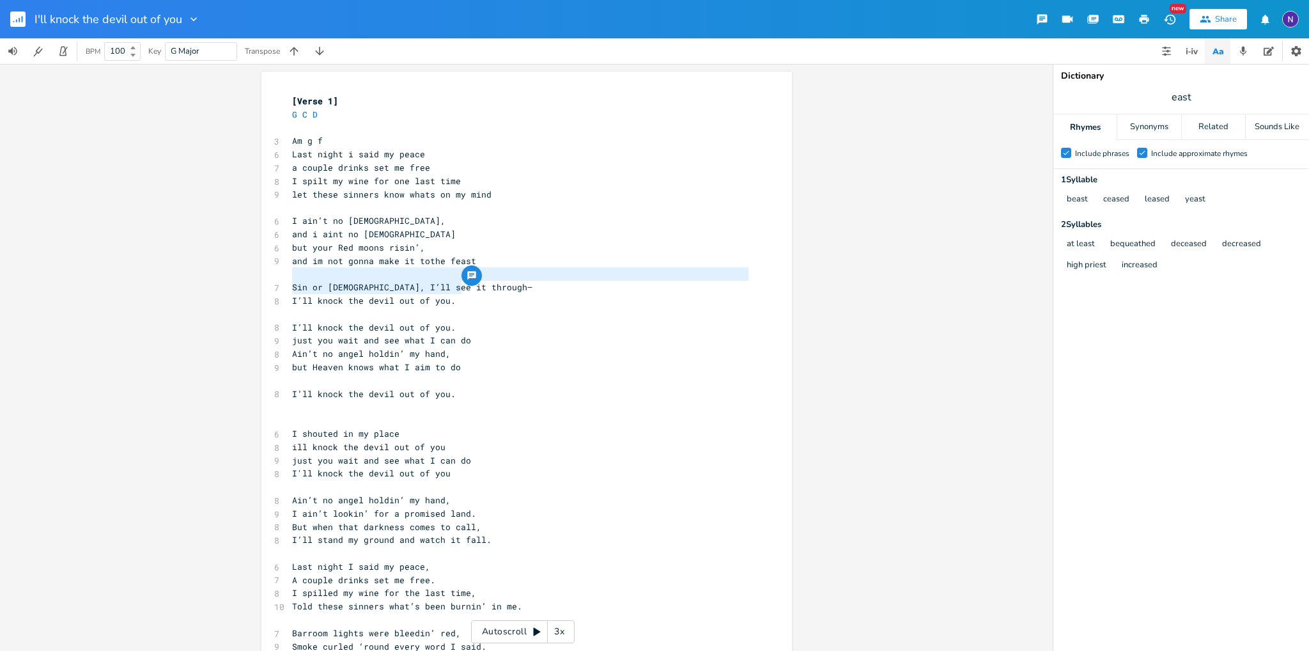
type textarea "Sin or [DEMOGRAPHIC_DATA], I’ll see it through—"
drag, startPoint x: 477, startPoint y: 282, endPoint x: 281, endPoint y: 286, distance: 196.2
click at [289, 286] on pre "Sin or [DEMOGRAPHIC_DATA], I’ll see it through—" at bounding box center [519, 287] width 461 height 13
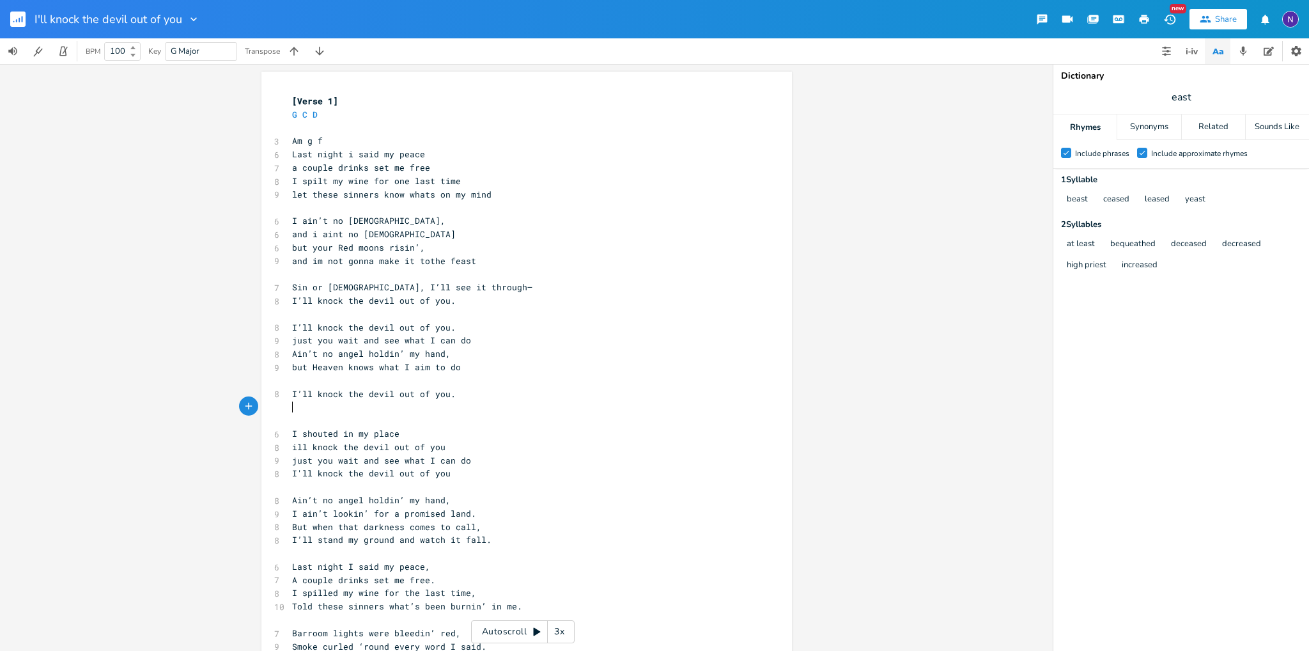
click at [479, 400] on pre "​" at bounding box center [519, 406] width 461 height 13
paste textarea "u."
type textarea "I’ll knock the devil out of you."
drag, startPoint x: 463, startPoint y: 302, endPoint x: 248, endPoint y: 300, distance: 215.4
click at [248, 300] on div "I’ll knock the devil out of you. x [Verse 1] G C D ​ 3 Am g f 6 Last night i sa…" at bounding box center [526, 357] width 1053 height 587
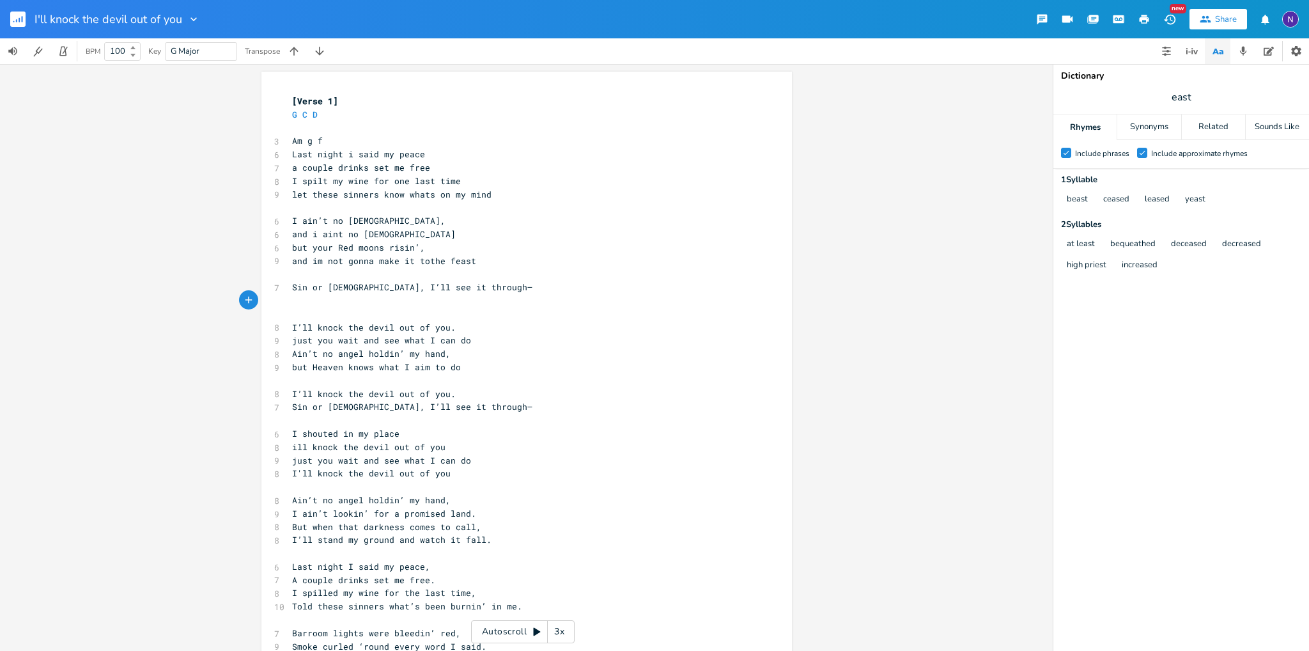
click at [292, 285] on span "Sin or [DEMOGRAPHIC_DATA], I’ll see it through—" at bounding box center [412, 287] width 240 height 12
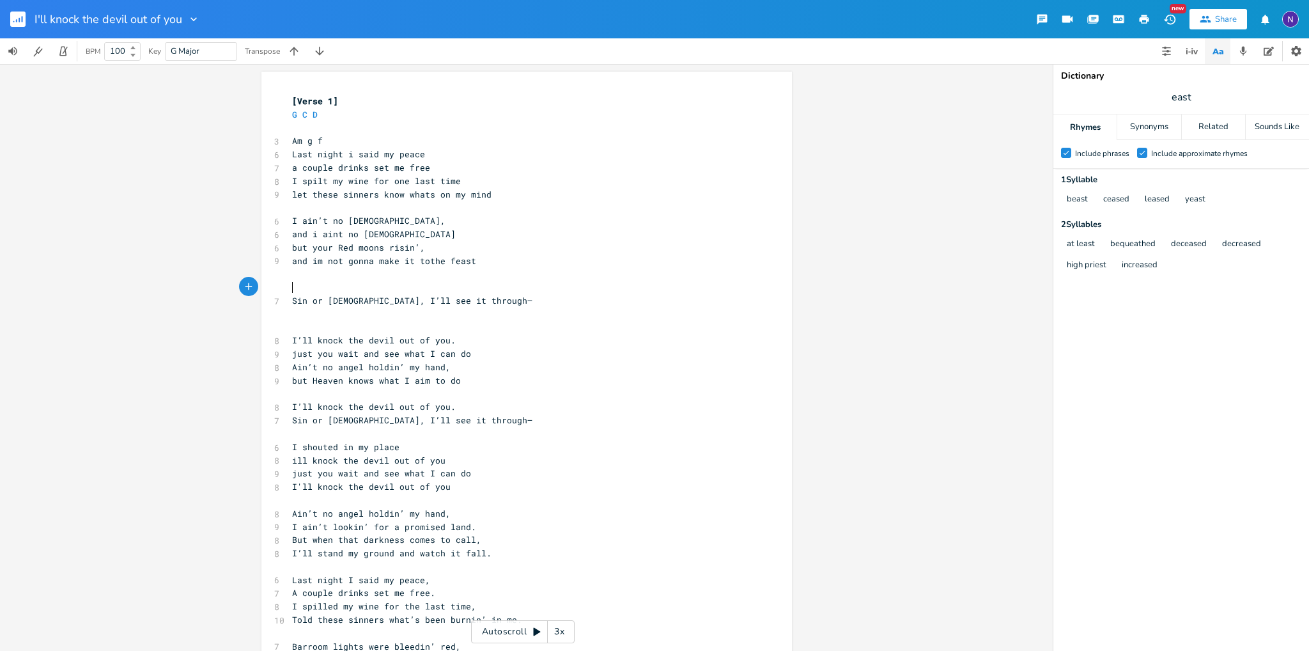
click at [295, 284] on pre "​" at bounding box center [519, 287] width 461 height 13
paste textarea "ugh—"
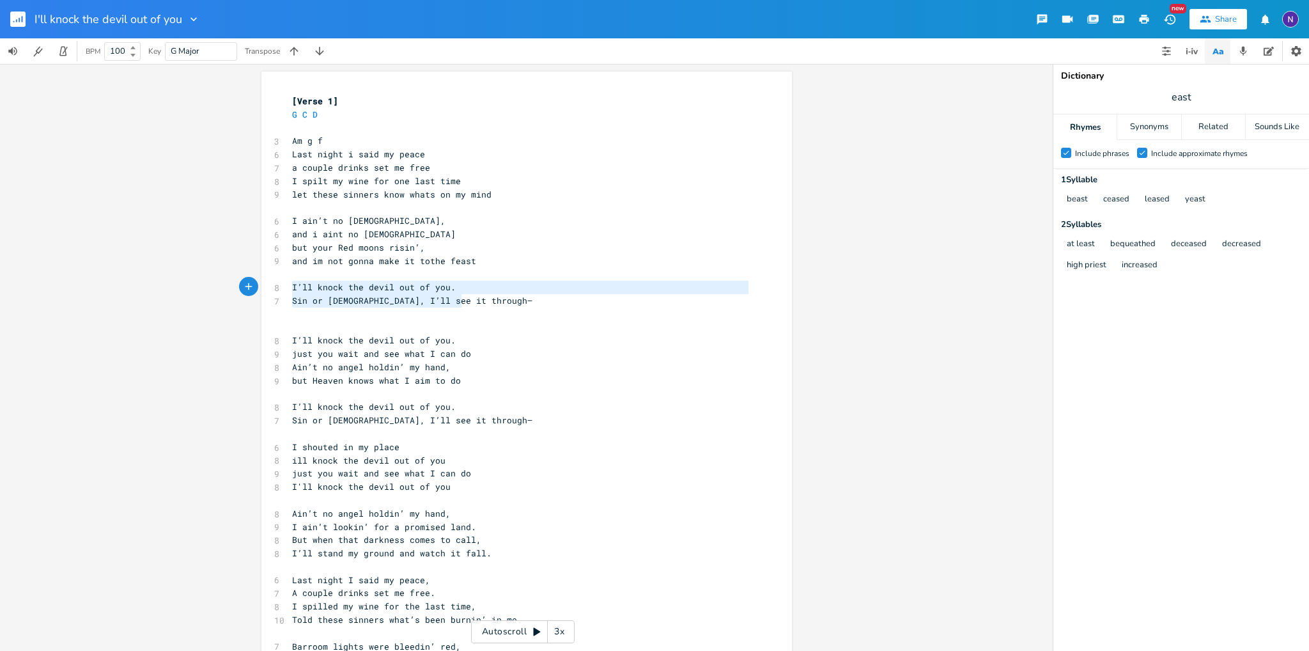
drag, startPoint x: 482, startPoint y: 297, endPoint x: 256, endPoint y: 293, distance: 226.3
click at [246, 293] on div "I’ll knock the devil out of you. Sin or saint, I’ll see it through— x [Verse 1]…" at bounding box center [526, 357] width 1053 height 587
type textarea "I’ll knock the devil out of you. Sin or [DEMOGRAPHIC_DATA], I’ll see it through—"
click at [346, 305] on pre "Sin or [DEMOGRAPHIC_DATA], I’ll see it through—" at bounding box center [519, 300] width 461 height 13
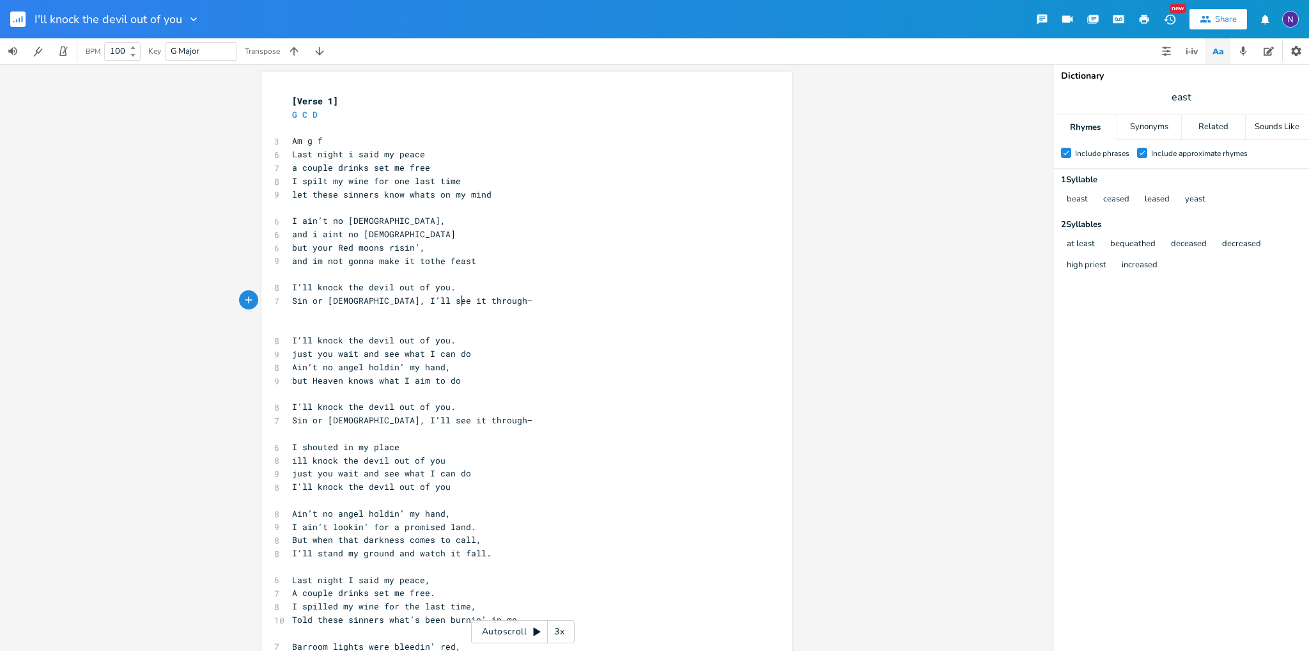
click at [486, 302] on pre "Sin or [DEMOGRAPHIC_DATA], I’ll see it through—" at bounding box center [519, 300] width 461 height 13
click at [279, 346] on div "x [Verse 1] G C D ​ 3 Am g f 6 Last night i said my peace 7 a couple drinks set…" at bounding box center [526, 518] width 530 height 892
click at [279, 334] on div "x [Verse 1] G C D ​ 3 Am g f 6 Last night i said my peace 7 a couple drinks set…" at bounding box center [526, 518] width 530 height 892
click at [289, 337] on pre "I’ll knock the devil out of you." at bounding box center [519, 340] width 461 height 13
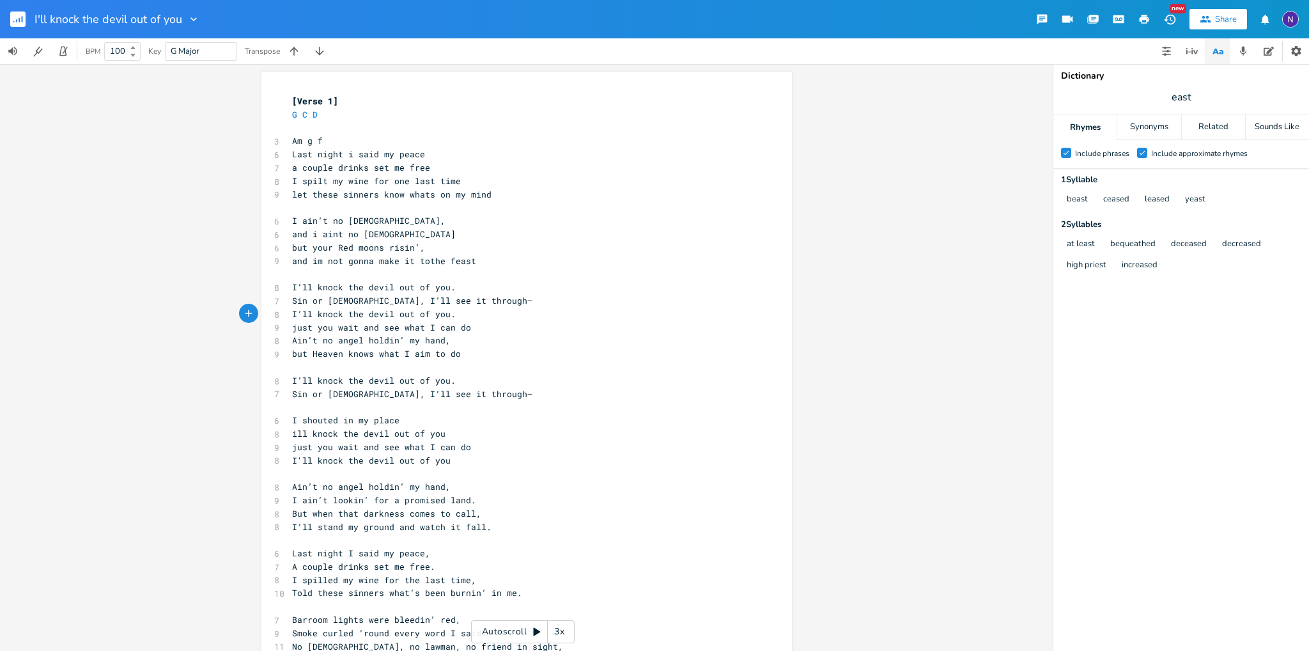
click at [472, 331] on pre "just you wait and see what I can do" at bounding box center [519, 327] width 461 height 13
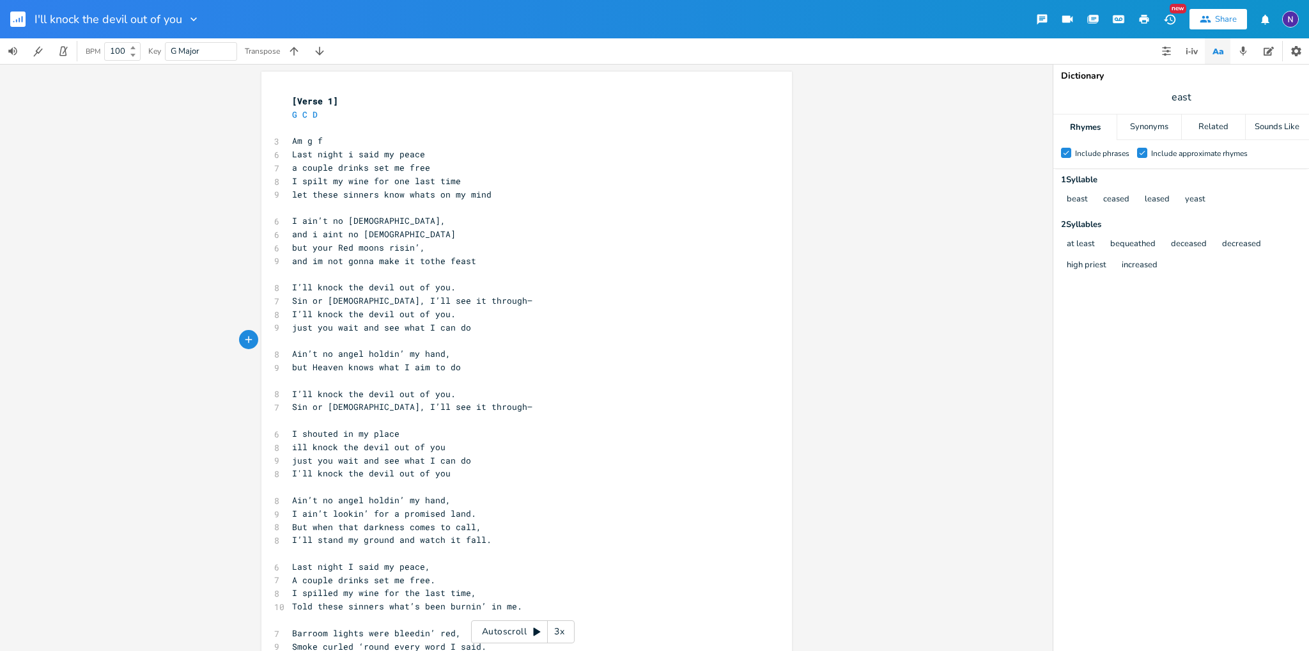
click at [292, 357] on span "Ain’t no angel holdin’ my hand," at bounding box center [371, 354] width 158 height 12
type textarea "Aind there"
type textarea "nd there"
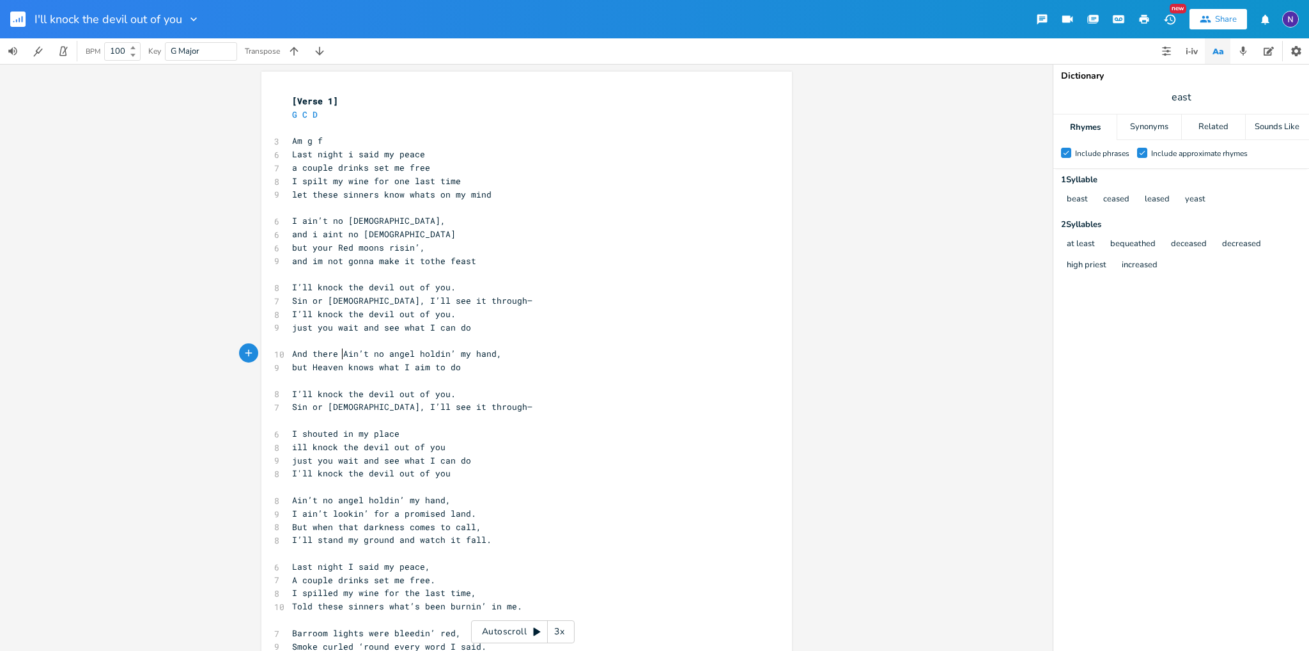
click at [379, 355] on span "And there Ain’t no angel holdin’ my hand," at bounding box center [397, 354] width 210 height 12
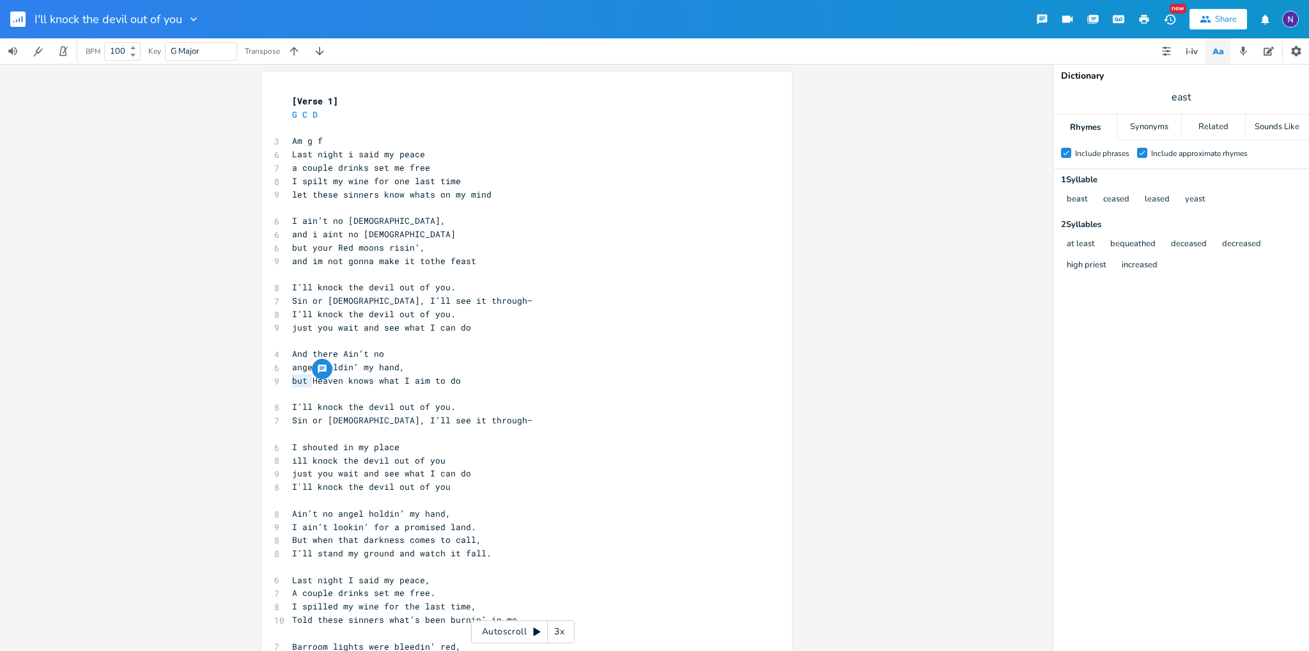
drag, startPoint x: 302, startPoint y: 382, endPoint x: 274, endPoint y: 382, distance: 28.1
click at [274, 382] on div "but x [Verse 1] G C D ​ 3 Am g f 6 Last night i said my peace 7 a couple drinks…" at bounding box center [526, 518] width 530 height 892
type textarea "but"
click at [296, 382] on span "but Heaven knows what I aim to do" at bounding box center [376, 380] width 169 height 12
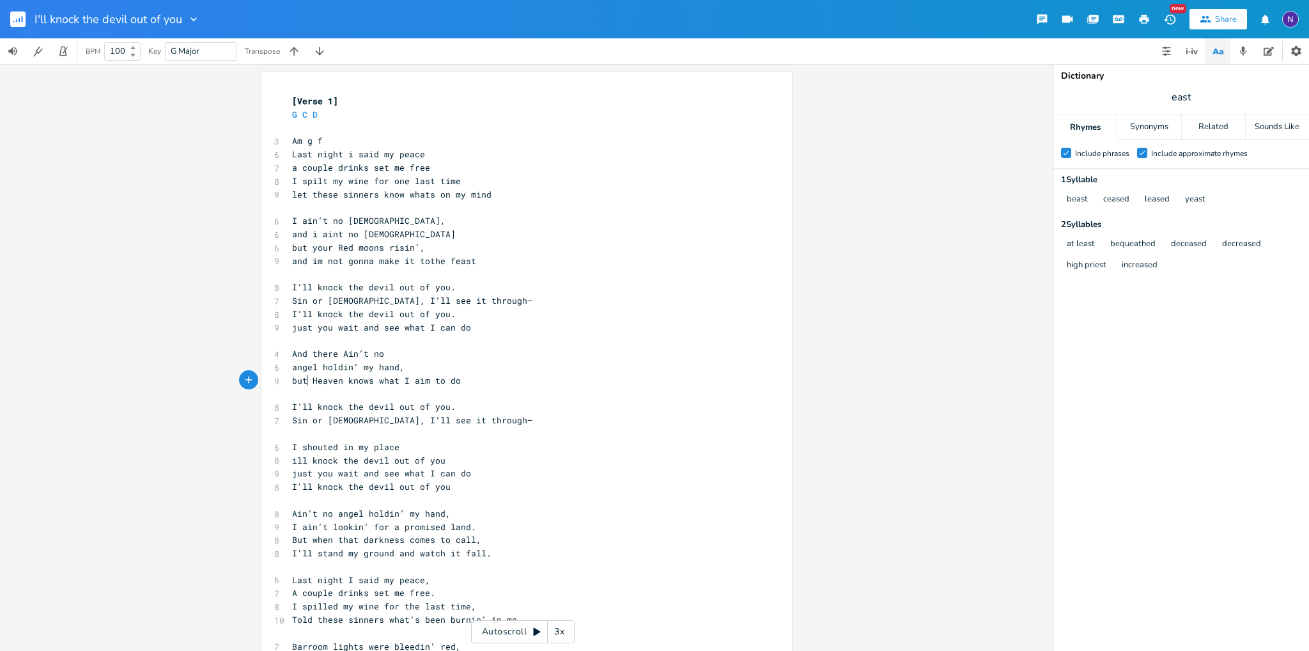
click at [301, 380] on span "but Heaven knows what I aim to do" at bounding box center [376, 380] width 169 height 12
type textarea "lord"
click at [422, 381] on span "but lord Heaven knows what I aim to do" at bounding box center [389, 380] width 194 height 12
click at [392, 380] on span "but lord Heaven knows what I aim to do" at bounding box center [389, 380] width 194 height 12
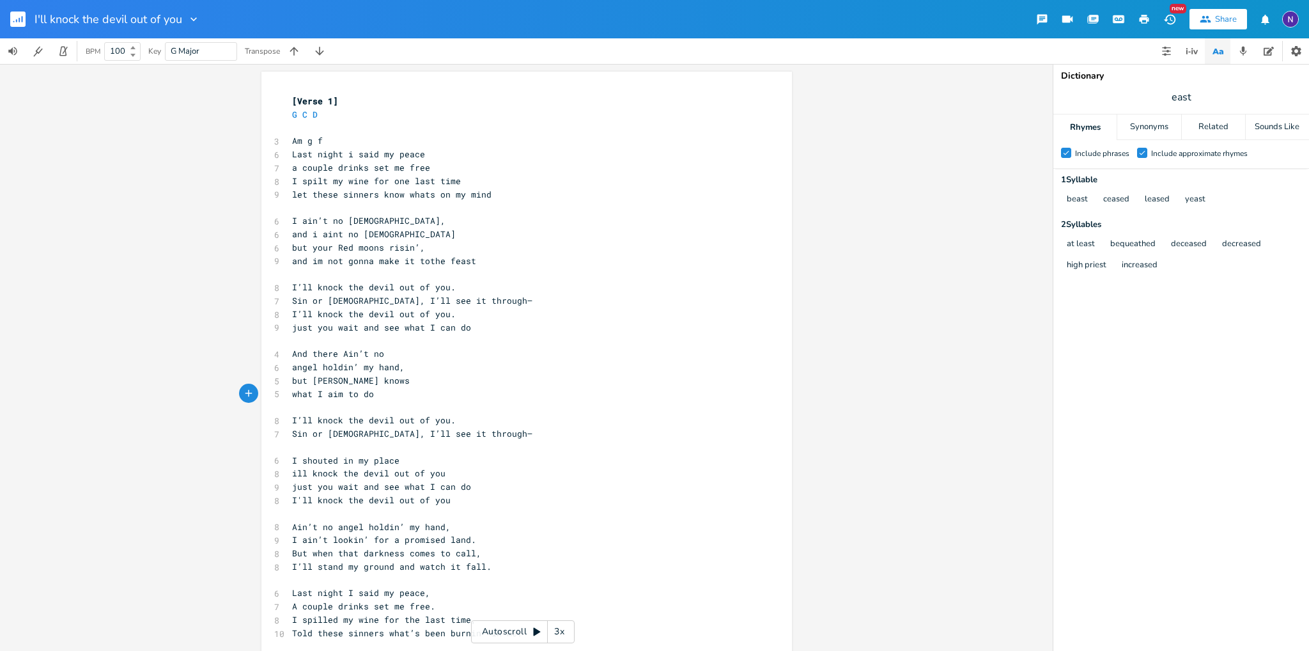
type textarea "can do"
type textarea "I’ll knock the devil out of you. just you wait and see what I can do"
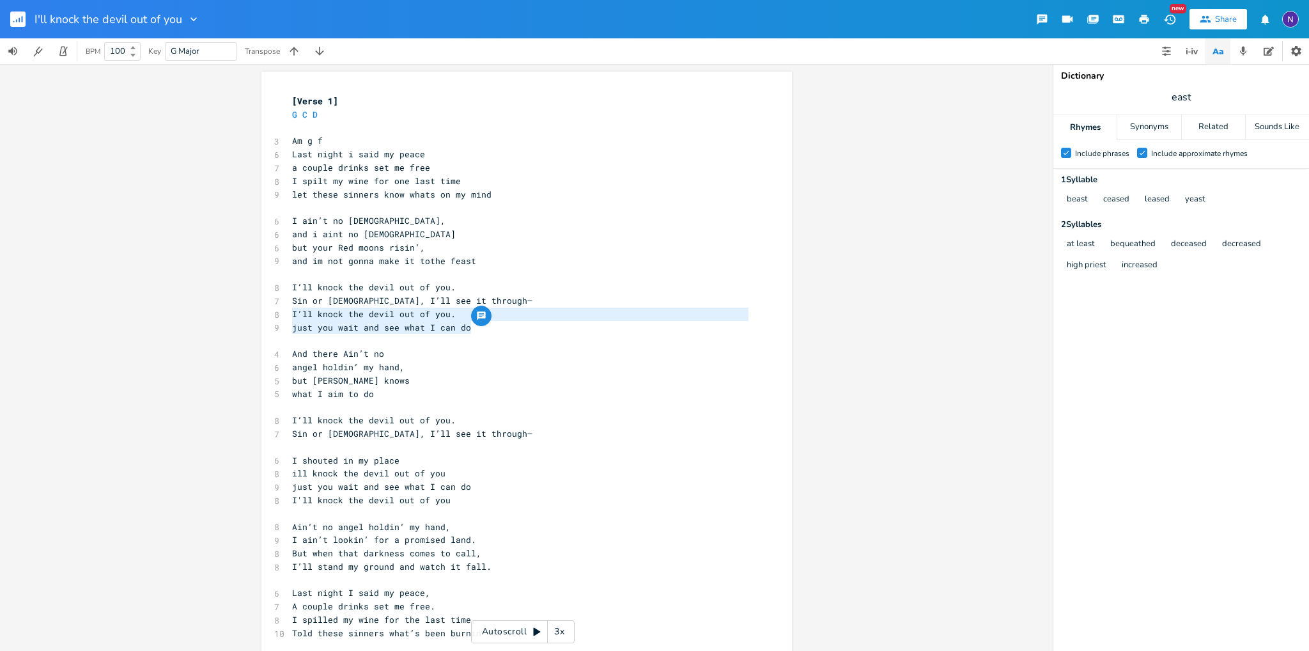
drag, startPoint x: 471, startPoint y: 326, endPoint x: 269, endPoint y: 316, distance: 202.2
click at [289, 316] on div "[Verse 1] G C D ​ 3 Am g f 6 Last night i said my peace 7 a couple drinks set m…" at bounding box center [519, 527] width 461 height 864
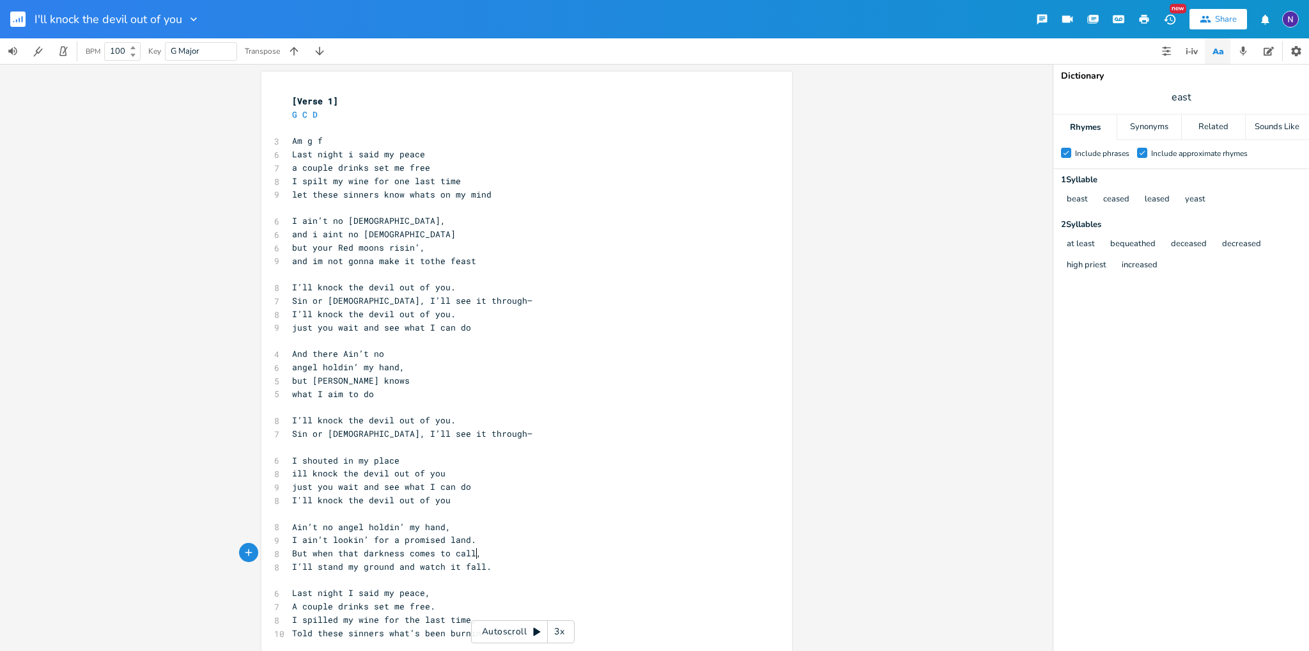
click at [474, 560] on pre "I’ll stand my ground and watch it fall." at bounding box center [519, 566] width 461 height 13
type textarea "But when that darkness comes to call, I’ll stand my ground and watch it fall."
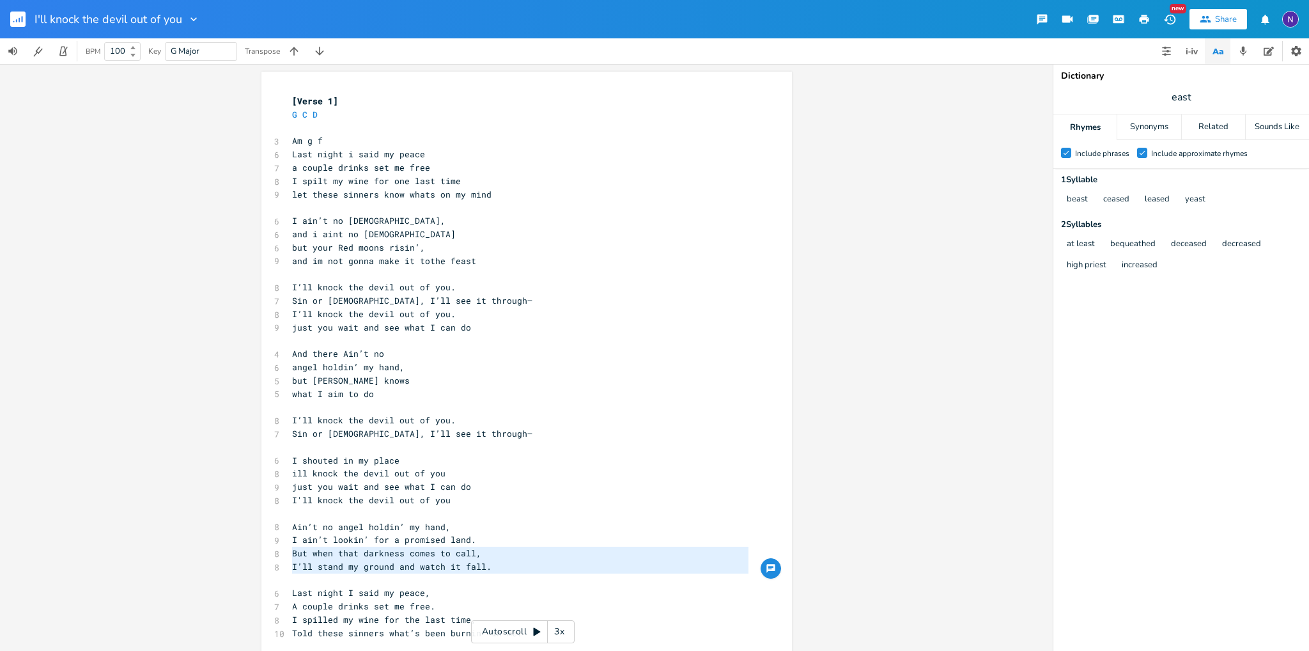
drag, startPoint x: 497, startPoint y: 573, endPoint x: 284, endPoint y: 558, distance: 213.4
click at [289, 558] on div "[Verse 1] G C D ​ 3 Am g f 6 Last night i said my peace 7 a couple drinks set m…" at bounding box center [519, 527] width 461 height 864
click at [498, 435] on pre "Sin or [DEMOGRAPHIC_DATA], I’ll see it through—" at bounding box center [519, 433] width 461 height 13
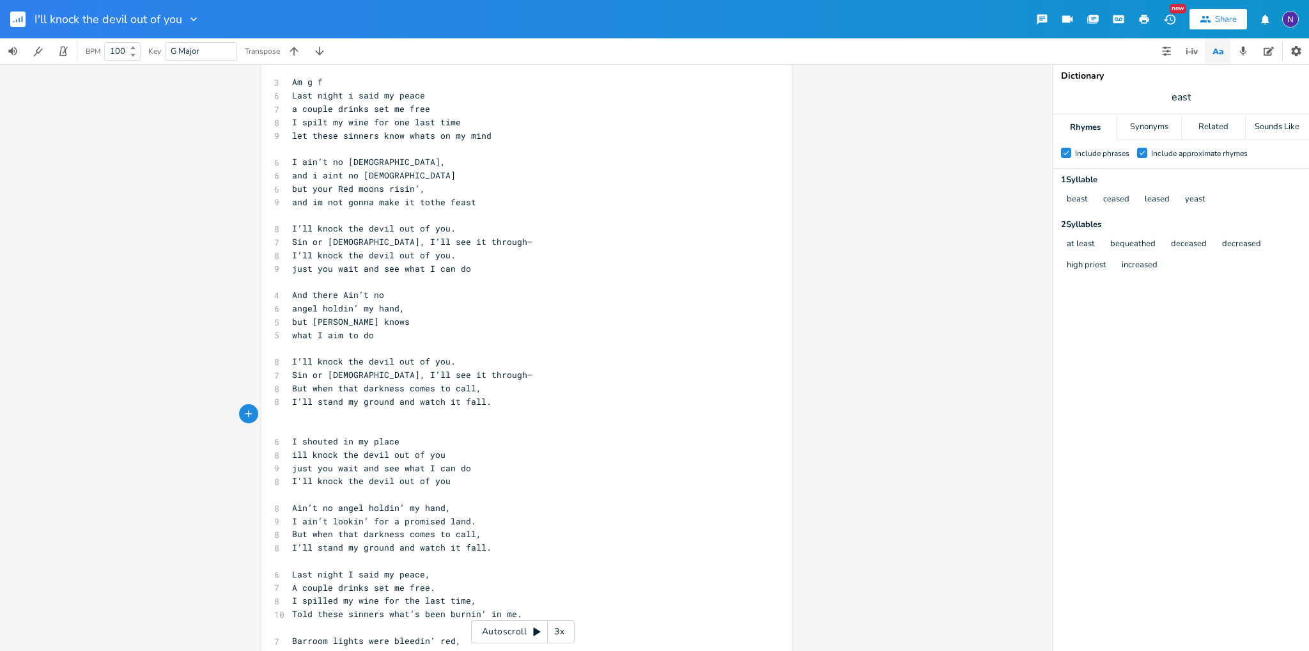
scroll to position [64, 0]
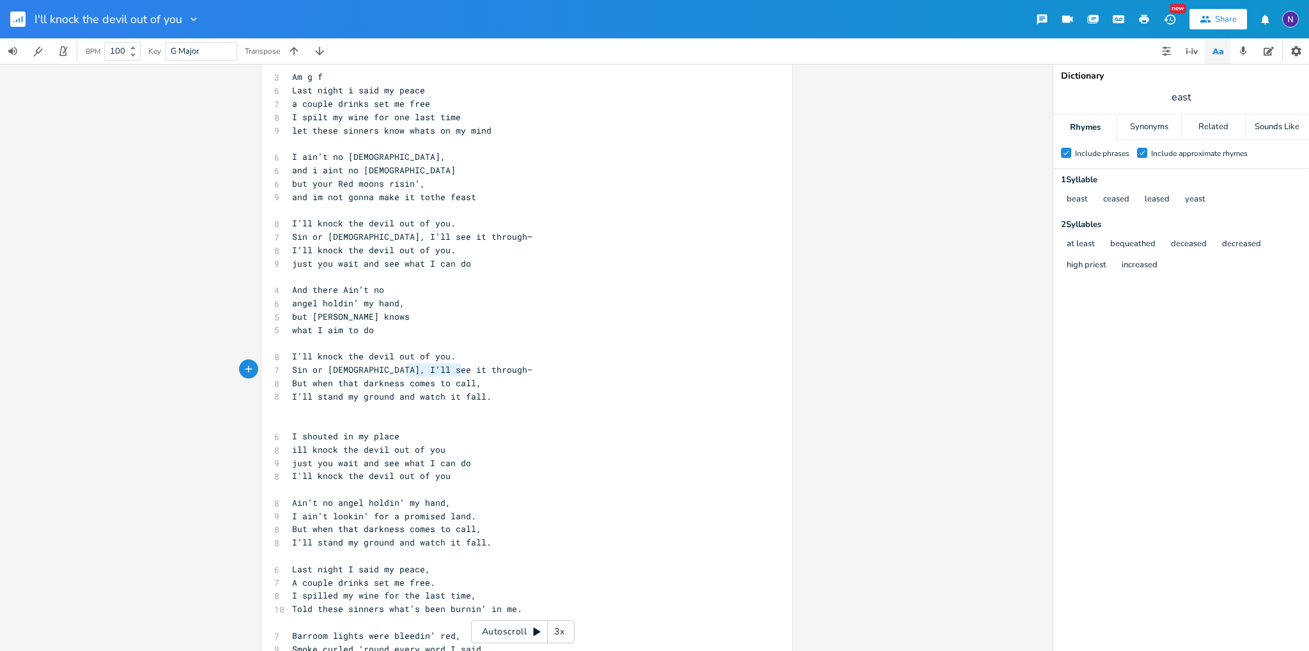
type textarea "knock the devil out of you. Sin or [DEMOGRAPHIC_DATA], I’ll see it through—"
drag, startPoint x: 482, startPoint y: 369, endPoint x: 307, endPoint y: 362, distance: 175.9
click at [307, 363] on pre "Sin or [DEMOGRAPHIC_DATA], I’ll see it through—" at bounding box center [519, 369] width 461 height 13
click at [305, 361] on pre "I’ll knock the devil out of you." at bounding box center [519, 356] width 461 height 13
click at [482, 366] on pre "Sin or [DEMOGRAPHIC_DATA], I’ll see it through—" at bounding box center [519, 369] width 461 height 13
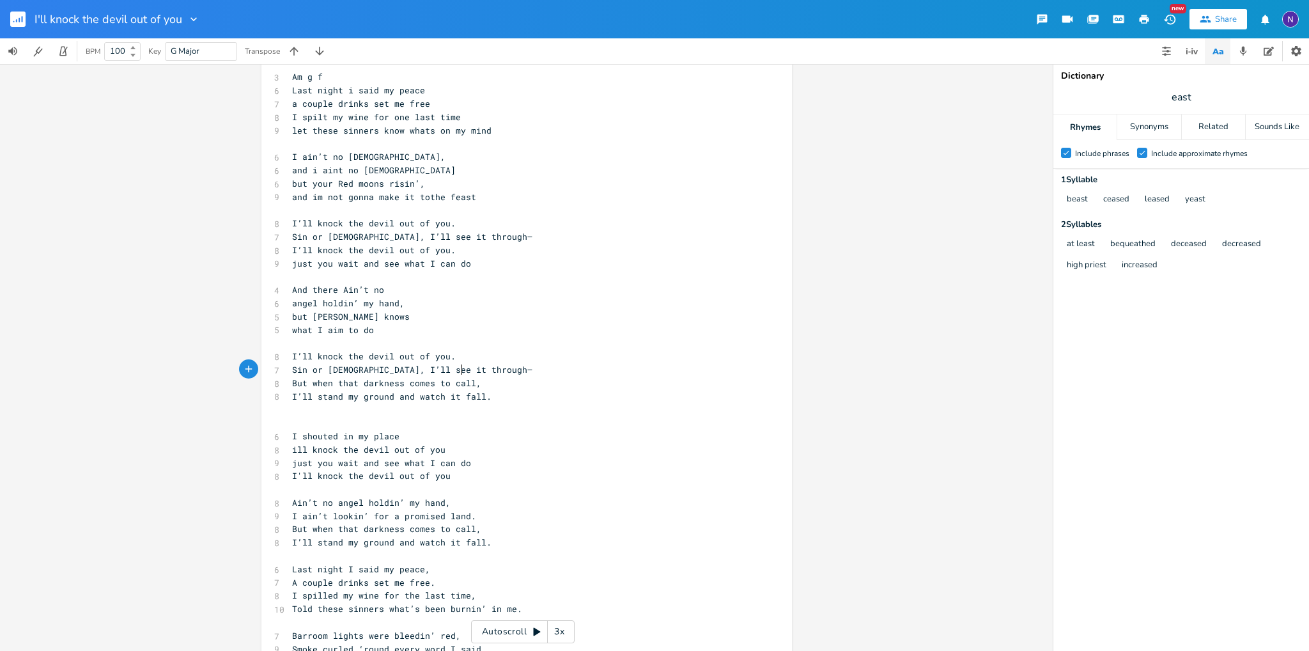
type textarea "[DEMOGRAPHIC_DATA], I’ll see it through—"
drag, startPoint x: 494, startPoint y: 368, endPoint x: 380, endPoint y: 356, distance: 114.4
click at [340, 367] on pre "Sin or [DEMOGRAPHIC_DATA], I’ll see it through—" at bounding box center [519, 369] width 461 height 13
click at [406, 353] on span "I’ll knock the devil out of you." at bounding box center [374, 356] width 164 height 12
type textarea "I’ll knock the devil out of you."
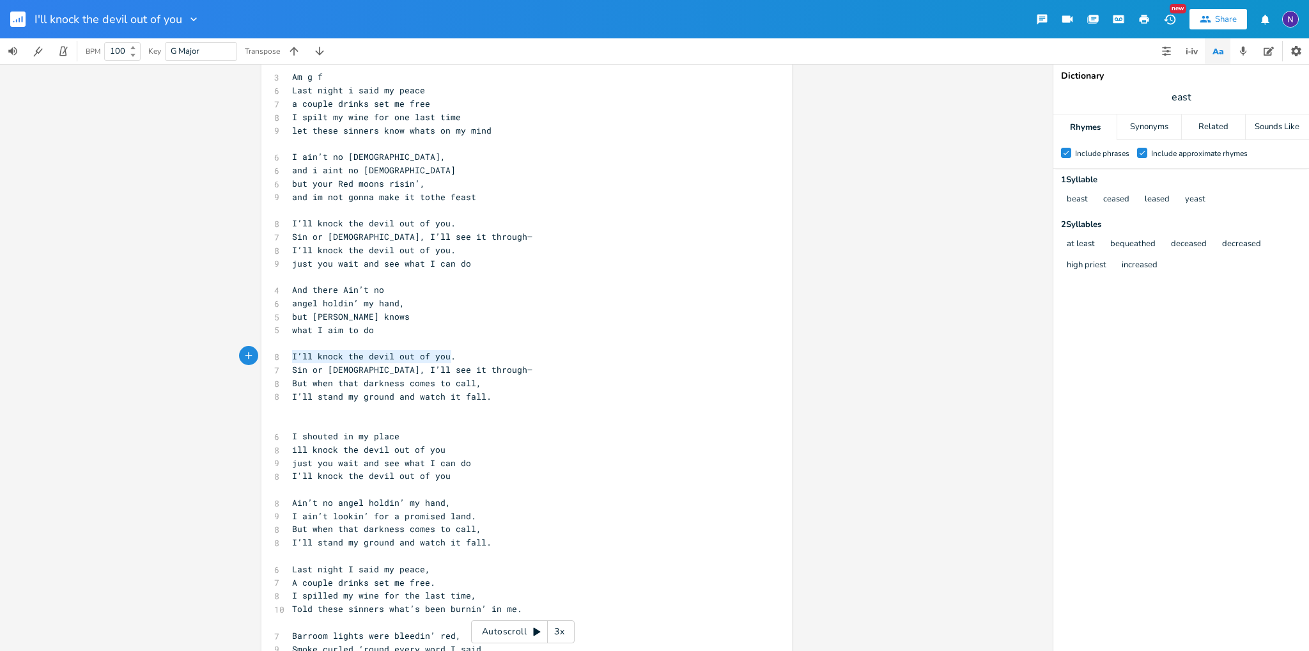
drag, startPoint x: 461, startPoint y: 355, endPoint x: 264, endPoint y: 354, distance: 196.8
click at [264, 354] on div "I’ll knock the devil out of you. x [Verse 1] G C D ​ 3 Am g f 6 Last night i sa…" at bounding box center [526, 480] width 530 height 945
click at [307, 413] on pre "​" at bounding box center [519, 409] width 461 height 13
paste textarea "—"
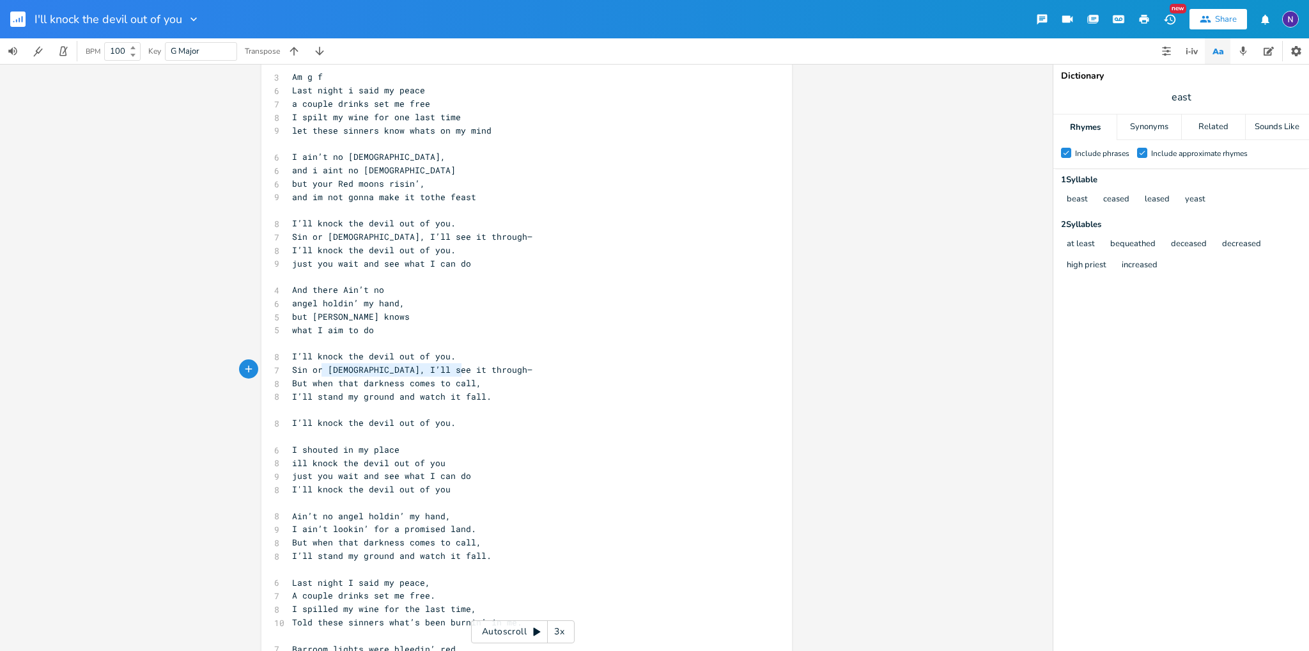
type textarea "Sin or [DEMOGRAPHIC_DATA], I’ll see it through—"
drag, startPoint x: 486, startPoint y: 366, endPoint x: 276, endPoint y: 369, distance: 209.7
click at [276, 369] on div "Sin or saint, I’ll see it through— x [Verse 1] G C D ​ 3 Am g f 6 Last night i …" at bounding box center [526, 487] width 530 height 958
click at [488, 426] on pre "I’ll knock the devil out of you." at bounding box center [519, 422] width 461 height 13
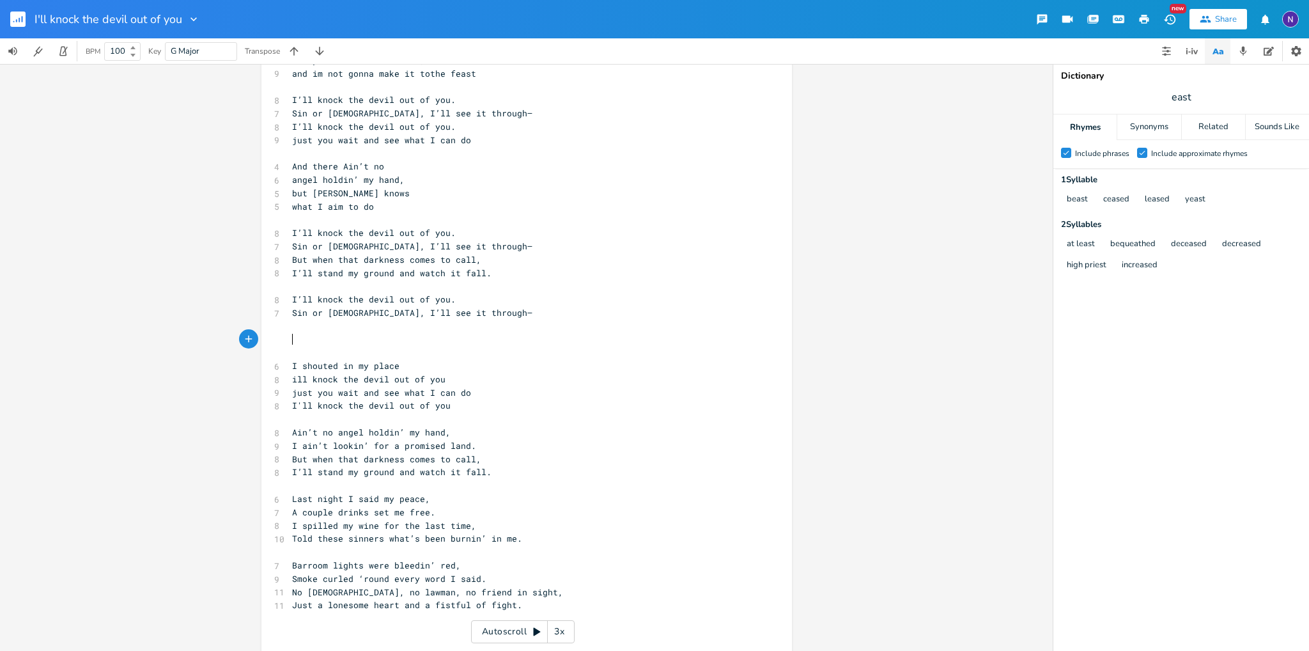
scroll to position [192, 0]
type textarea "No [DEMOGRAPHIC_DATA], no lawman, no friend in sight,"
drag, startPoint x: 520, startPoint y: 591, endPoint x: 272, endPoint y: 584, distance: 248.1
click at [289, 584] on div "11 No [DEMOGRAPHIC_DATA], no lawman, no friend in sight," at bounding box center [519, 587] width 461 height 13
click at [463, 571] on span "Smoke curled ‘round every word I said." at bounding box center [389, 574] width 194 height 12
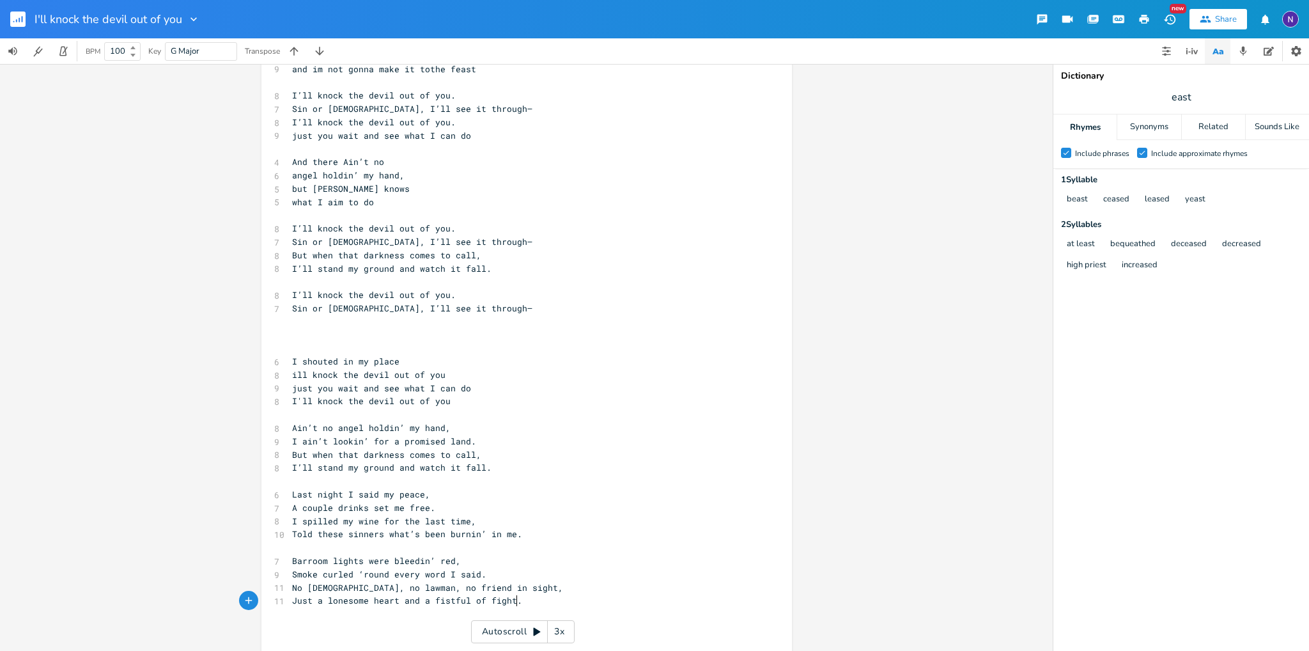
type textarea "o [DEMOGRAPHIC_DATA], no lawman, no friend in sight, Just a lonesome heart and …"
drag, startPoint x: 530, startPoint y: 594, endPoint x: 287, endPoint y: 592, distance: 242.9
click at [289, 592] on div "[Verse 1] G C D ​ 3 Am g f 6 Last night i said my peace 7 a couple drinks set m…" at bounding box center [519, 381] width 461 height 957
click at [320, 561] on span "Barroom lights were bleedin’ red," at bounding box center [376, 561] width 169 height 12
type textarea "Told these sinners what’s been burnin’ in me."
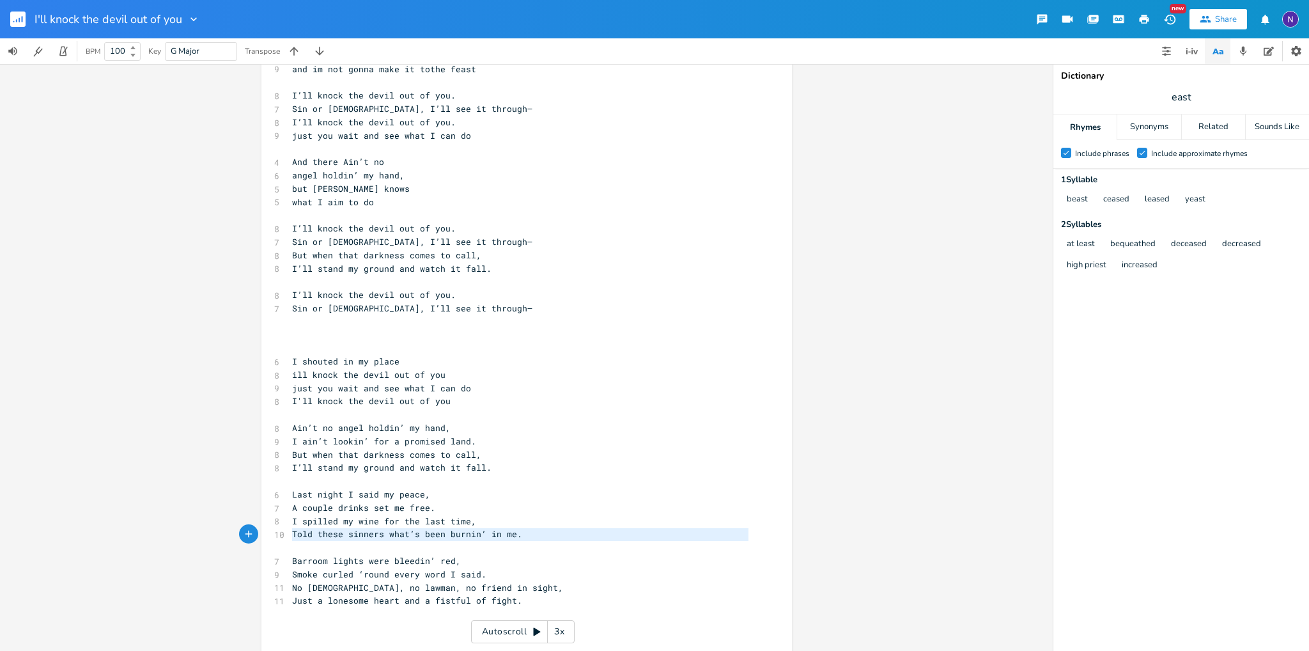
drag, startPoint x: 559, startPoint y: 545, endPoint x: 248, endPoint y: 527, distance: 311.7
click at [248, 527] on div "Told these sinners what’s been burnin’ in me. x [Verse 1] G C D ​ 3 Am g f 6 La…" at bounding box center [526, 357] width 1053 height 587
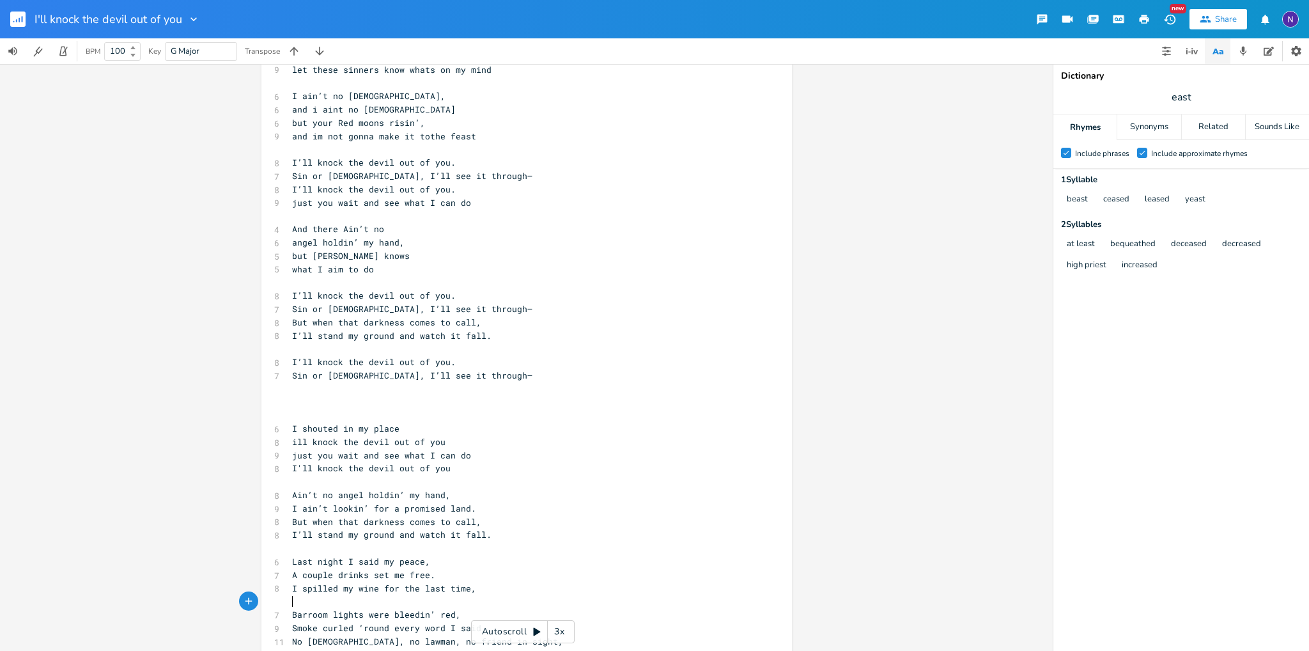
scroll to position [0, 0]
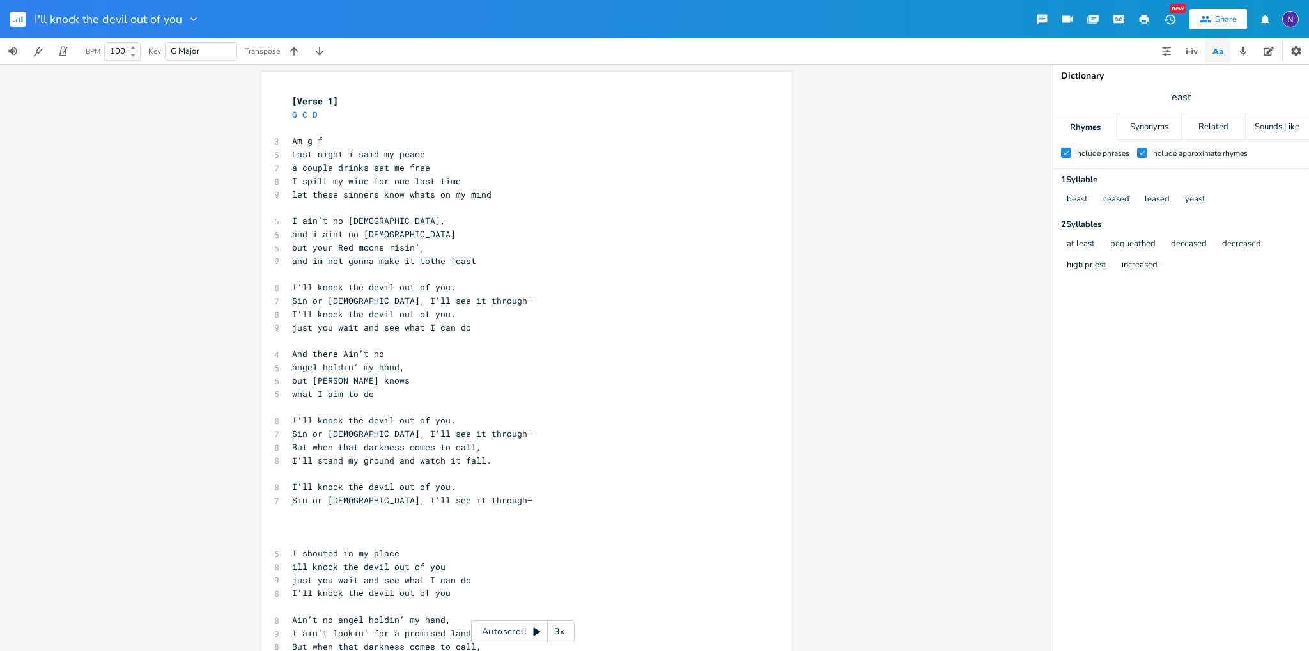
click at [366, 136] on pre "Am g f" at bounding box center [519, 140] width 461 height 13
click at [385, 263] on span "and im not gonna make it tothe feast" at bounding box center [384, 261] width 184 height 12
type textarea "a make"
drag, startPoint x: 389, startPoint y: 263, endPoint x: 359, endPoint y: 263, distance: 30.7
click at [359, 263] on span "and im not gonna make it tothe feast" at bounding box center [384, 261] width 184 height 12
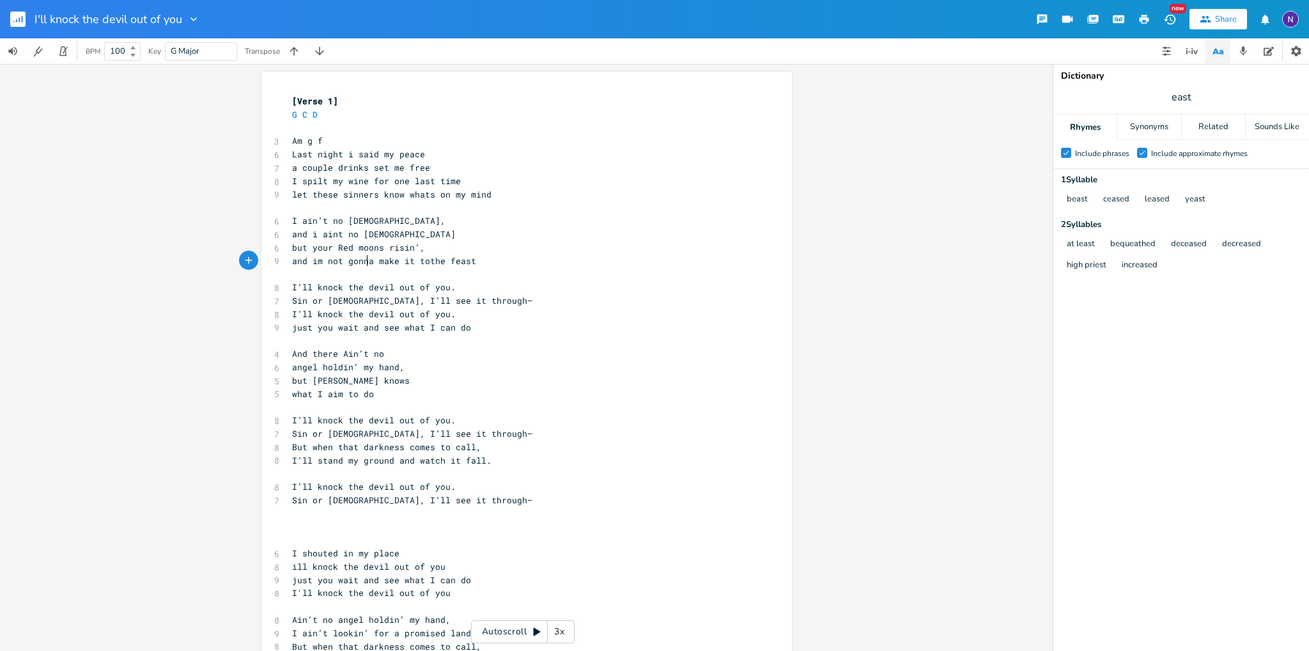
click at [359, 263] on span "and im not gonna make it tothe feast" at bounding box center [384, 261] width 184 height 12
drag, startPoint x: 488, startPoint y: 256, endPoint x: 304, endPoint y: 259, distance: 184.1
click at [304, 259] on pre "and im not gonna make it tothe feast" at bounding box center [519, 260] width 461 height 13
type textarea "its time to feast"
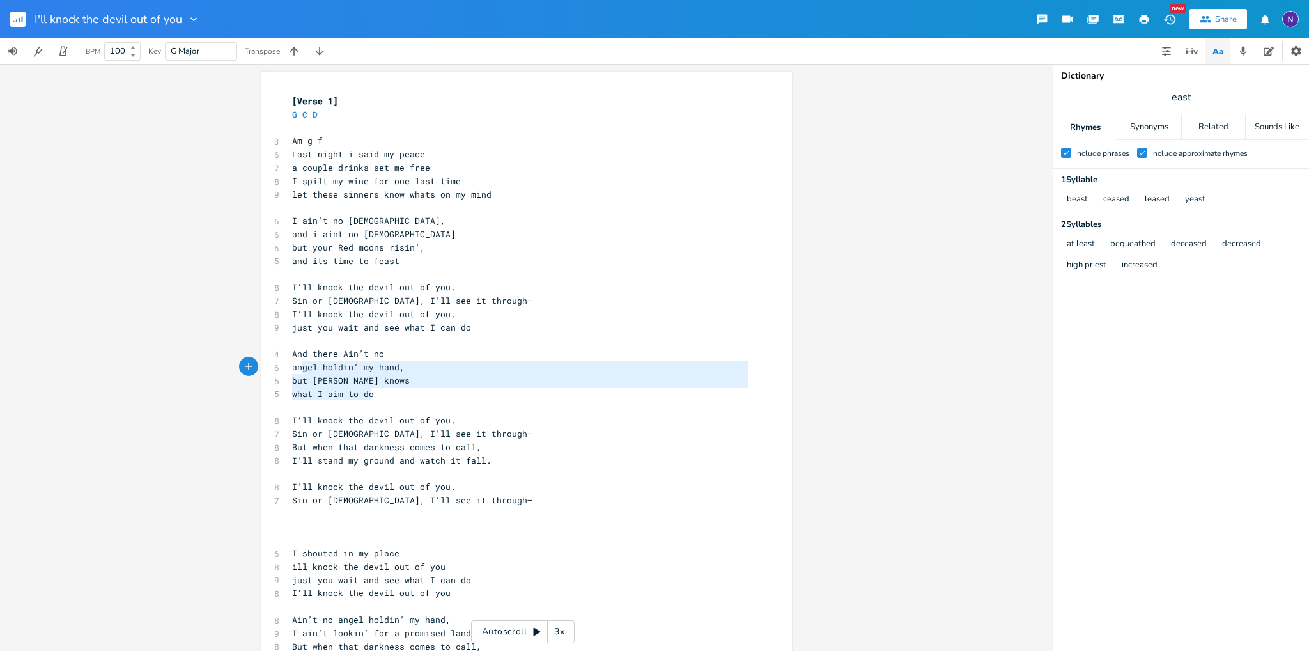
type textarea "And there Ain’t no angel holdin’ my hand, but lord Heaven knows what I aim to do"
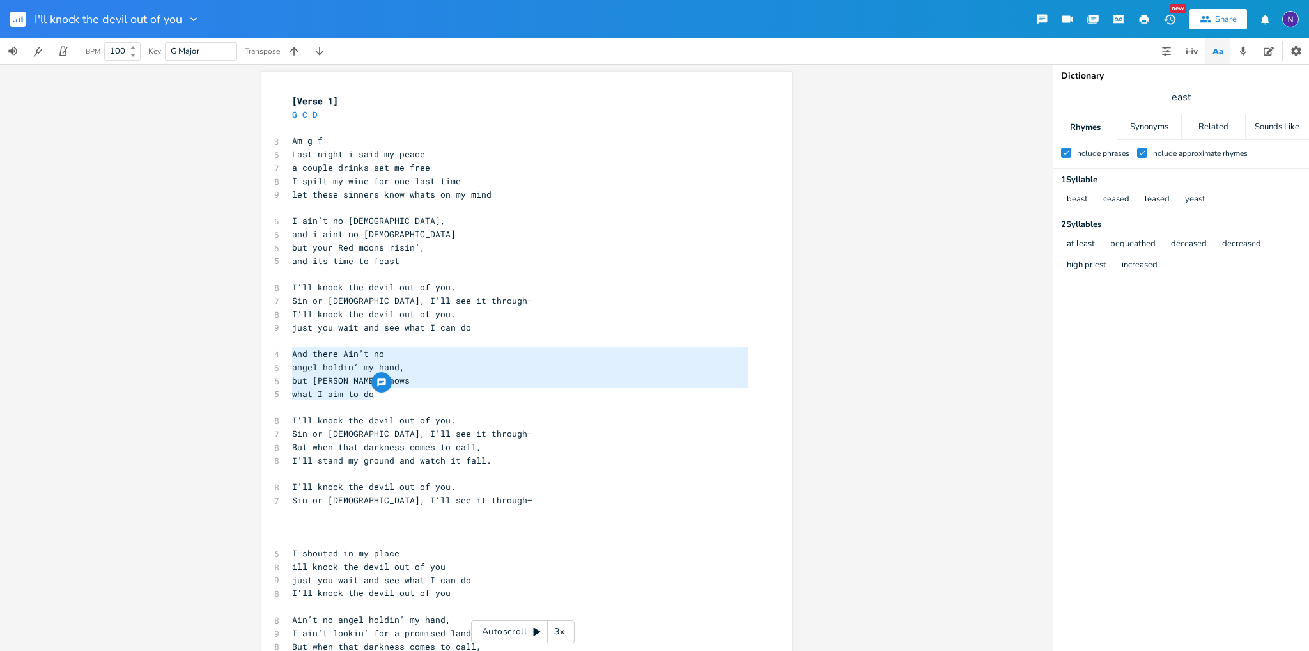
drag, startPoint x: 376, startPoint y: 392, endPoint x: 276, endPoint y: 351, distance: 108.4
click at [276, 351] on div "And there Ain’t no angel holdin’ my hand, but lord Heaven knows what I aim to d…" at bounding box center [526, 564] width 530 height 985
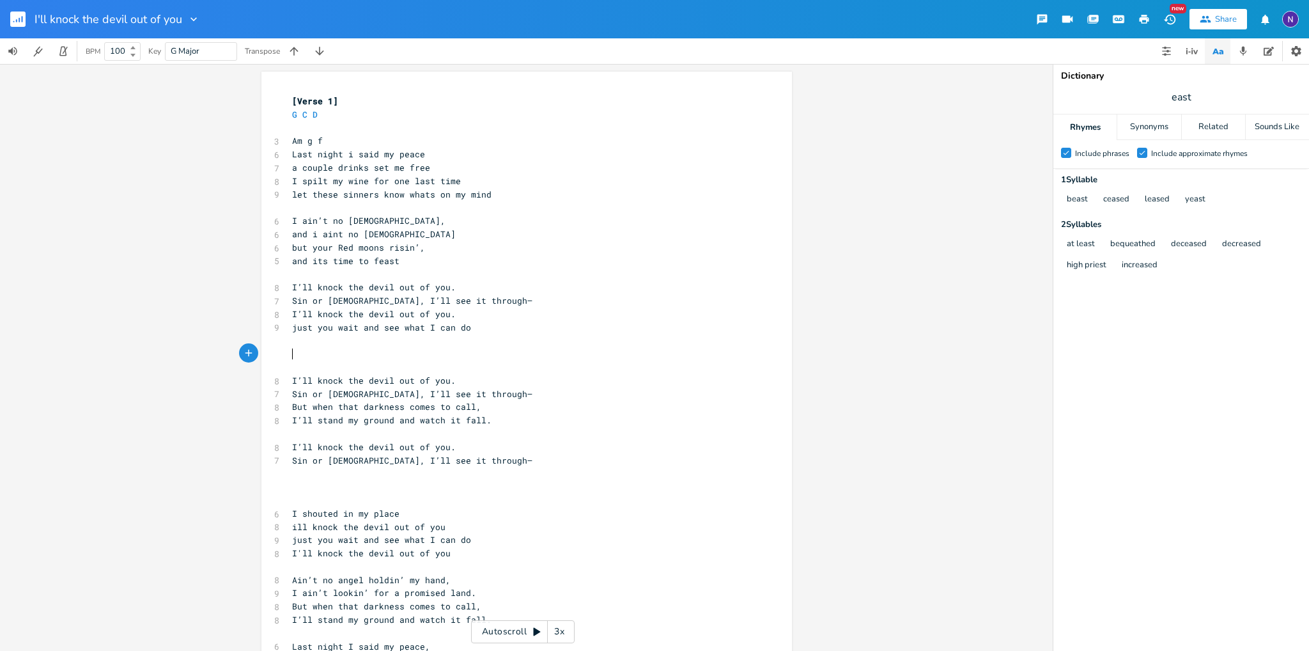
click at [438, 256] on pre "and its time to feast" at bounding box center [519, 260] width 461 height 13
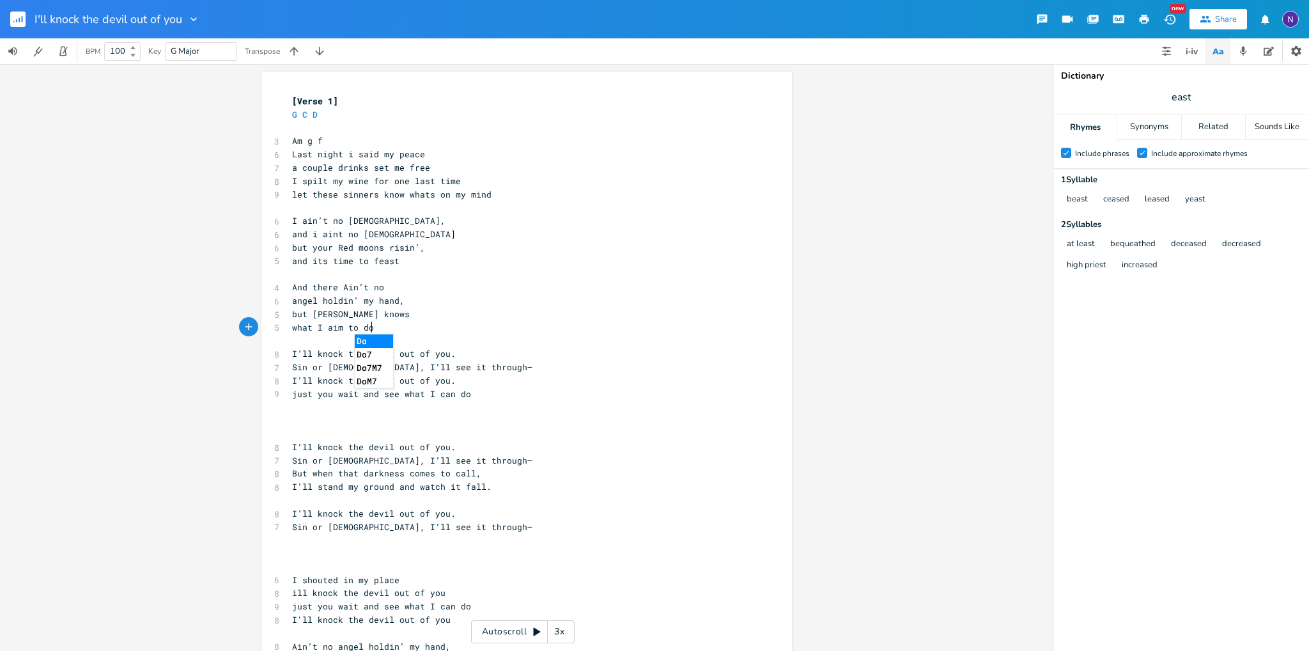
click at [482, 321] on pre "what I aim to do" at bounding box center [519, 327] width 461 height 13
click at [353, 421] on pre "​" at bounding box center [519, 419] width 461 height 13
click at [343, 136] on pre "Am g f" at bounding box center [519, 140] width 461 height 13
type textarea "e"
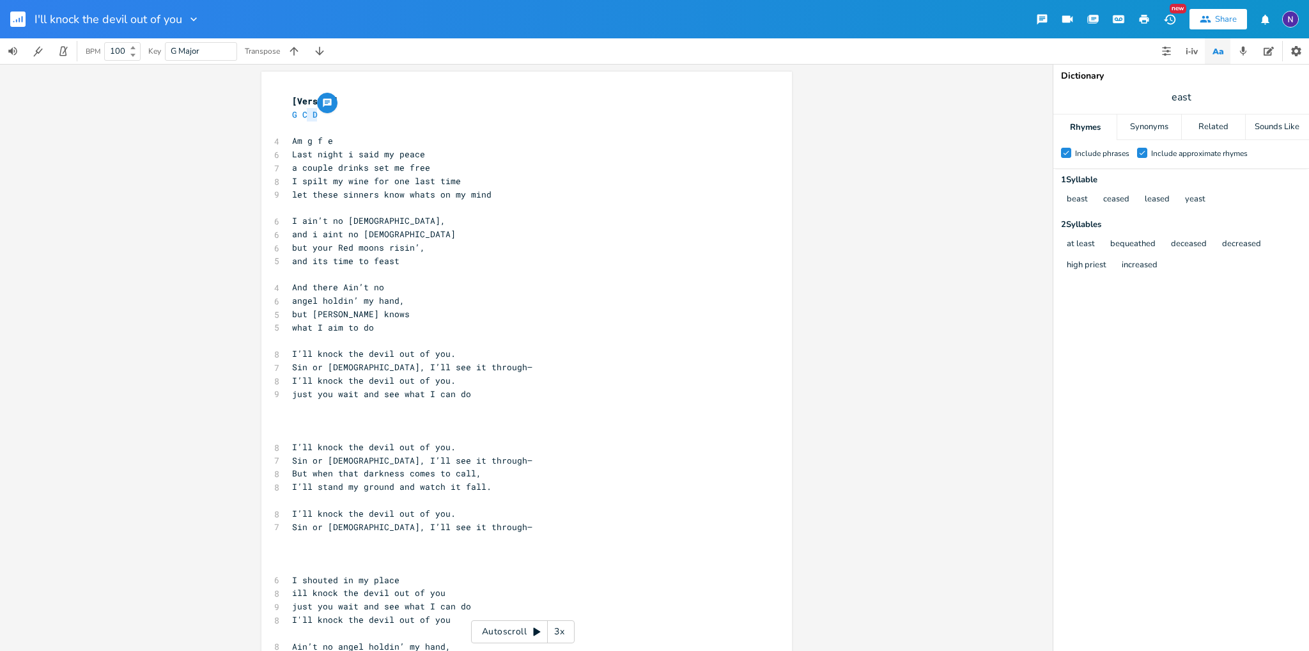
drag, startPoint x: 347, startPoint y: 118, endPoint x: 301, endPoint y: 118, distance: 46.0
click at [301, 118] on pre "G C D" at bounding box center [519, 114] width 461 height 13
type textarea "D"
click at [302, 119] on pre "G C D" at bounding box center [519, 114] width 461 height 13
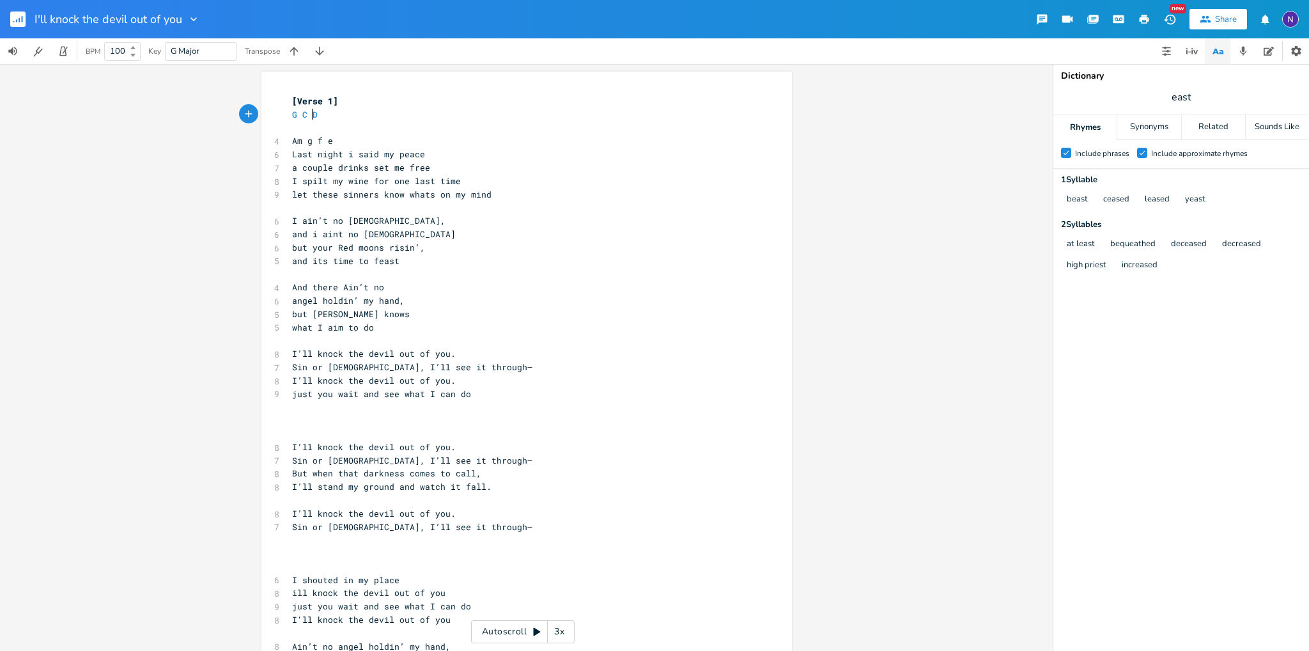
click at [302, 119] on pre "G C D" at bounding box center [519, 114] width 461 height 13
type textarea "G C D"
click at [302, 119] on pre "G C D" at bounding box center [519, 114] width 461 height 13
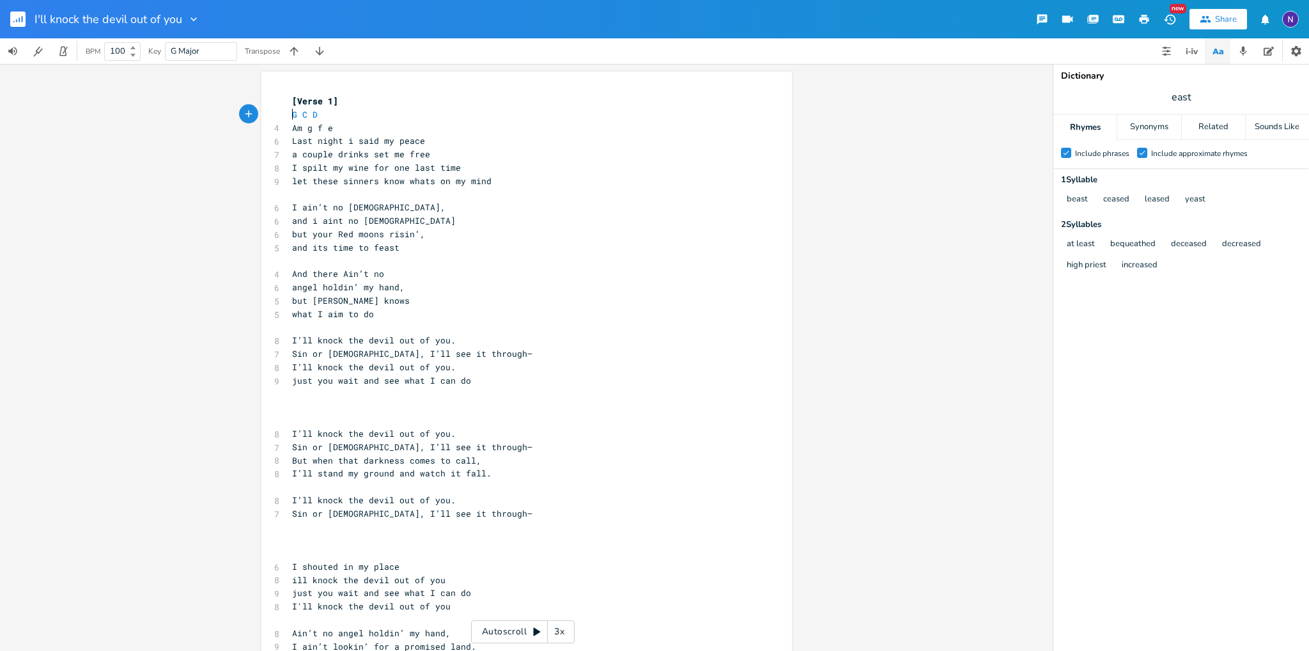
click at [292, 224] on span "and i aint no [DEMOGRAPHIC_DATA]" at bounding box center [374, 221] width 164 height 12
click at [289, 220] on pre "and i aint no [DEMOGRAPHIC_DATA]" at bounding box center [519, 220] width 461 height 13
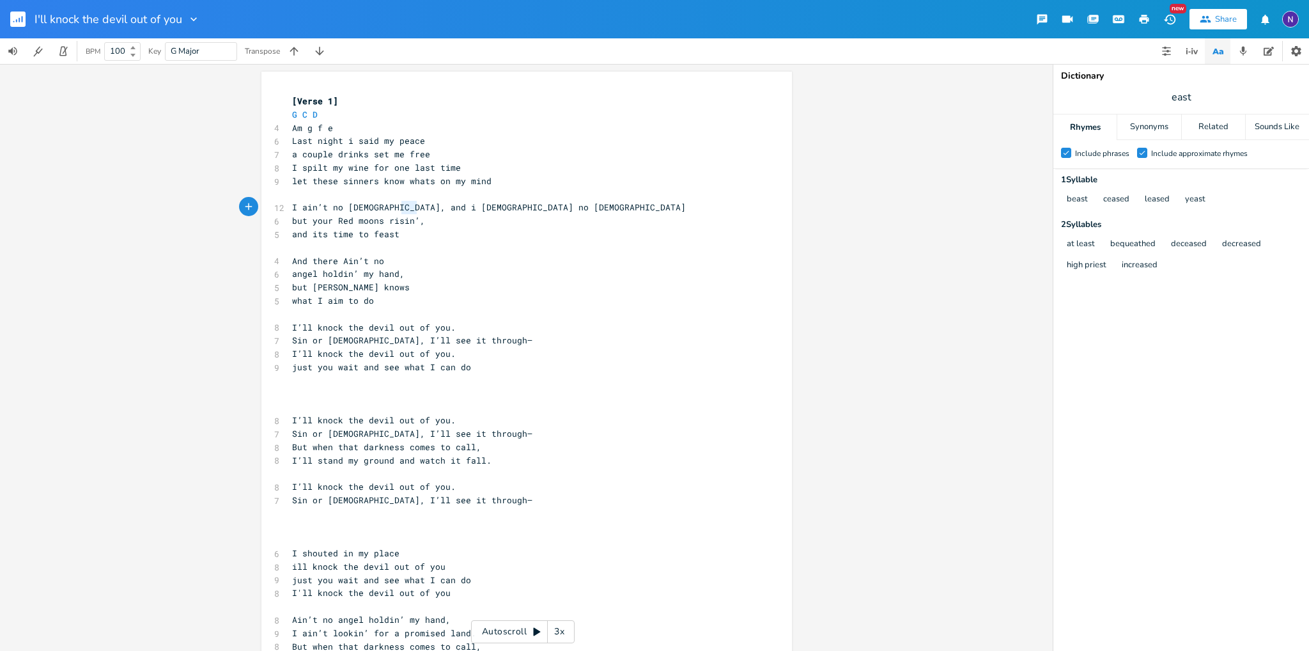
type textarea "and"
drag, startPoint x: 407, startPoint y: 210, endPoint x: 389, endPoint y: 206, distance: 18.3
click at [389, 206] on span "I ain’t no [DEMOGRAPHIC_DATA], and i [DEMOGRAPHIC_DATA] no [DEMOGRAPHIC_DATA]" at bounding box center [489, 207] width 394 height 12
click at [292, 234] on span "and its time to feast" at bounding box center [345, 234] width 107 height 12
type textarea "a"
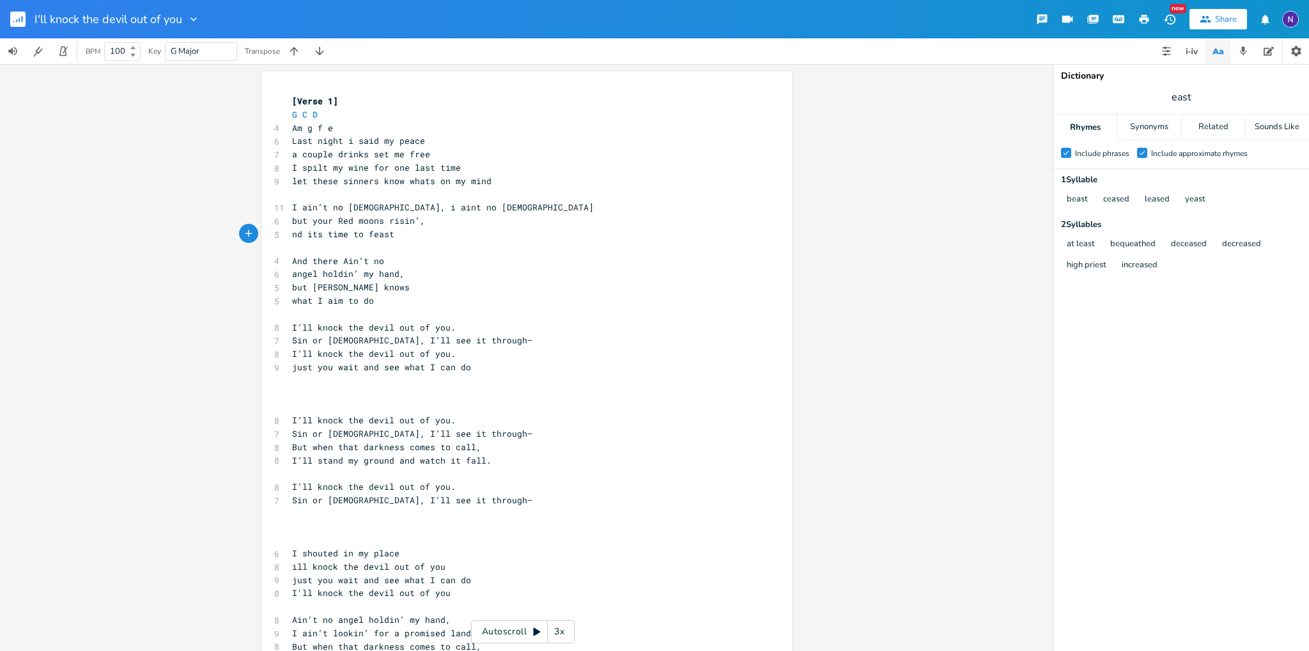
scroll to position [0, 3]
click at [292, 231] on span "and its time to feast" at bounding box center [345, 234] width 107 height 12
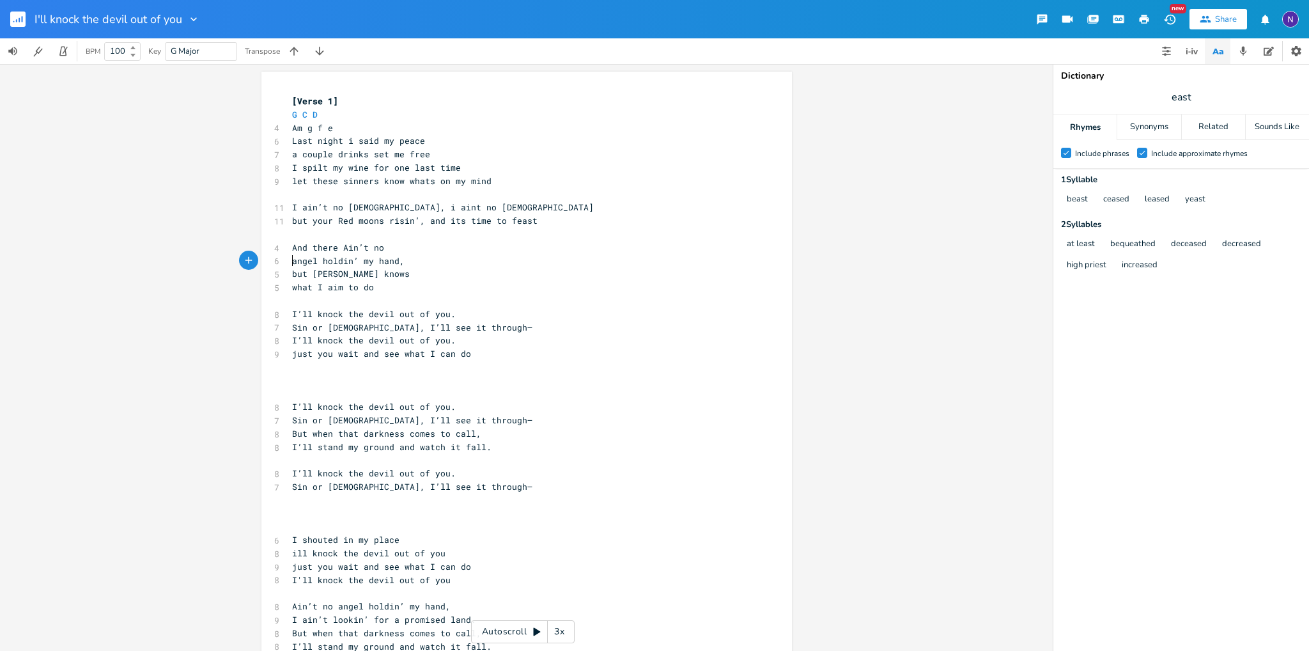
click at [292, 255] on span "angel holdin’ my hand," at bounding box center [348, 261] width 112 height 12
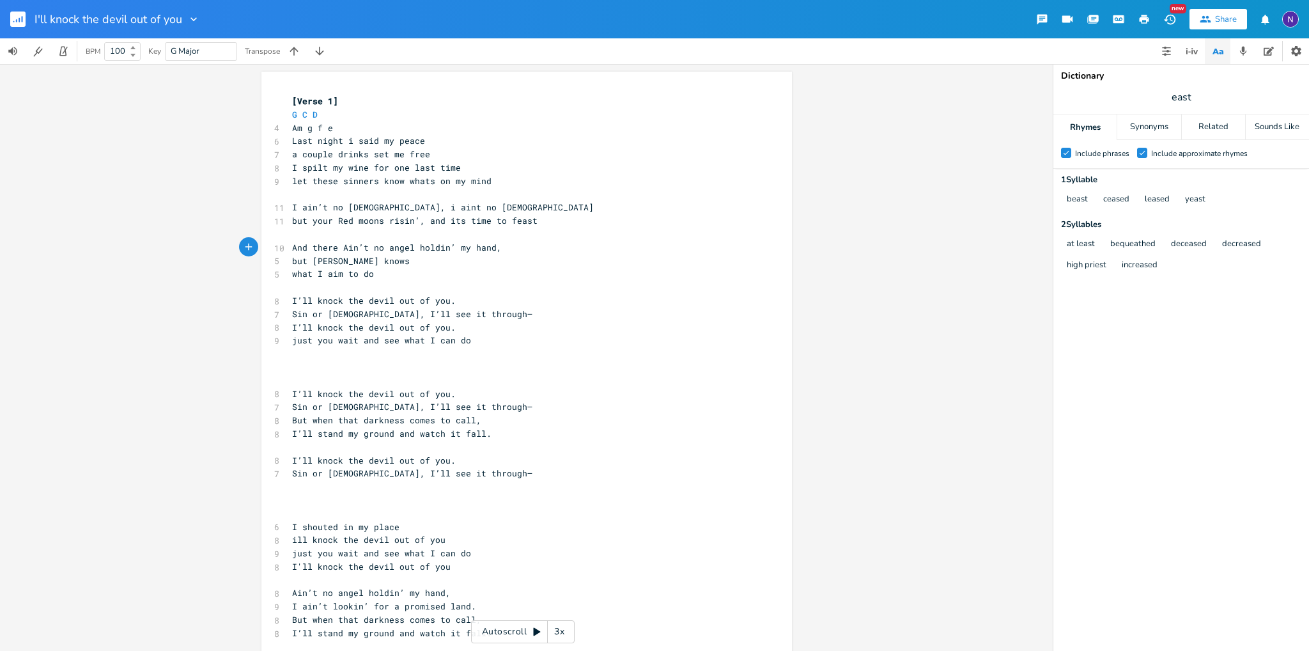
type textarea ","
type textarea "G C D"
drag, startPoint x: 322, startPoint y: 118, endPoint x: 289, endPoint y: 114, distance: 32.9
click at [279, 113] on div "G C D x [Verse 1] G C D 4 Am g f e 6 Last night i said my peace 7 a couple drin…" at bounding box center [526, 551] width 530 height 958
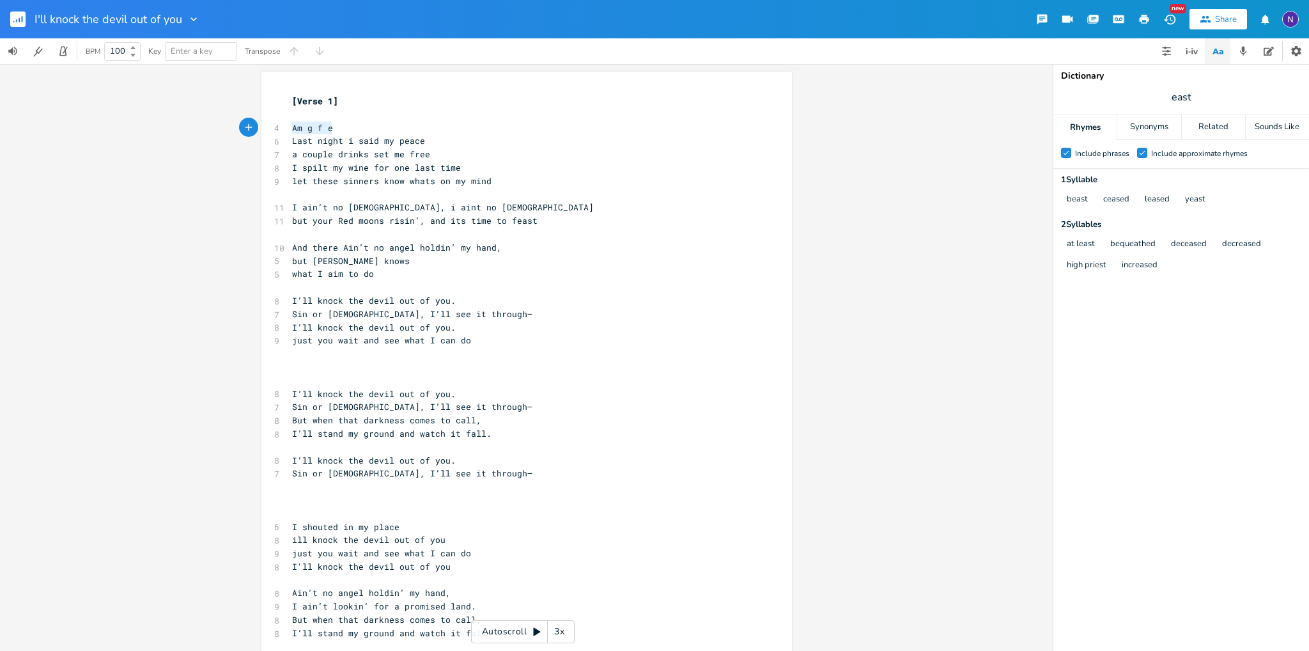
drag, startPoint x: 325, startPoint y: 127, endPoint x: 266, endPoint y: 123, distance: 58.3
click at [289, 123] on div "4 Am g f e" at bounding box center [519, 127] width 461 height 13
type textarea "AM G F E"
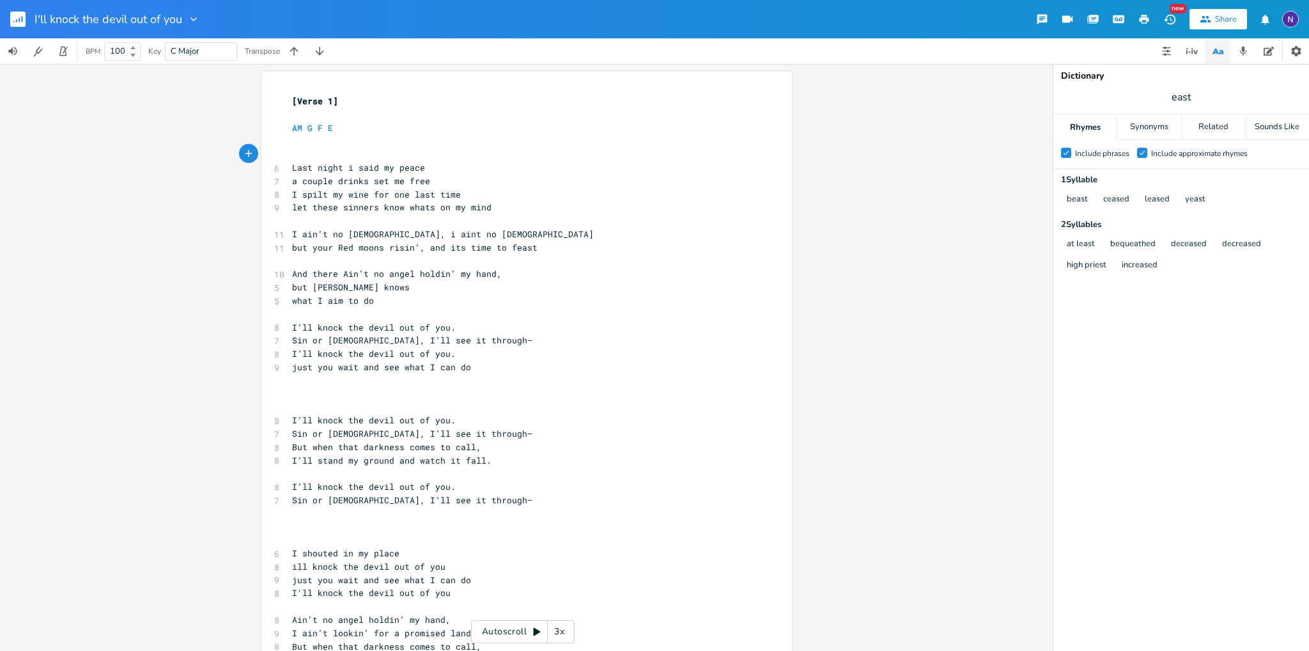
click at [289, 124] on pre "AM G F E" at bounding box center [519, 127] width 461 height 13
type textarea "Main"
click at [348, 150] on pre "​" at bounding box center [519, 154] width 461 height 13
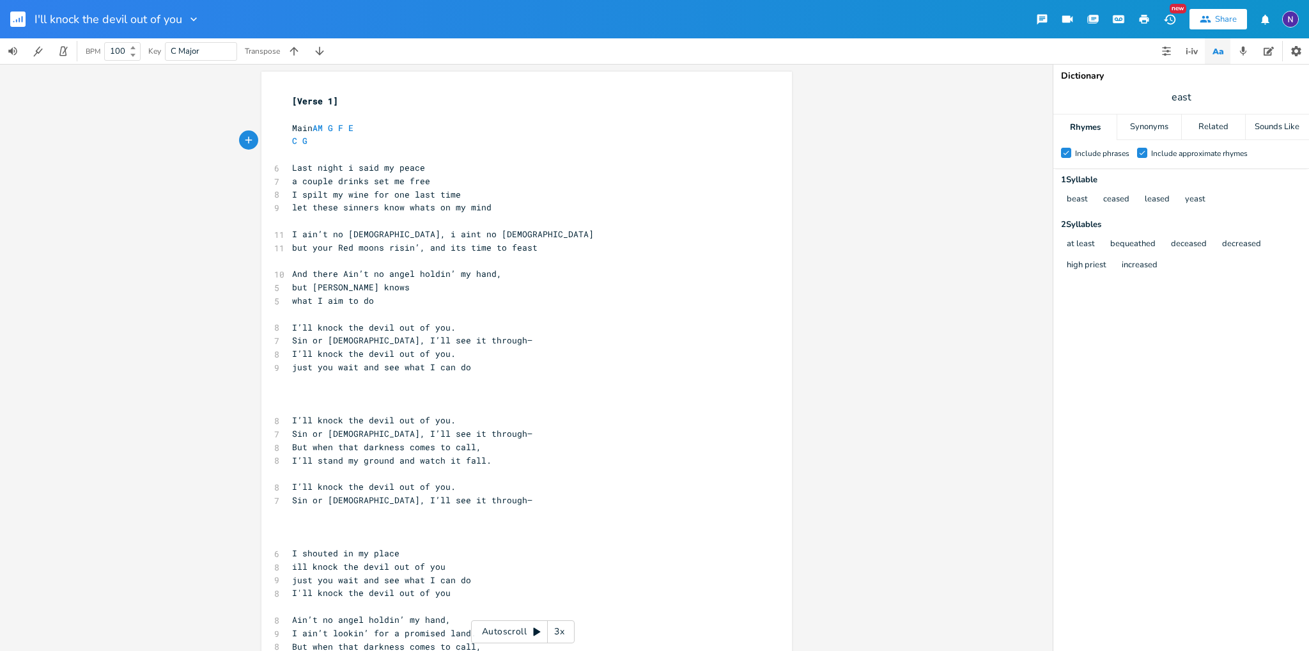
type textarea "C G"
type textarea "AM E"
type textarea "Bridge"
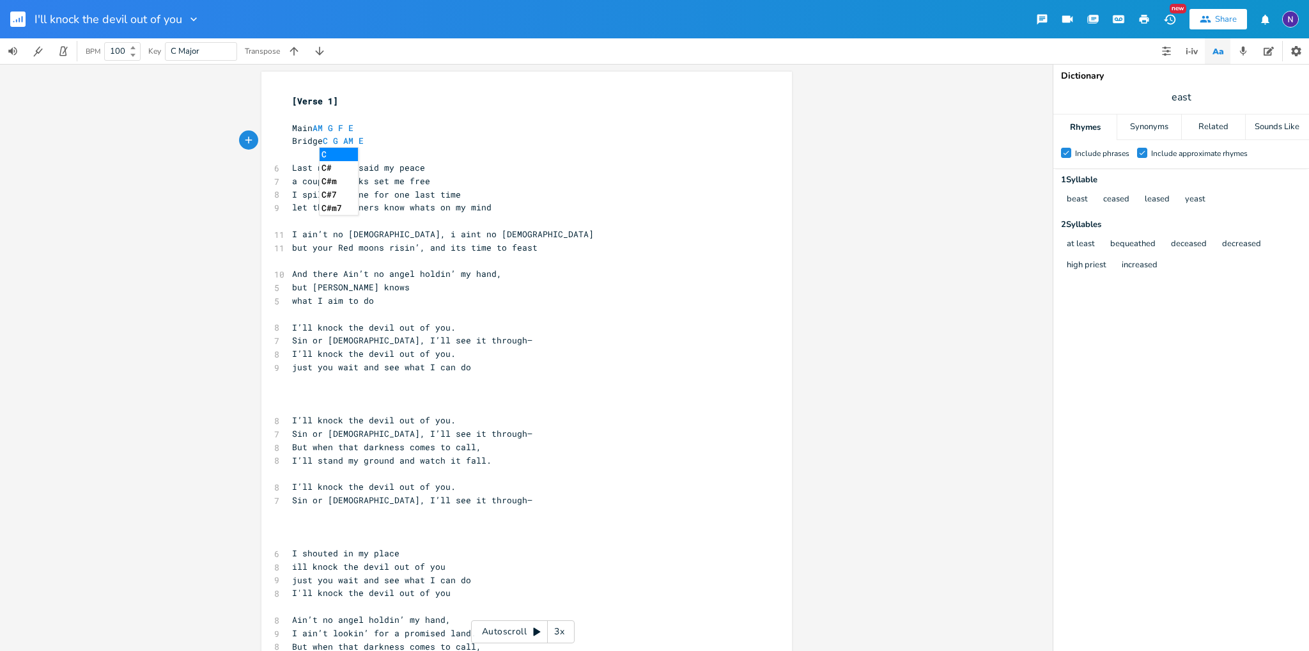
click at [402, 118] on pre "​" at bounding box center [519, 114] width 461 height 13
type textarea "t"
click at [305, 272] on span "And there Ain’t no angel holdin’ my hand," at bounding box center [397, 274] width 210 height 12
type textarea "And"
drag, startPoint x: 302, startPoint y: 272, endPoint x: 284, endPoint y: 272, distance: 17.9
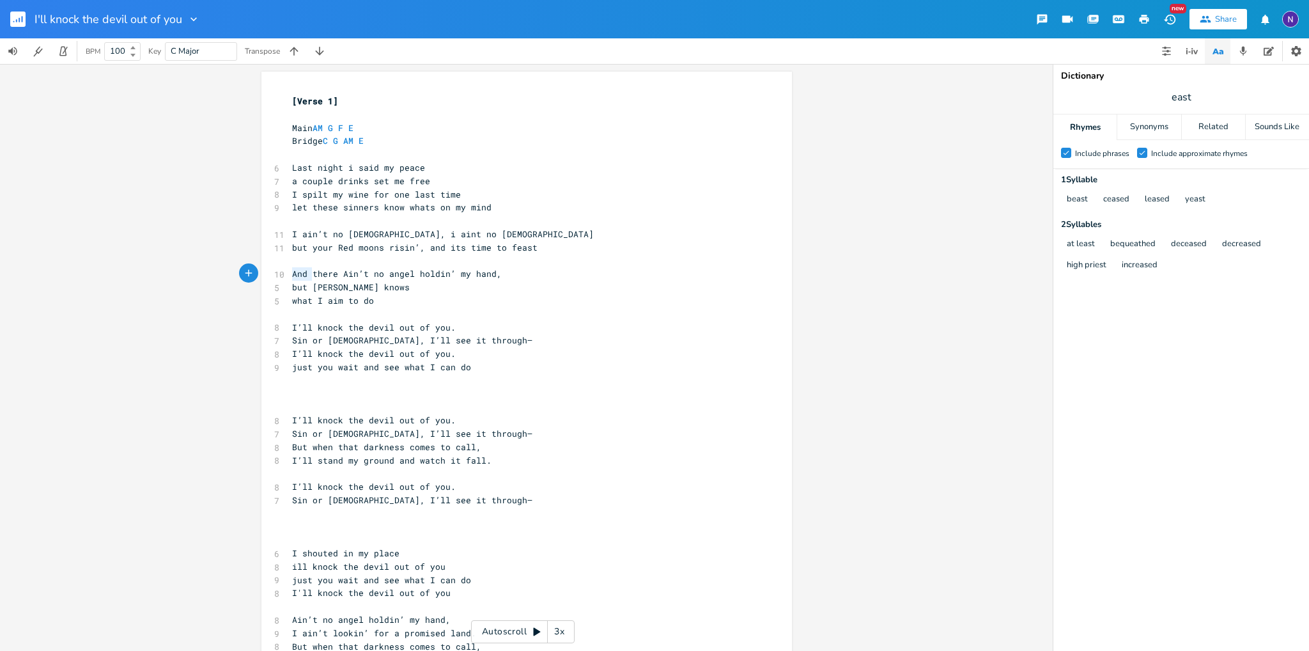
click at [289, 272] on pre "And there Ain’t no angel holdin’ my hand," at bounding box center [519, 273] width 461 height 13
type textarea "Ain’t no"
drag, startPoint x: 353, startPoint y: 275, endPoint x: 315, endPoint y: 270, distance: 38.7
click at [315, 270] on span "there Ain’t no angel holdin’ my hand," at bounding box center [386, 274] width 189 height 12
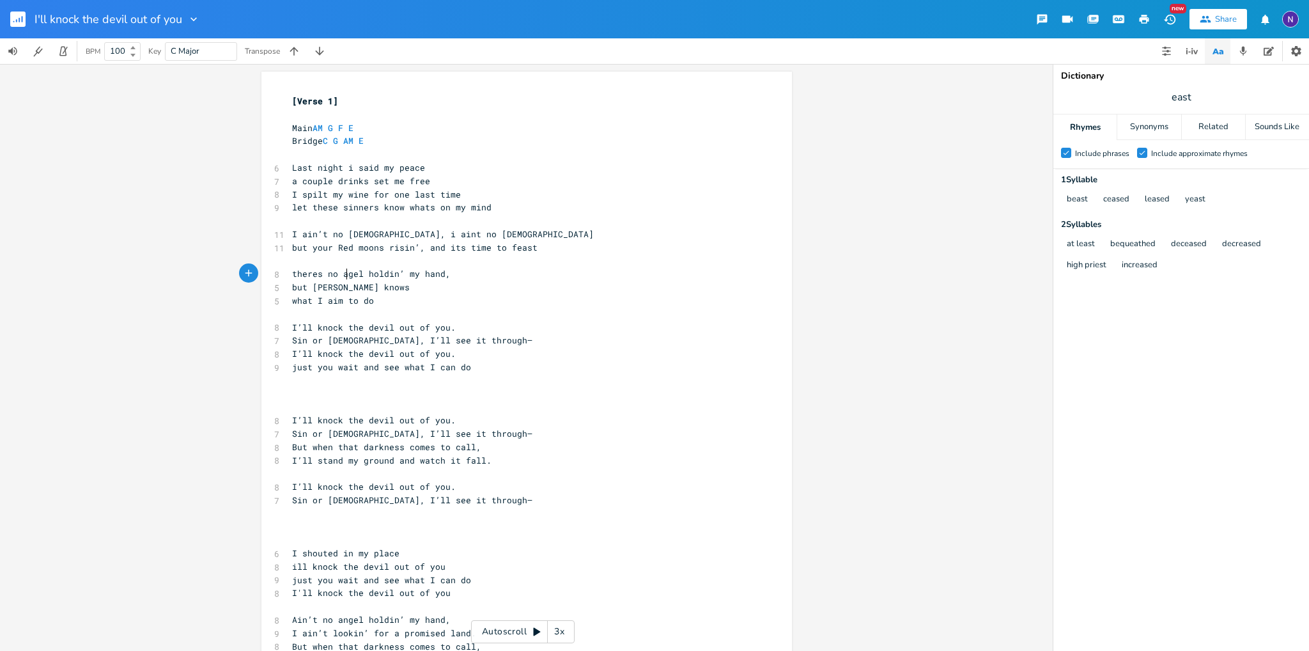
type textarea "s no an"
click at [362, 272] on span "theres no angel holdin’ my hand," at bounding box center [374, 274] width 164 height 12
type textarea "theres no"
drag, startPoint x: 332, startPoint y: 276, endPoint x: 268, endPoint y: 276, distance: 63.9
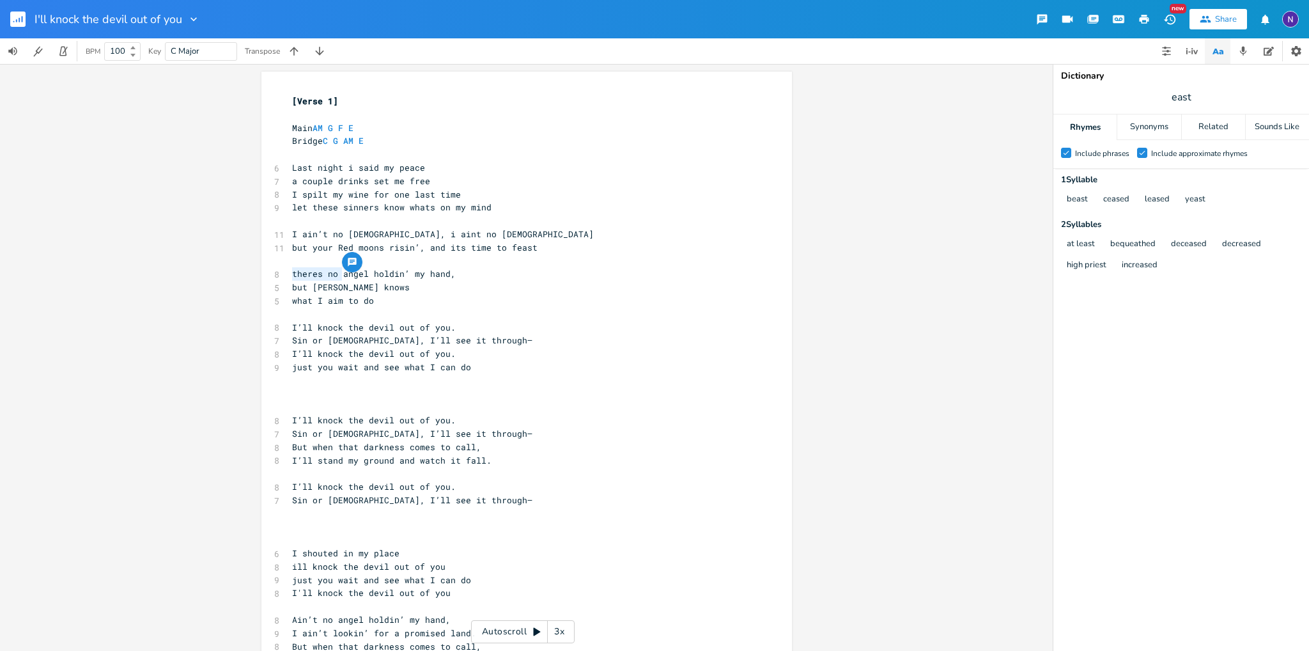
click at [289, 276] on div "8 theres no angel holdin’ my hand," at bounding box center [519, 273] width 461 height 13
type textarea "Ive gopt"
type textarea "t the lords"
click at [312, 274] on span "Ive goptangel holdin’ my hand," at bounding box center [368, 274] width 153 height 12
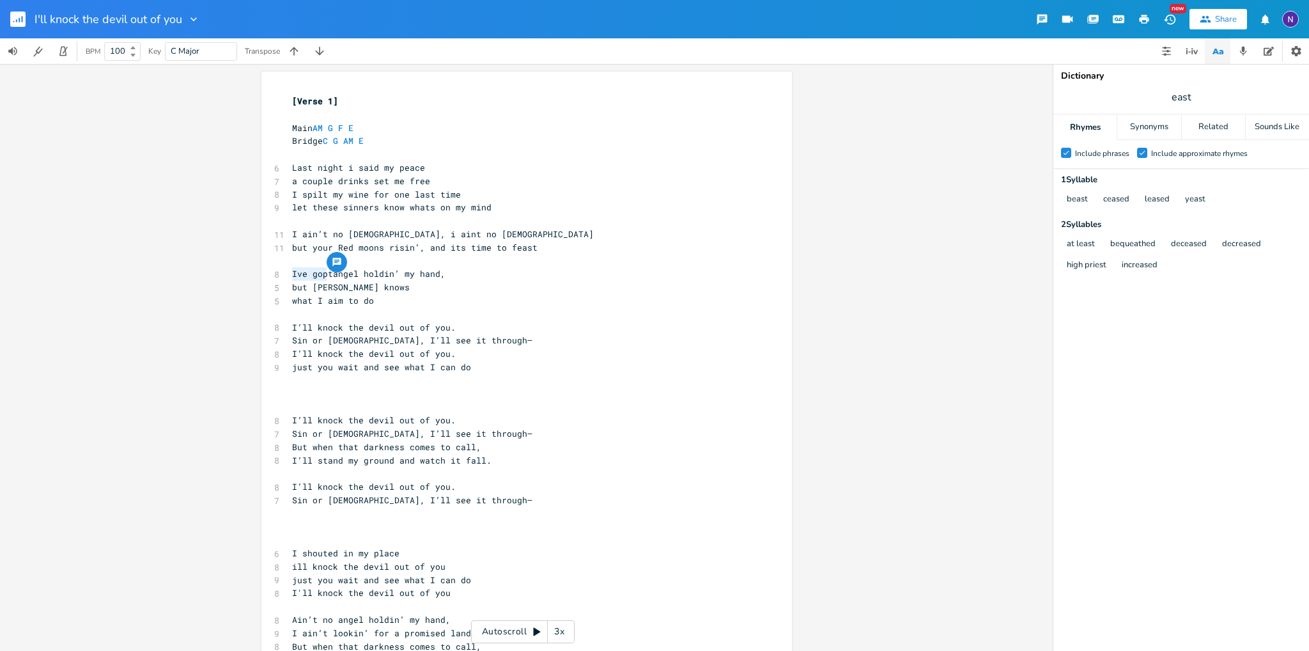
drag, startPoint x: 321, startPoint y: 274, endPoint x: 286, endPoint y: 274, distance: 35.1
click at [292, 274] on span "Ive goptangel holdin’ my hand," at bounding box center [368, 274] width 153 height 12
type textarea "no a"
drag, startPoint x: 332, startPoint y: 274, endPoint x: 297, endPoint y: 274, distance: 34.5
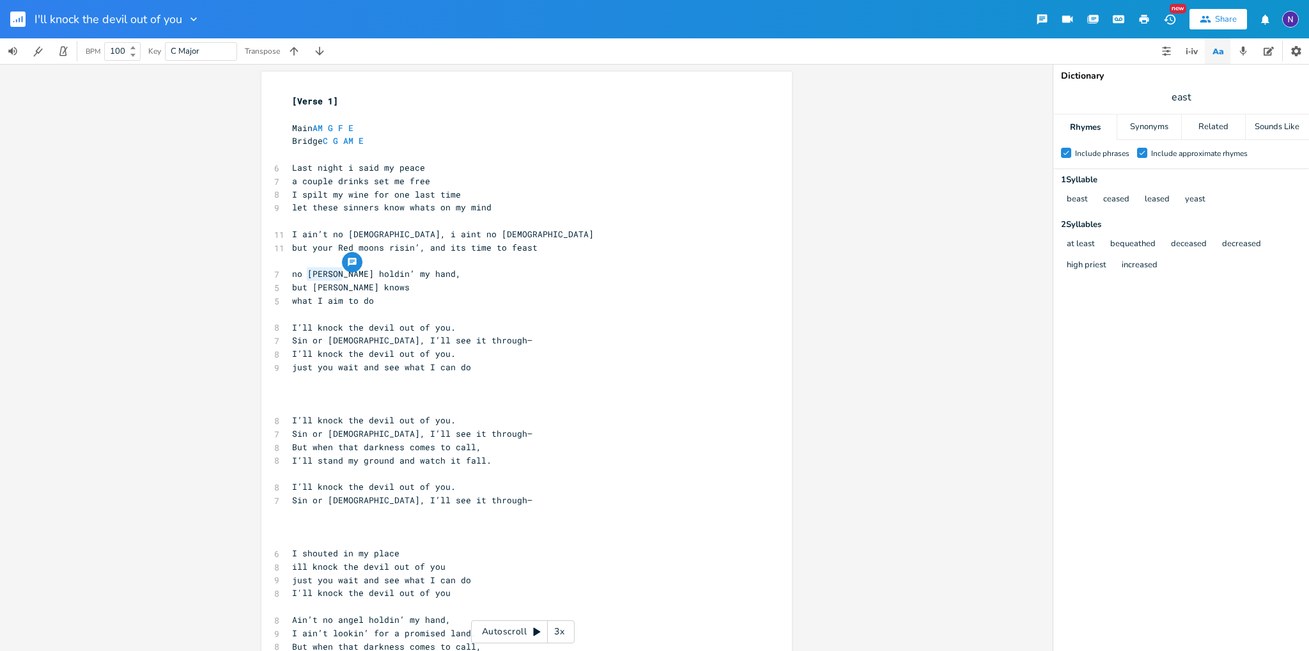
click at [297, 274] on span "no [PERSON_NAME] holdin’ my hand," at bounding box center [376, 274] width 169 height 12
type textarea "angles are"
type textarea "my hand,"
drag, startPoint x: 461, startPoint y: 272, endPoint x: 390, endPoint y: 272, distance: 70.3
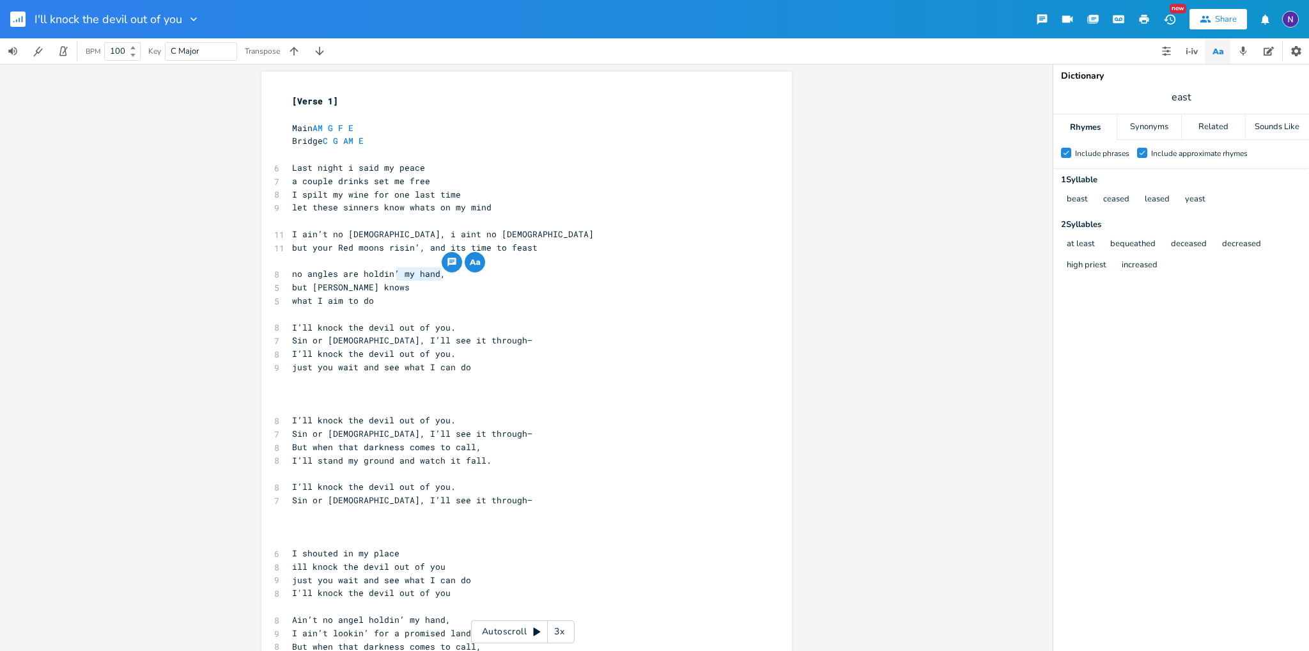
click at [390, 272] on pre "no angles are holdin’ my hand," at bounding box center [519, 273] width 461 height 13
type textarea "thes"
type textarea "these hands"
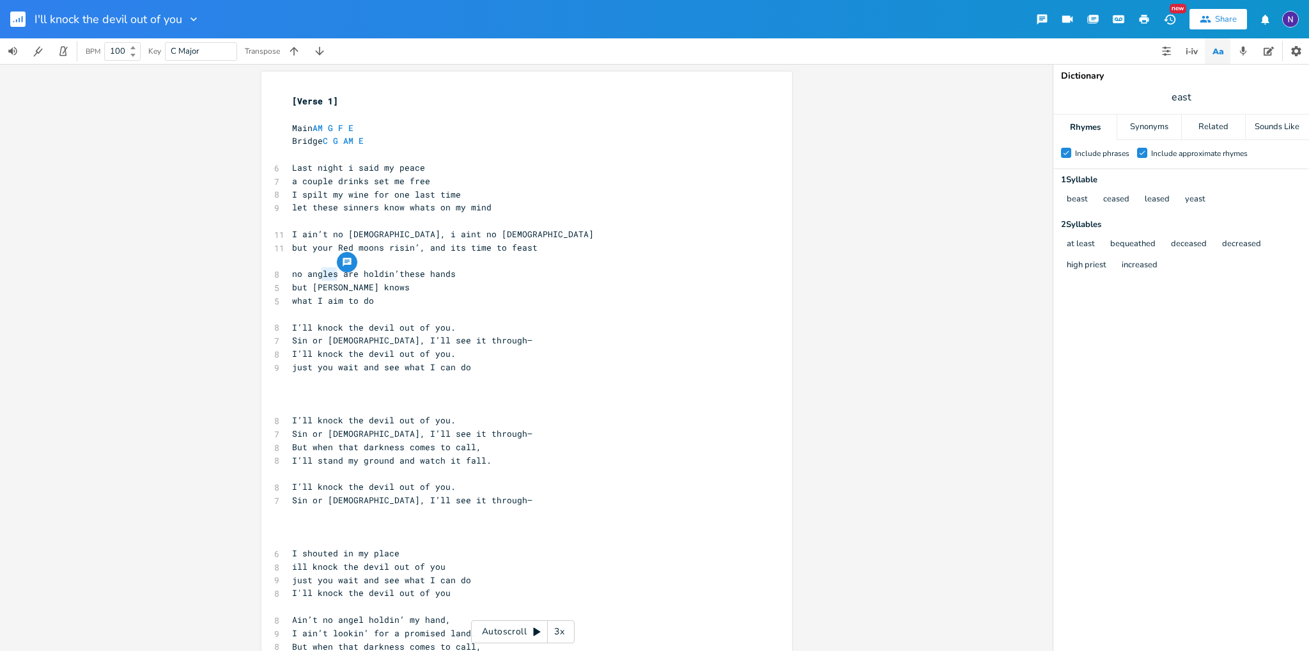
drag, startPoint x: 330, startPoint y: 272, endPoint x: 313, endPoint y: 267, distance: 18.6
click at [313, 268] on span "no angles are holdin’these hands" at bounding box center [374, 274] width 164 height 12
type textarea "els"
click at [419, 277] on span "[PERSON_NAME] are holdin’these hands" at bounding box center [384, 274] width 184 height 12
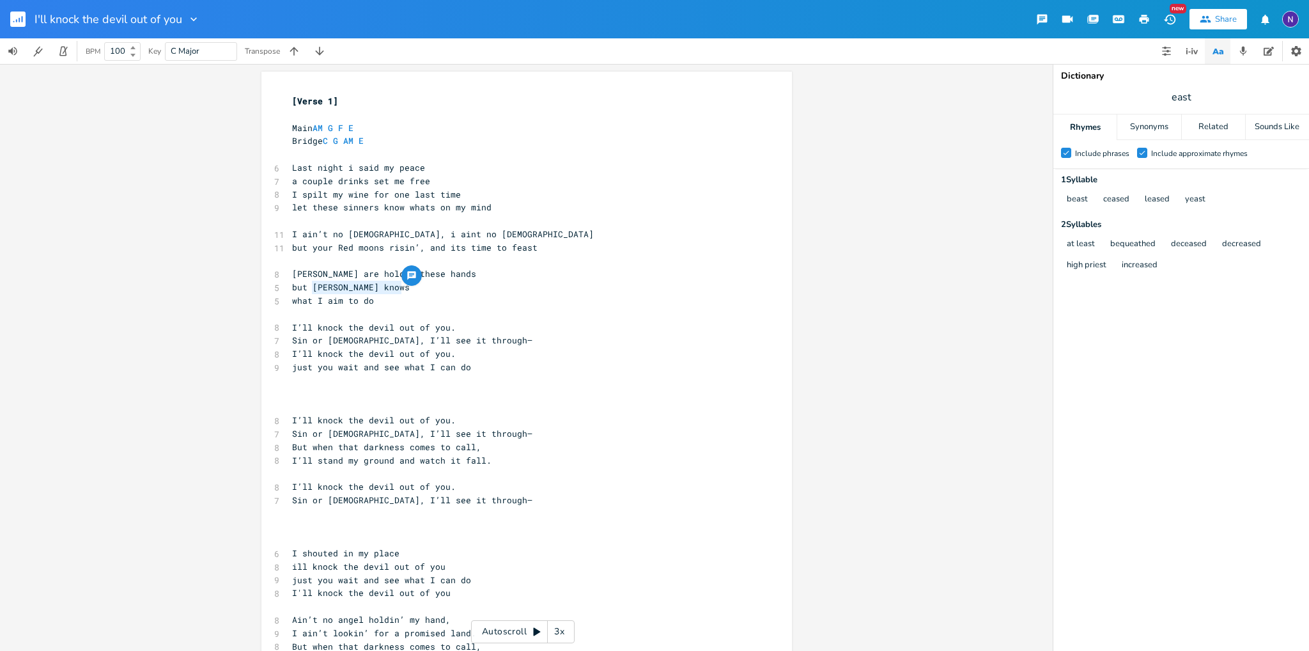
drag, startPoint x: 397, startPoint y: 289, endPoint x: 305, endPoint y: 285, distance: 92.1
click at [305, 285] on pre "but [PERSON_NAME] knows" at bounding box center [519, 287] width 461 height 13
type textarea "i kn"
drag, startPoint x: 458, startPoint y: 276, endPoint x: 420, endPoint y: 270, distance: 38.9
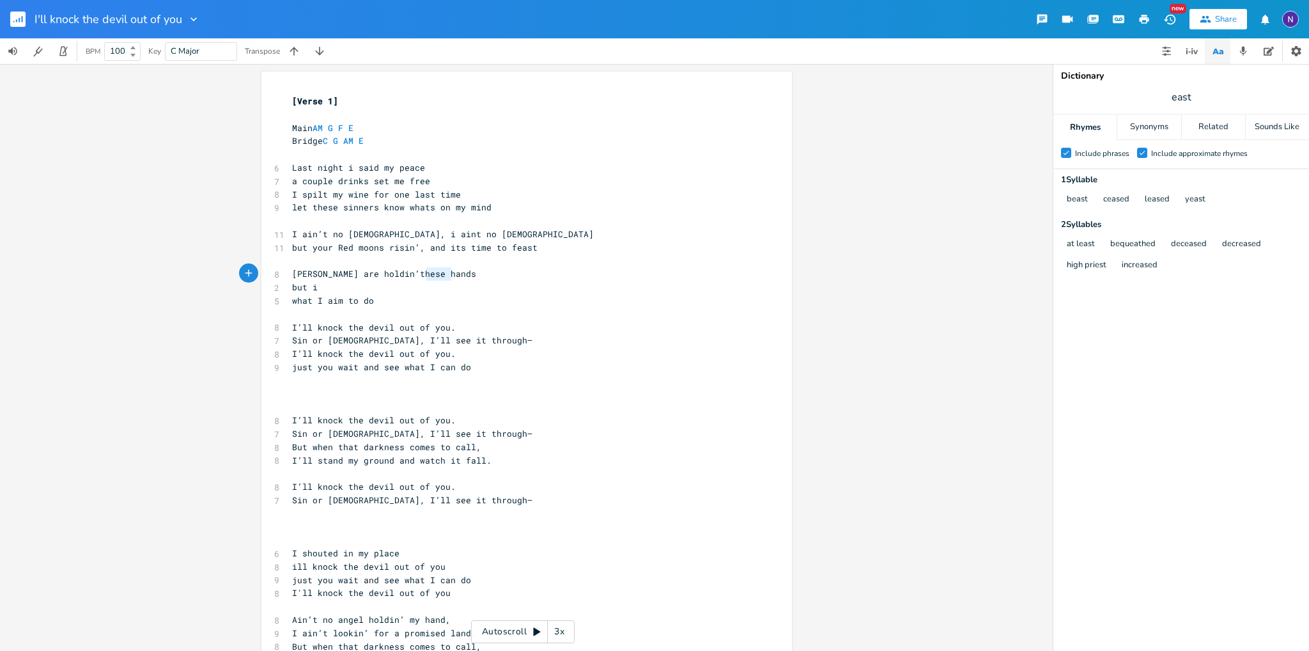
click at [420, 270] on pre "[PERSON_NAME] are holdin’these hands" at bounding box center [519, 273] width 461 height 13
type textarea "hands"
click at [486, 264] on icon "button" at bounding box center [488, 263] width 4 height 4
click at [1251, 124] on div "Sounds Like" at bounding box center [1277, 127] width 63 height 26
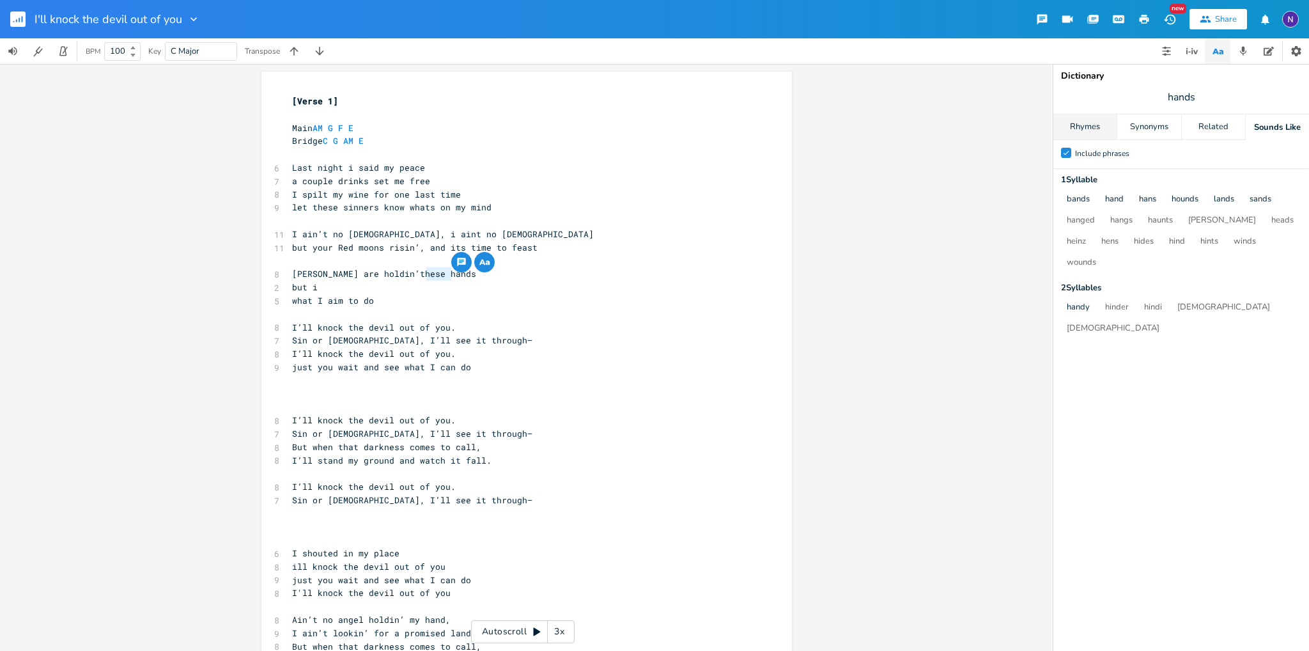
click at [1081, 118] on div "Rhymes" at bounding box center [1084, 127] width 63 height 26
click at [541, 327] on pre "I’ll knock the devil out of you." at bounding box center [519, 327] width 461 height 13
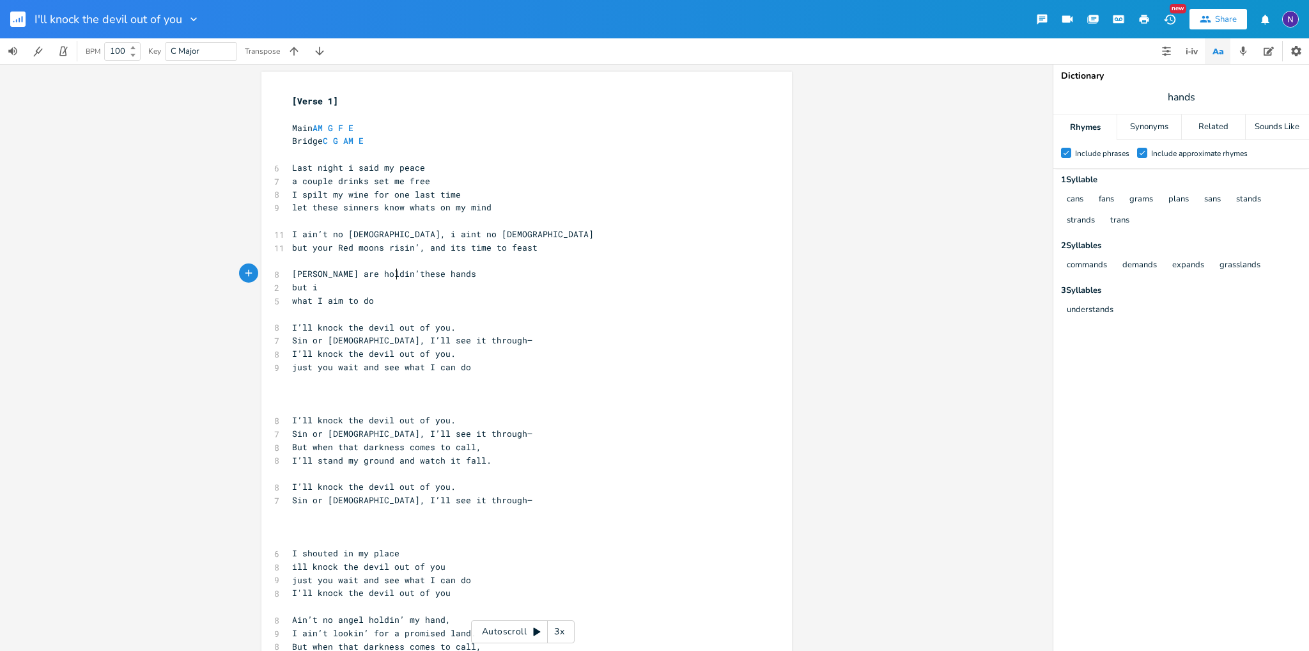
click at [389, 272] on span "[PERSON_NAME] are holdin’these hands" at bounding box center [384, 274] width 184 height 12
type textarea "back"
type textarea "​"
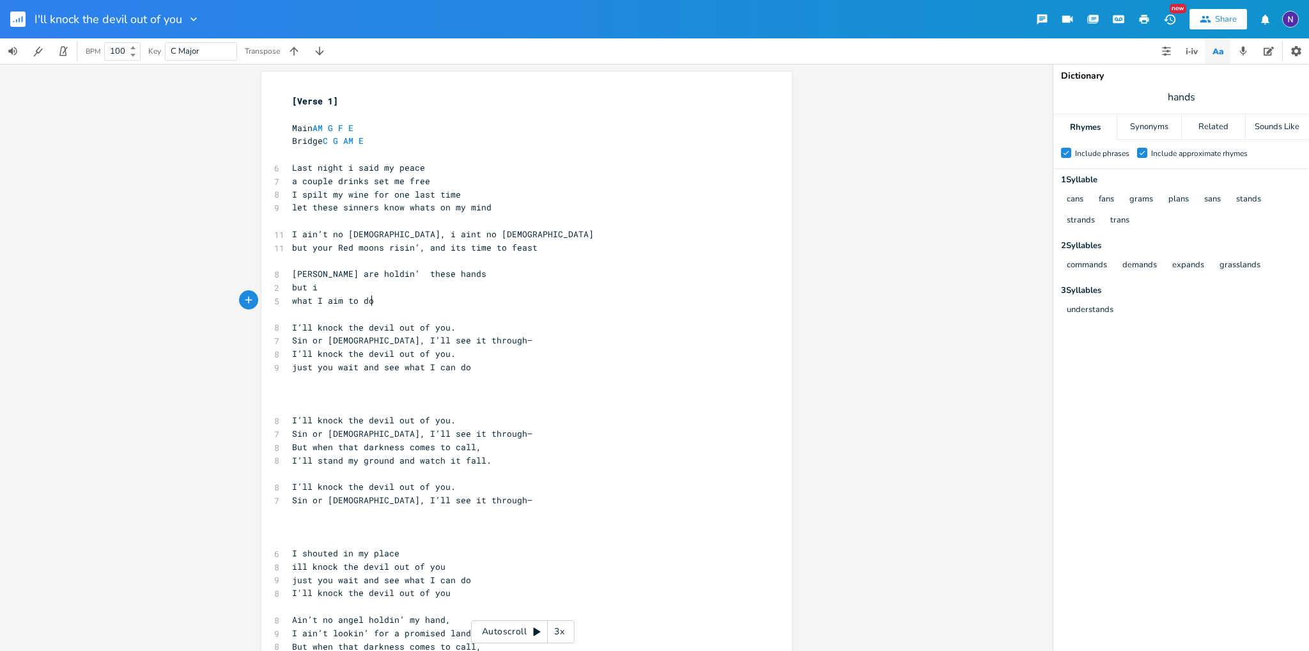
drag, startPoint x: 430, startPoint y: 302, endPoint x: 414, endPoint y: 303, distance: 16.0
click at [414, 303] on pre "what I aim to do" at bounding box center [519, 300] width 461 height 13
